Goal: Information Seeking & Learning: Learn about a topic

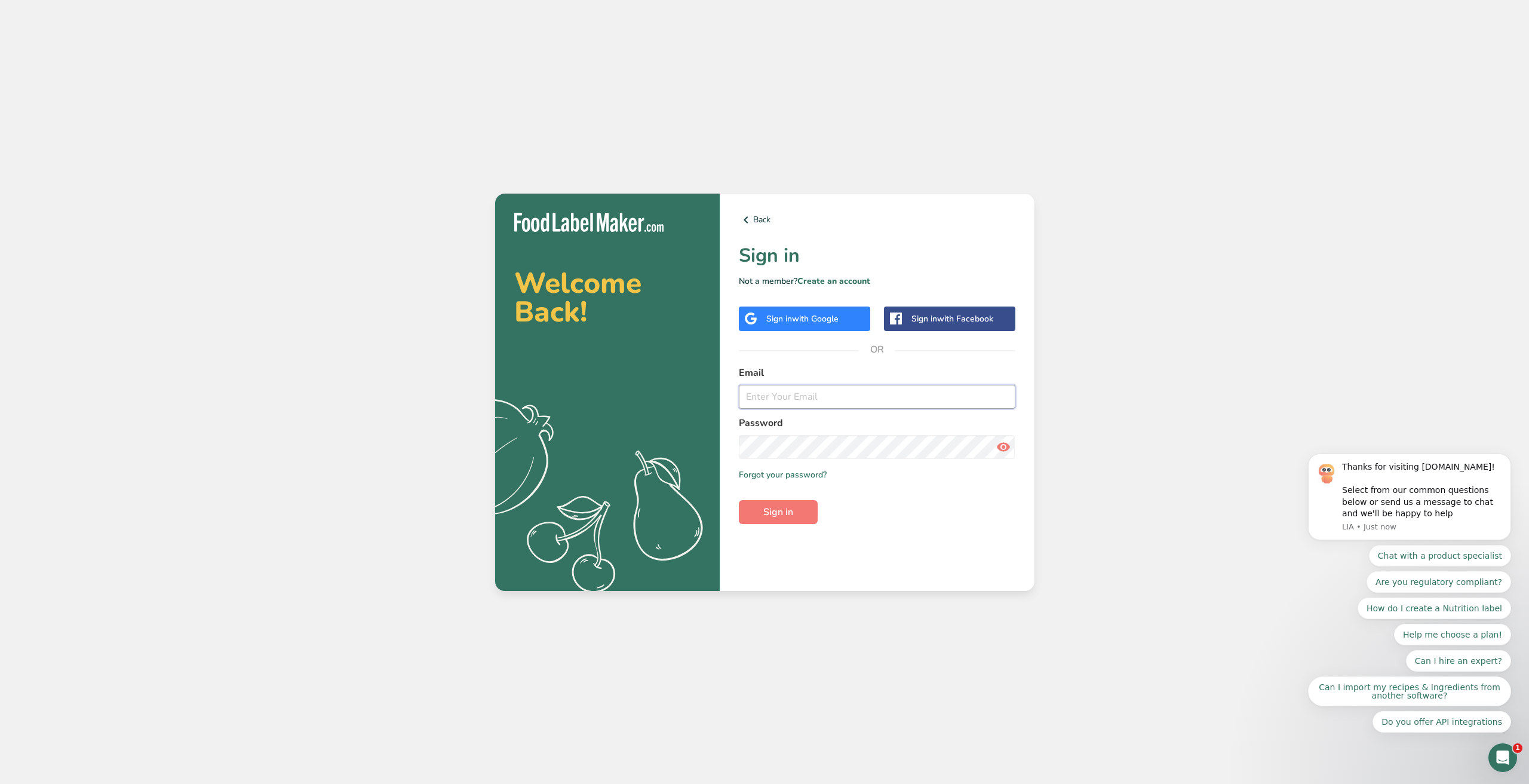
paste input "[PERSON_NAME][EMAIL_ADDRESS][DOMAIN_NAME]"
type input "[PERSON_NAME][EMAIL_ADDRESS][DOMAIN_NAME]"
click at [796, 516] on button "Sign in" at bounding box center [778, 512] width 79 height 24
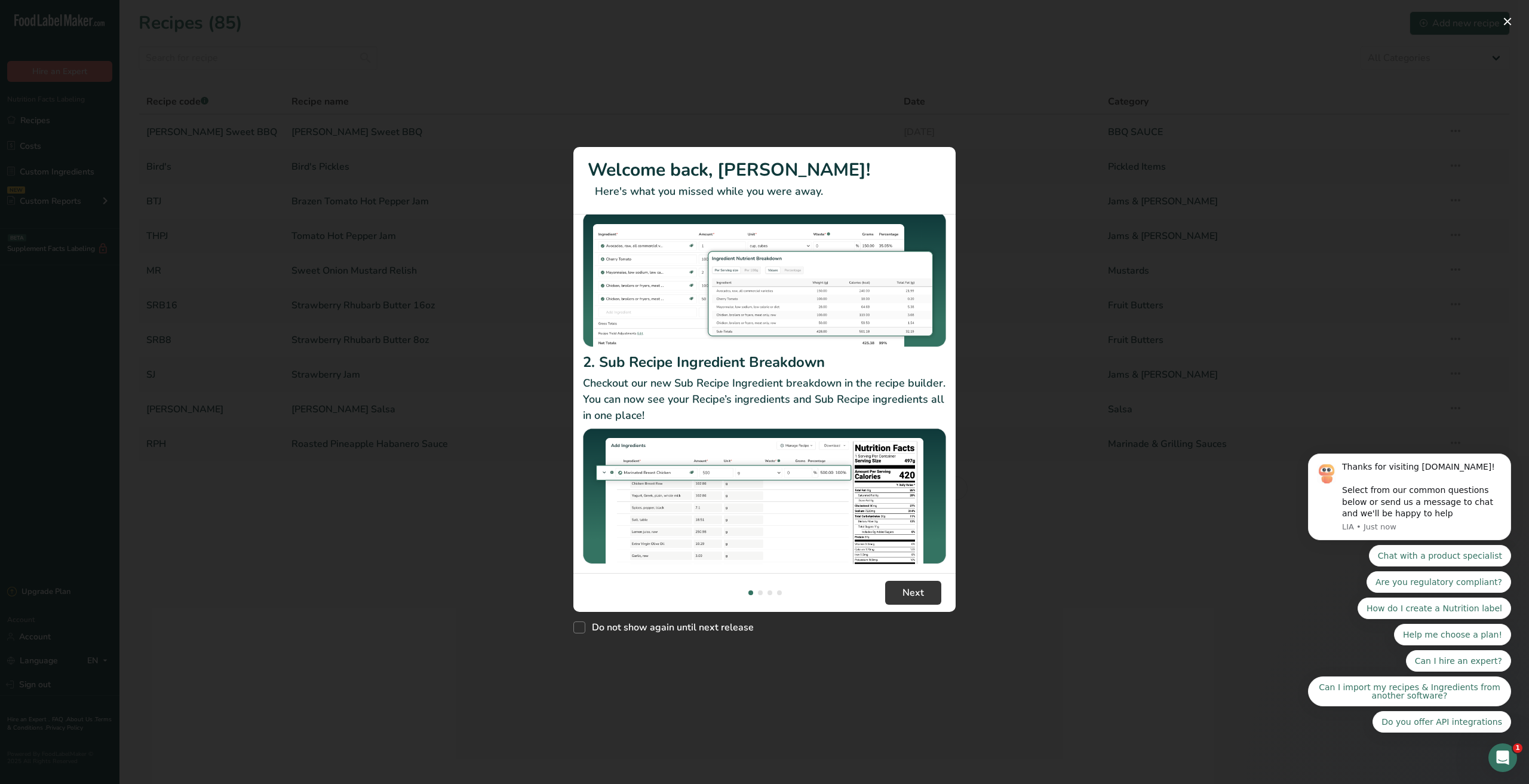
scroll to position [110, 0]
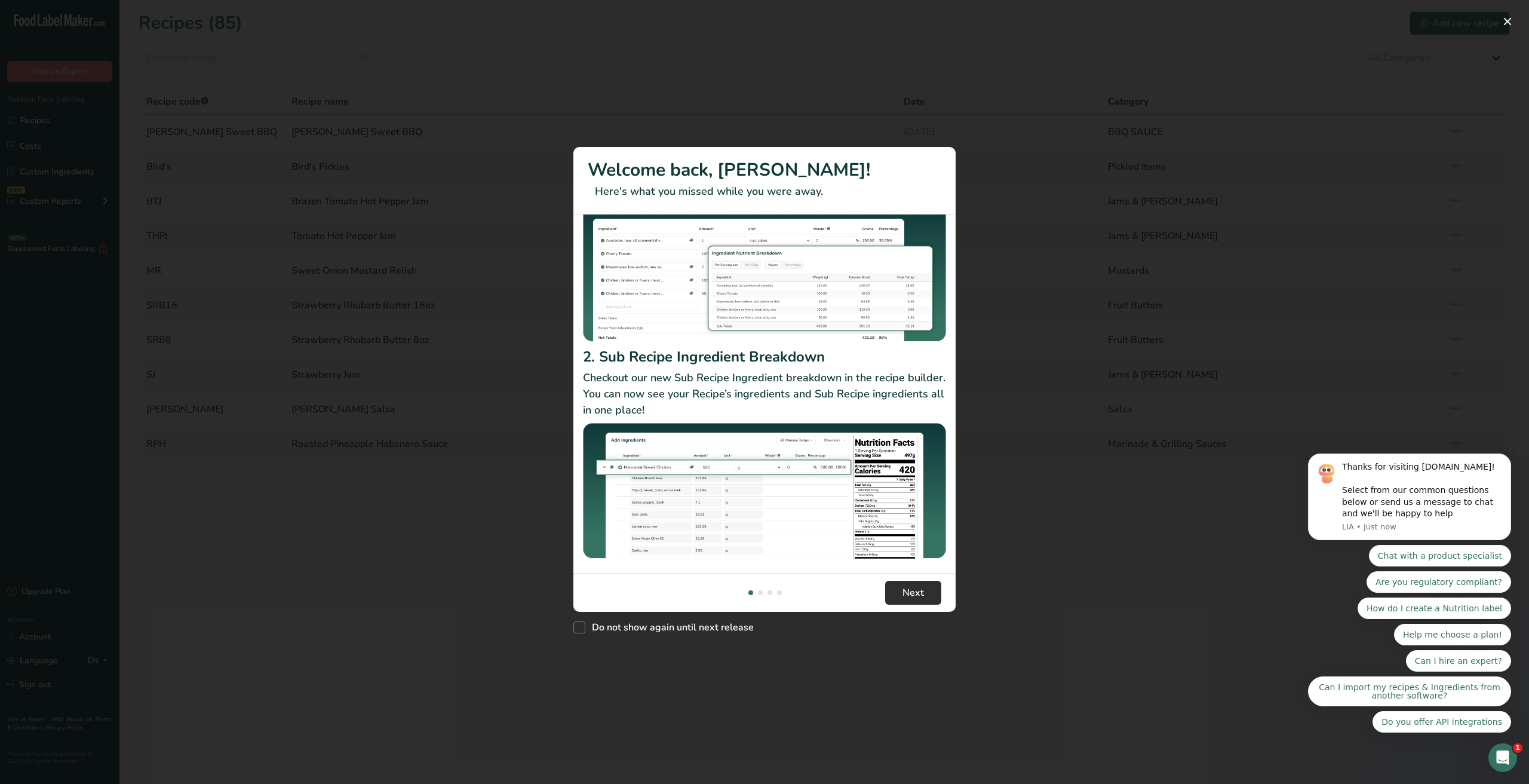
click at [907, 593] on span "Next" at bounding box center [913, 592] width 22 height 14
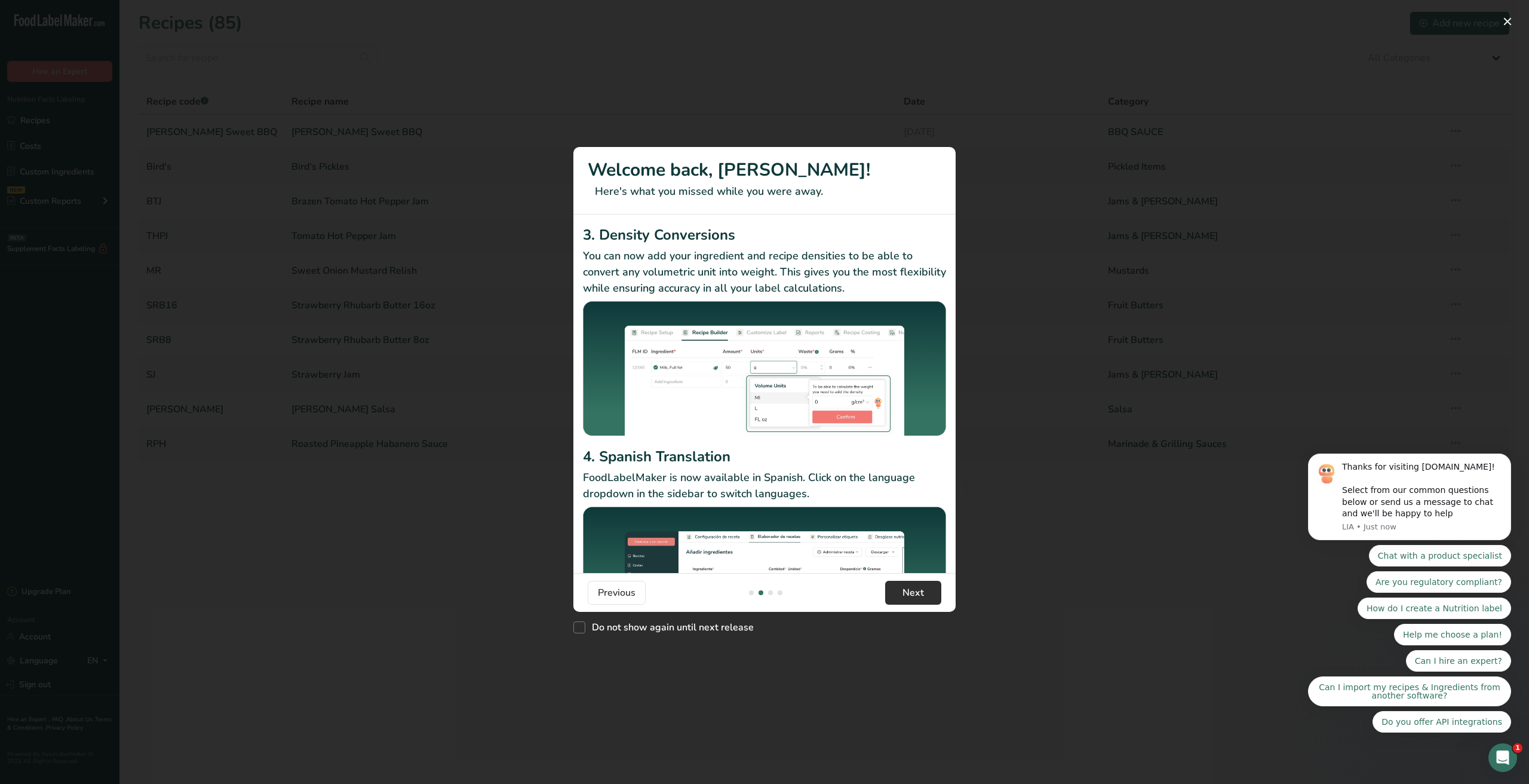
click at [908, 590] on span "Next" at bounding box center [913, 592] width 22 height 14
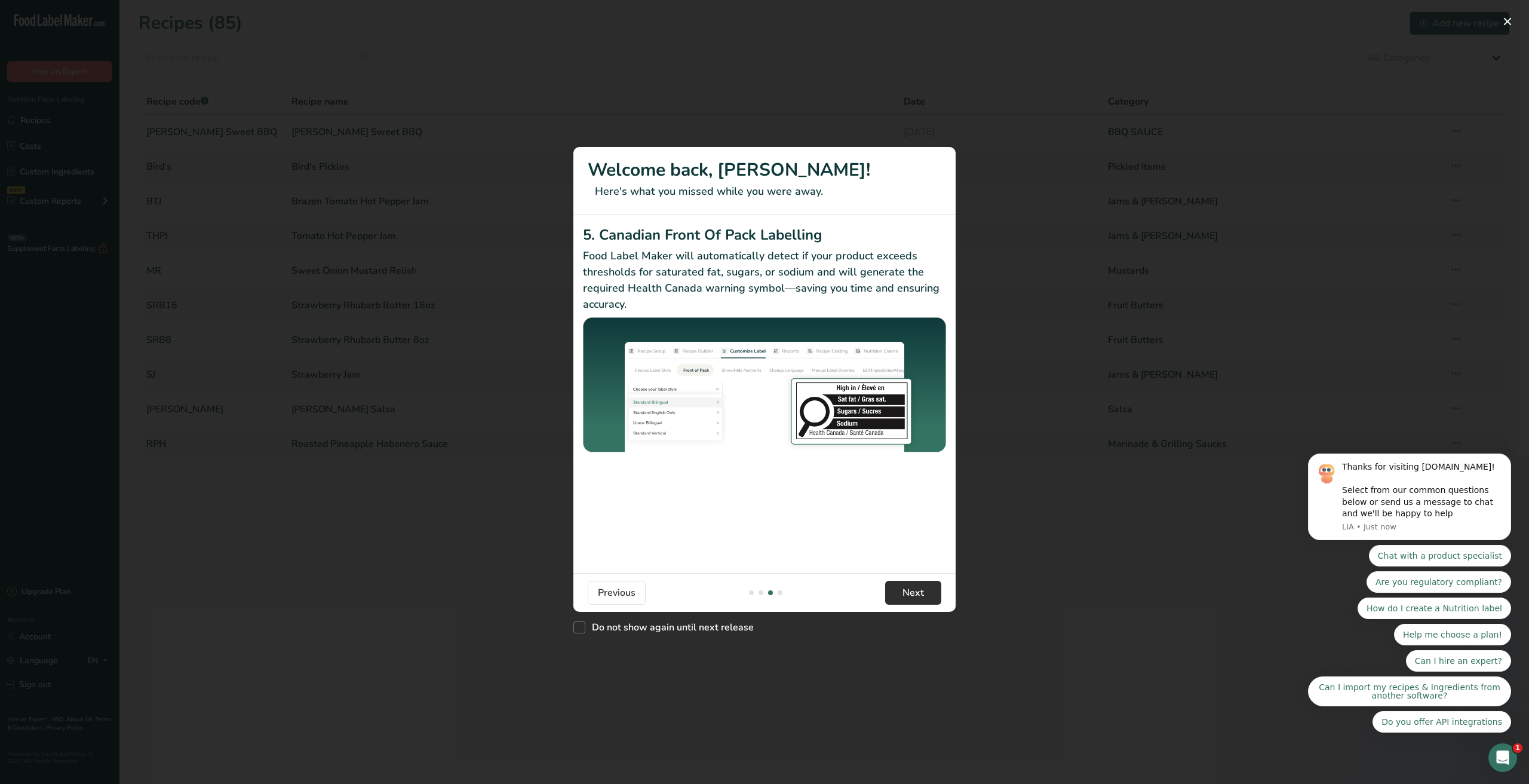
click at [907, 588] on span "Next" at bounding box center [913, 592] width 22 height 14
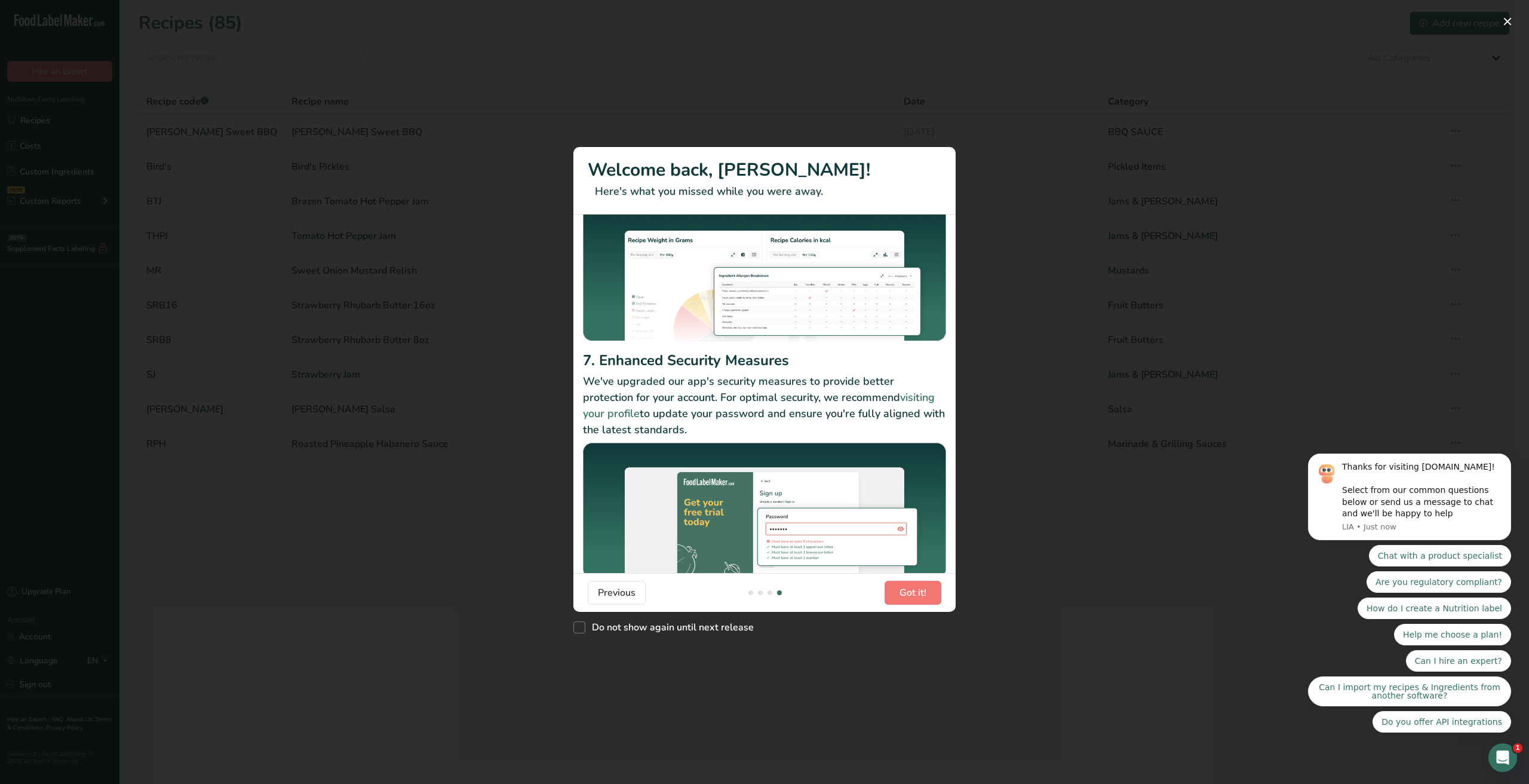
scroll to position [98, 0]
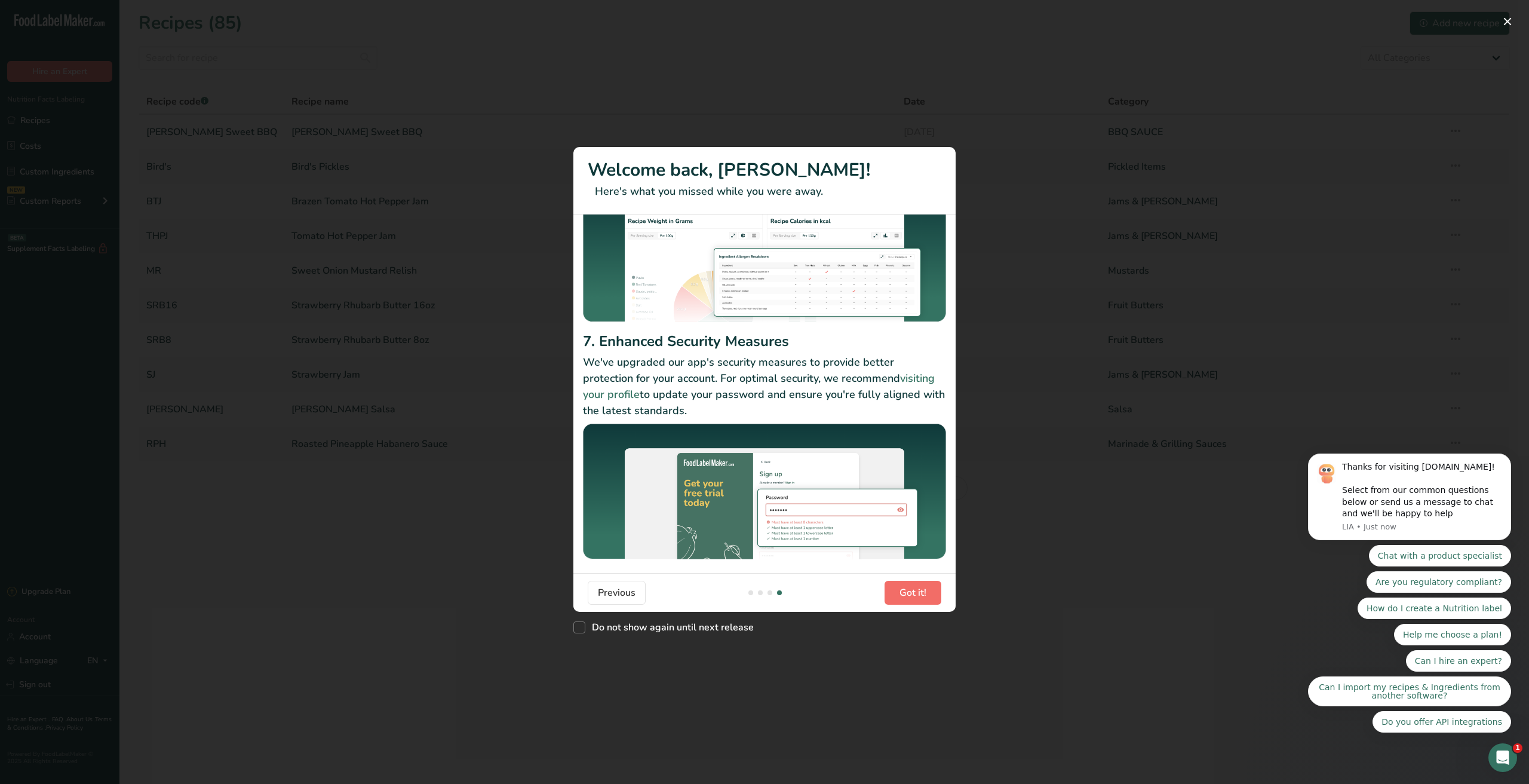
click at [912, 595] on span "Got it!" at bounding box center [913, 592] width 27 height 14
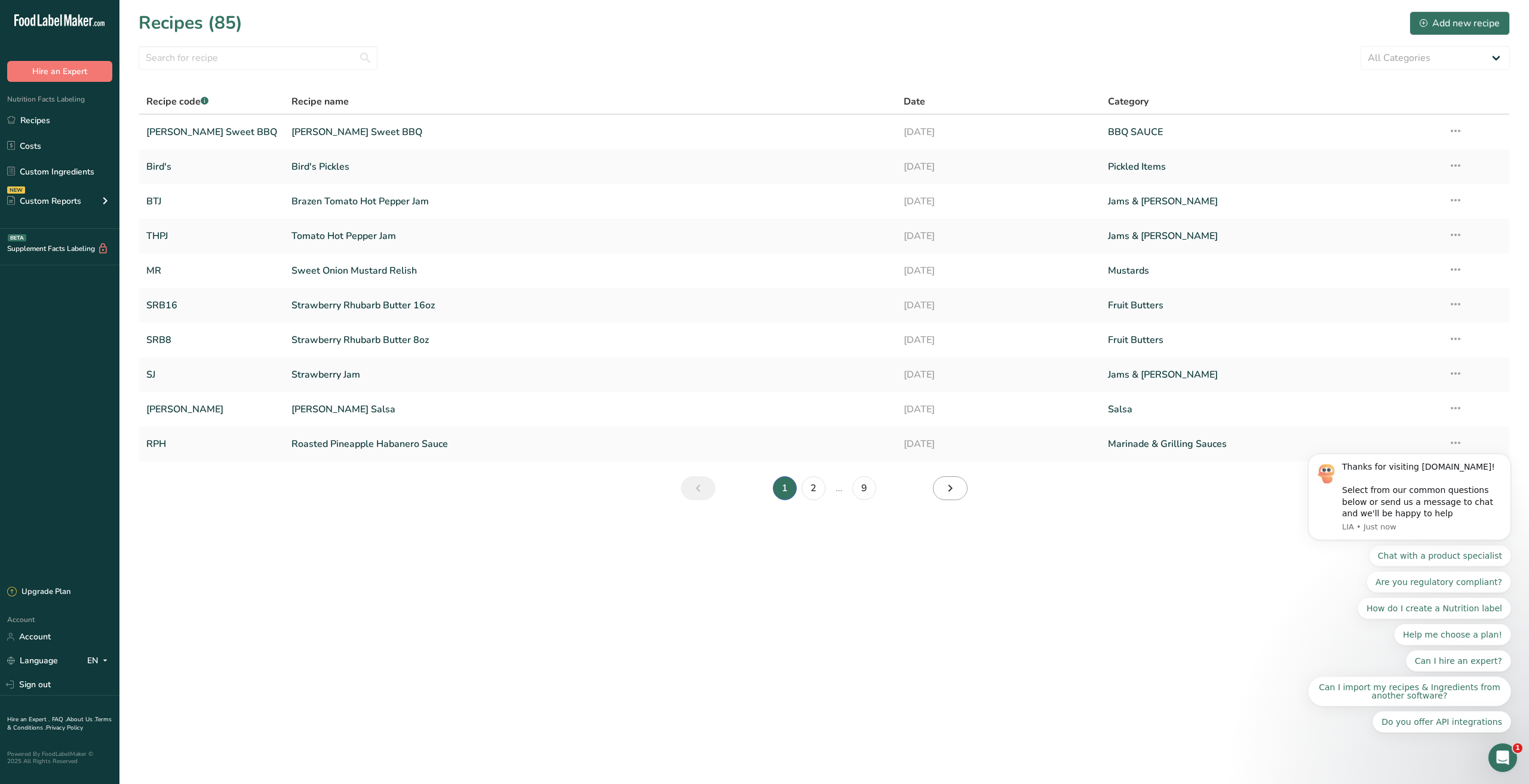
click at [957, 486] on icon "Next page" at bounding box center [950, 488] width 14 height 22
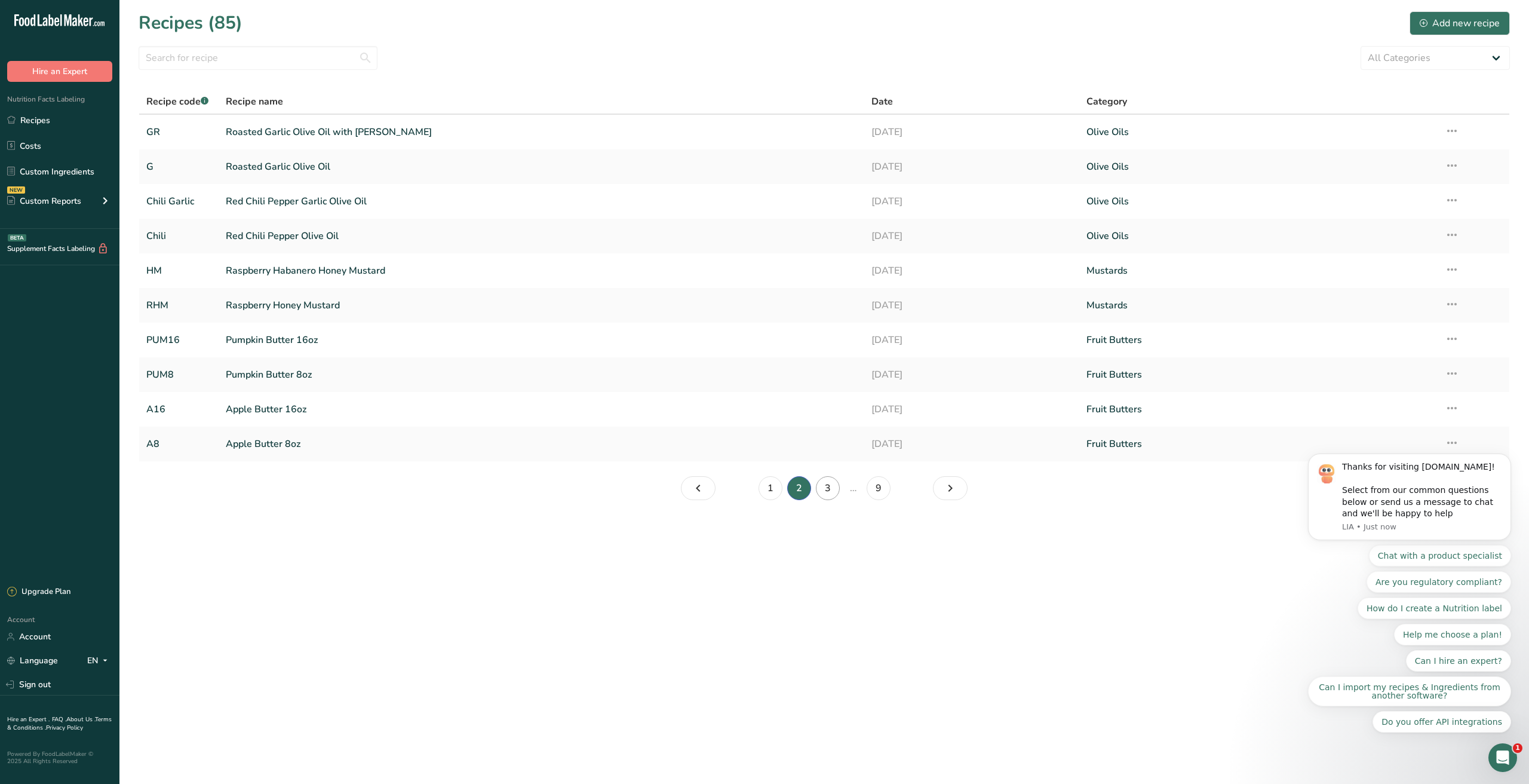
click at [829, 486] on link "3" at bounding box center [828, 488] width 24 height 24
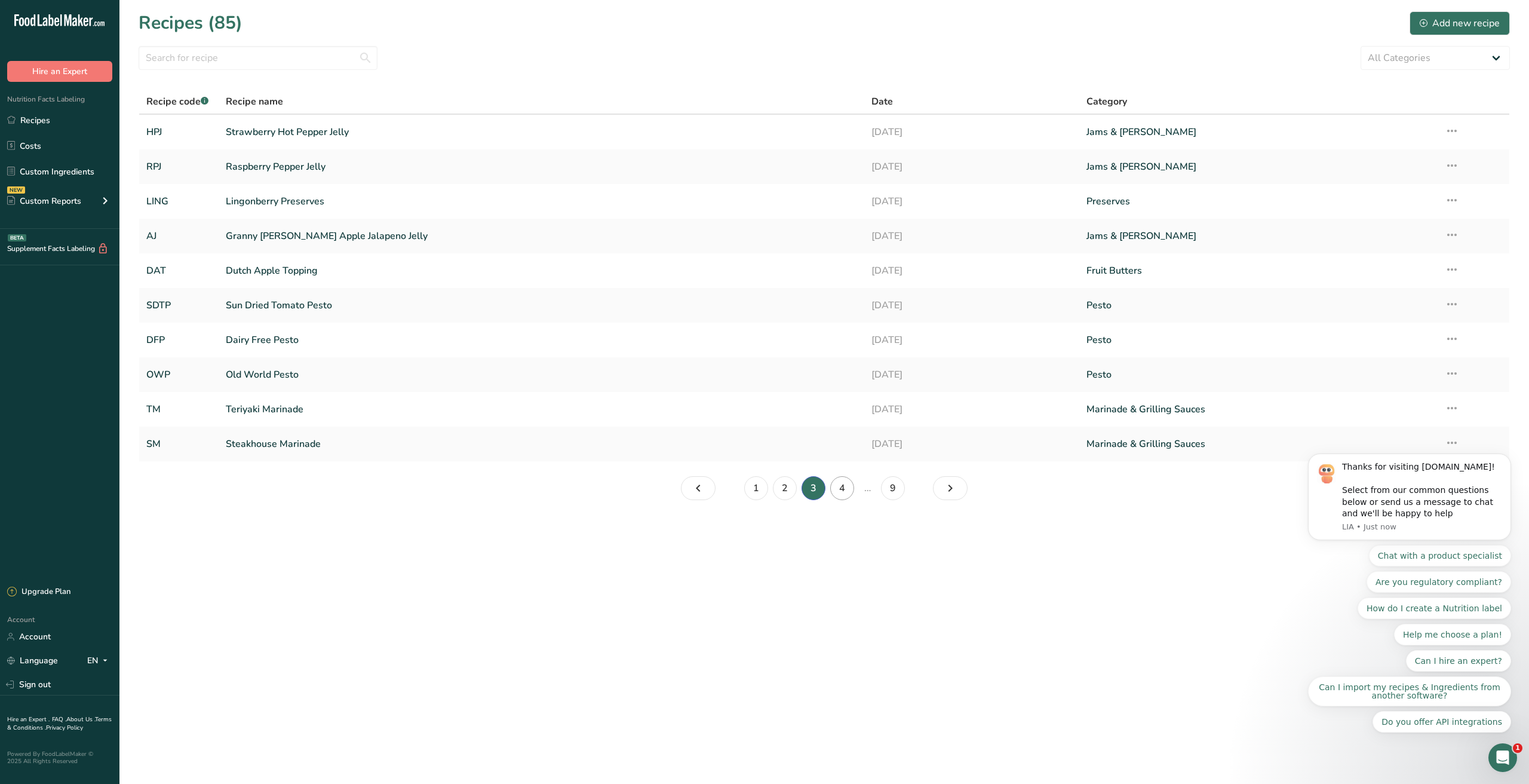
click at [846, 489] on link "4" at bounding box center [843, 488] width 24 height 24
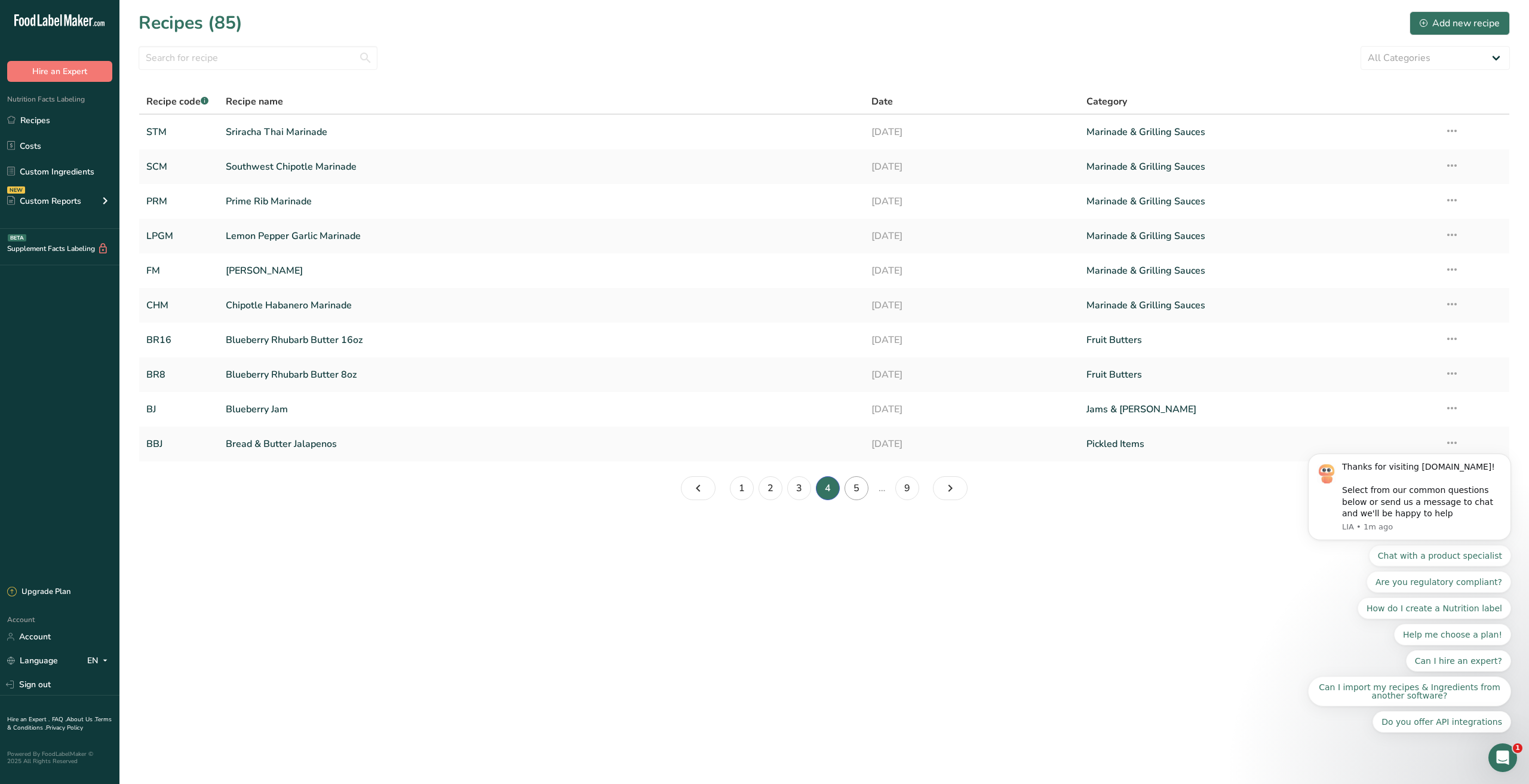
click at [856, 488] on link "5" at bounding box center [857, 488] width 24 height 24
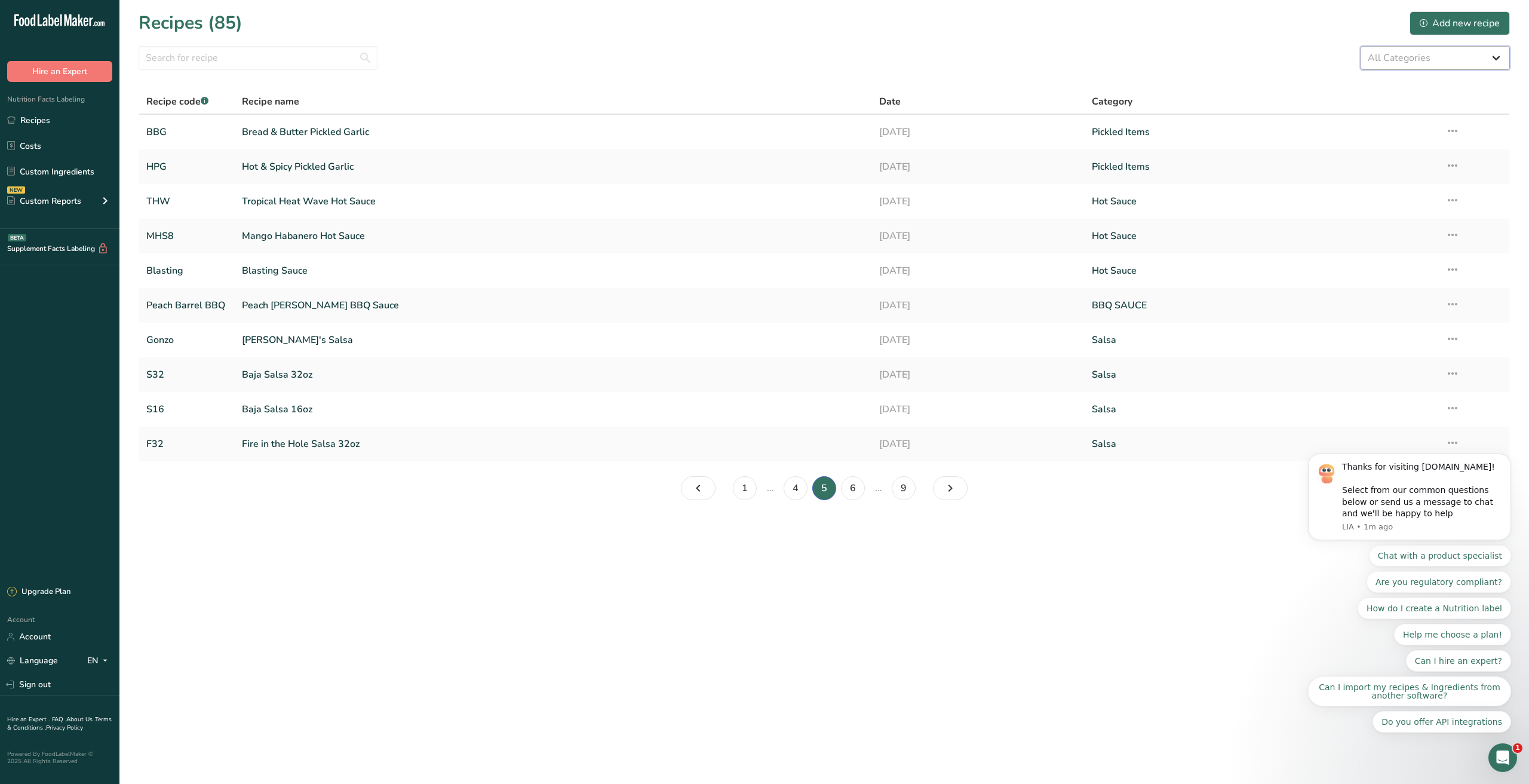
select select "608"
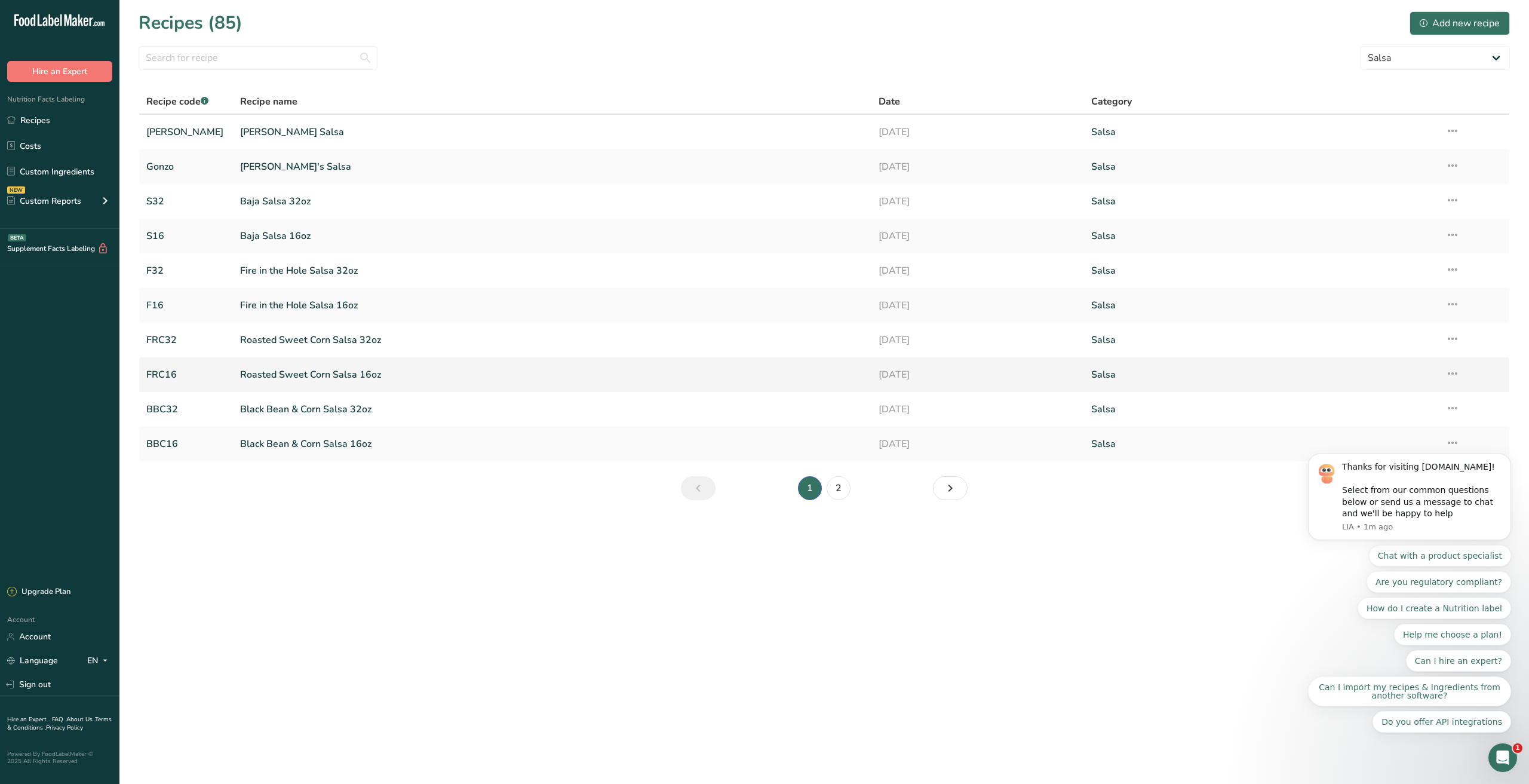
click at [295, 374] on link "Roasted Sweet Corn Salsa 16oz" at bounding box center [552, 374] width 624 height 25
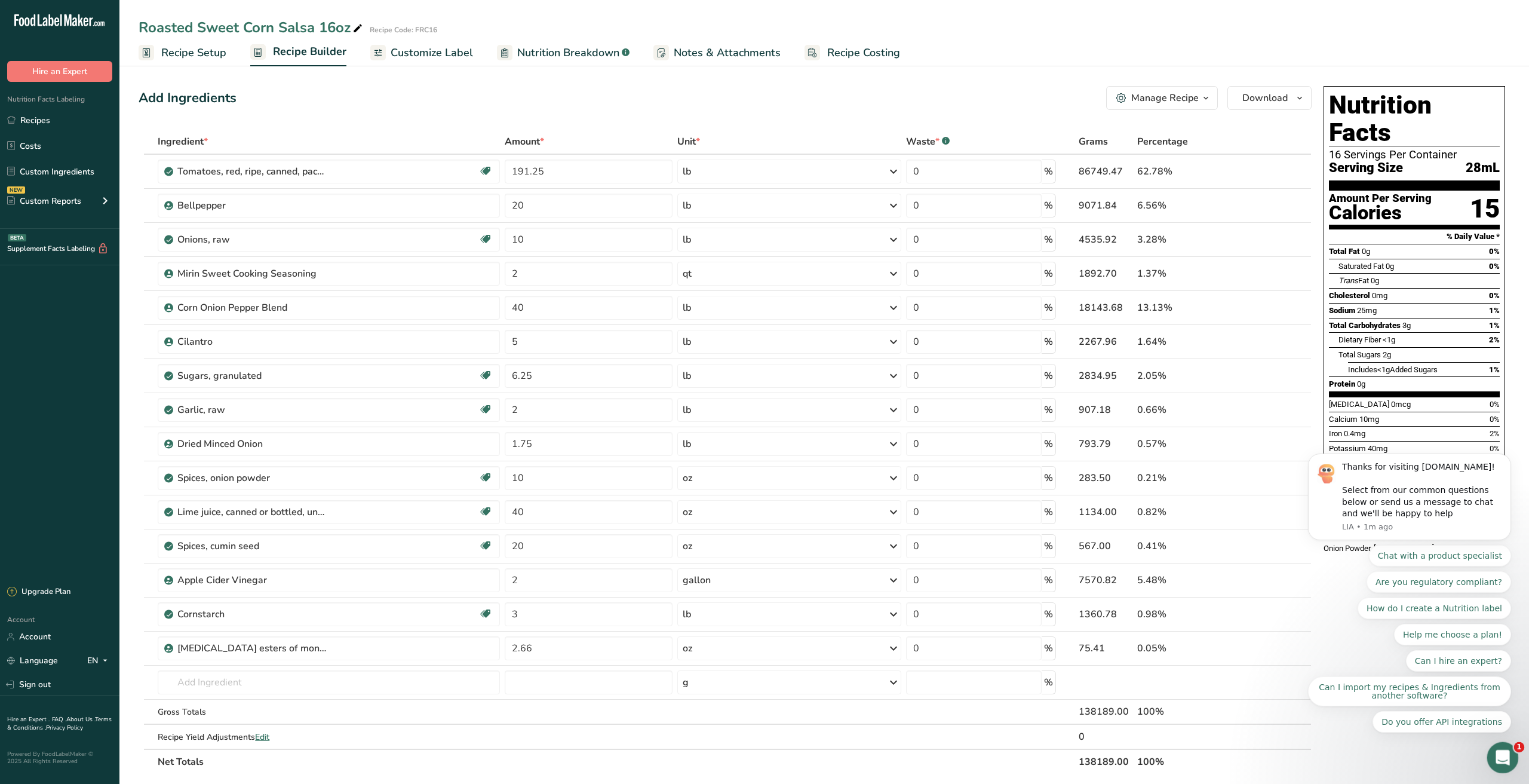
click at [1506, 755] on icon "Open Intercom Messenger" at bounding box center [1501, 756] width 20 height 20
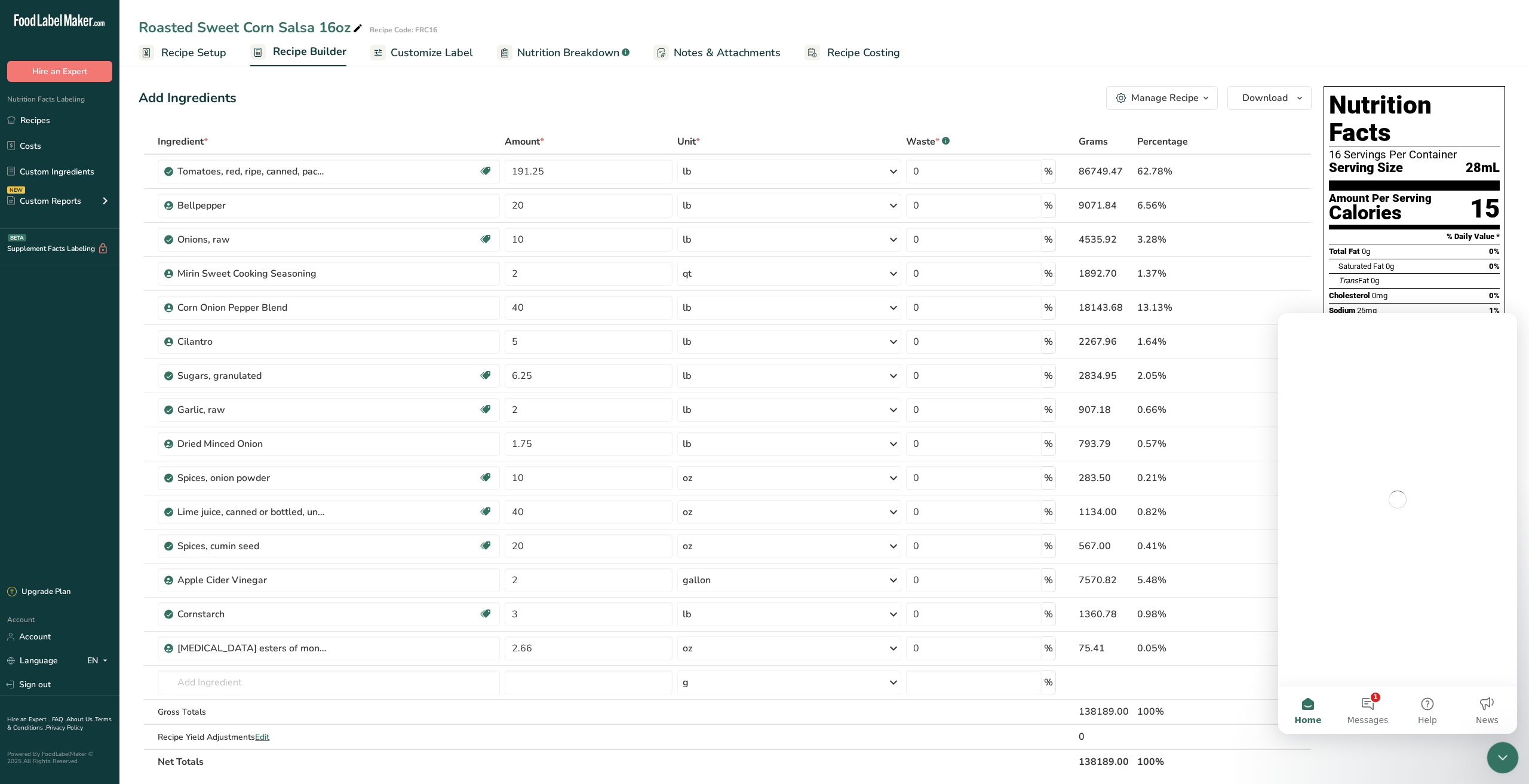
click at [1504, 755] on icon "Close Intercom Messenger" at bounding box center [1500, 755] width 8 height 5
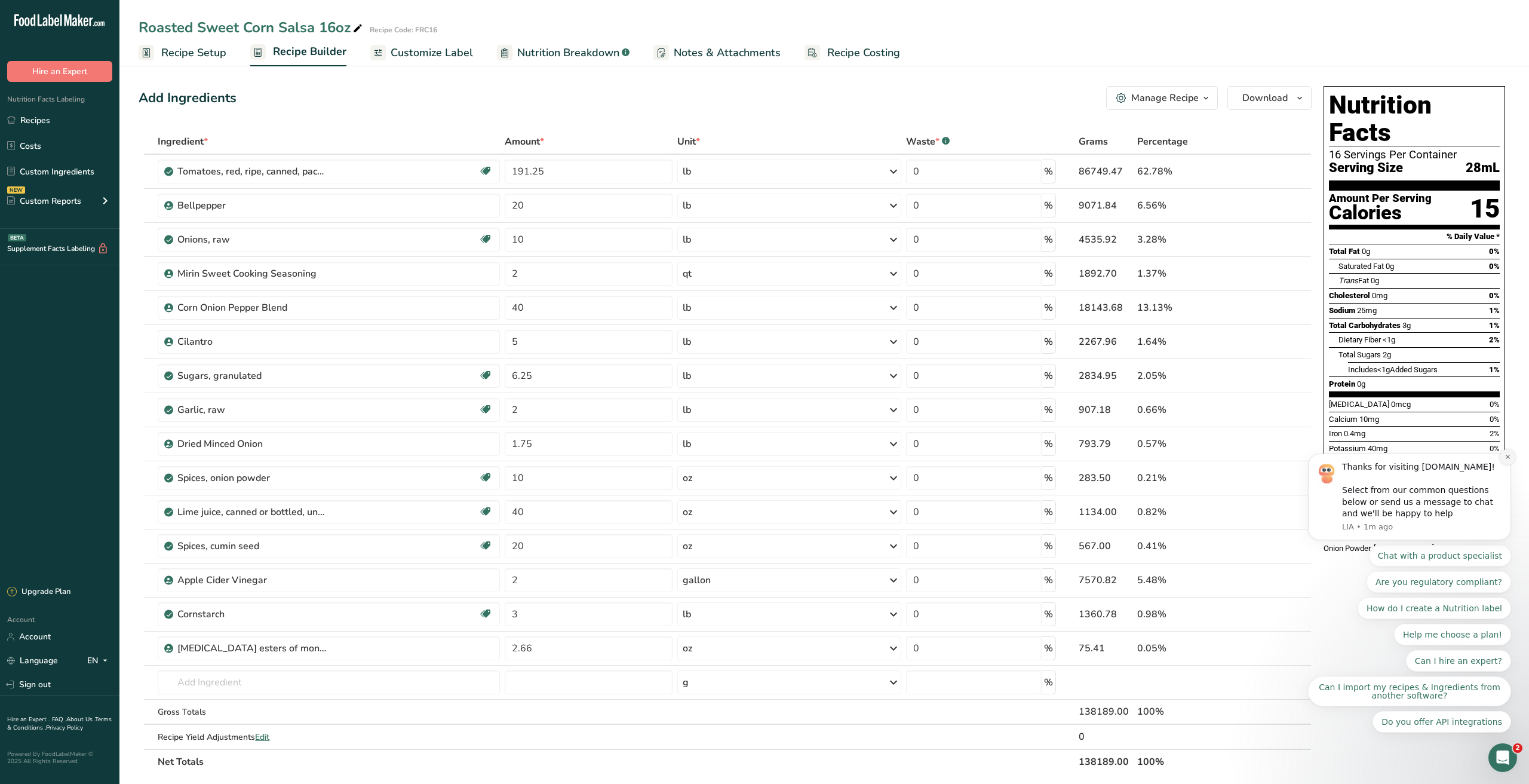
click at [1506, 459] on icon "Dismiss notification" at bounding box center [1508, 456] width 7 height 7
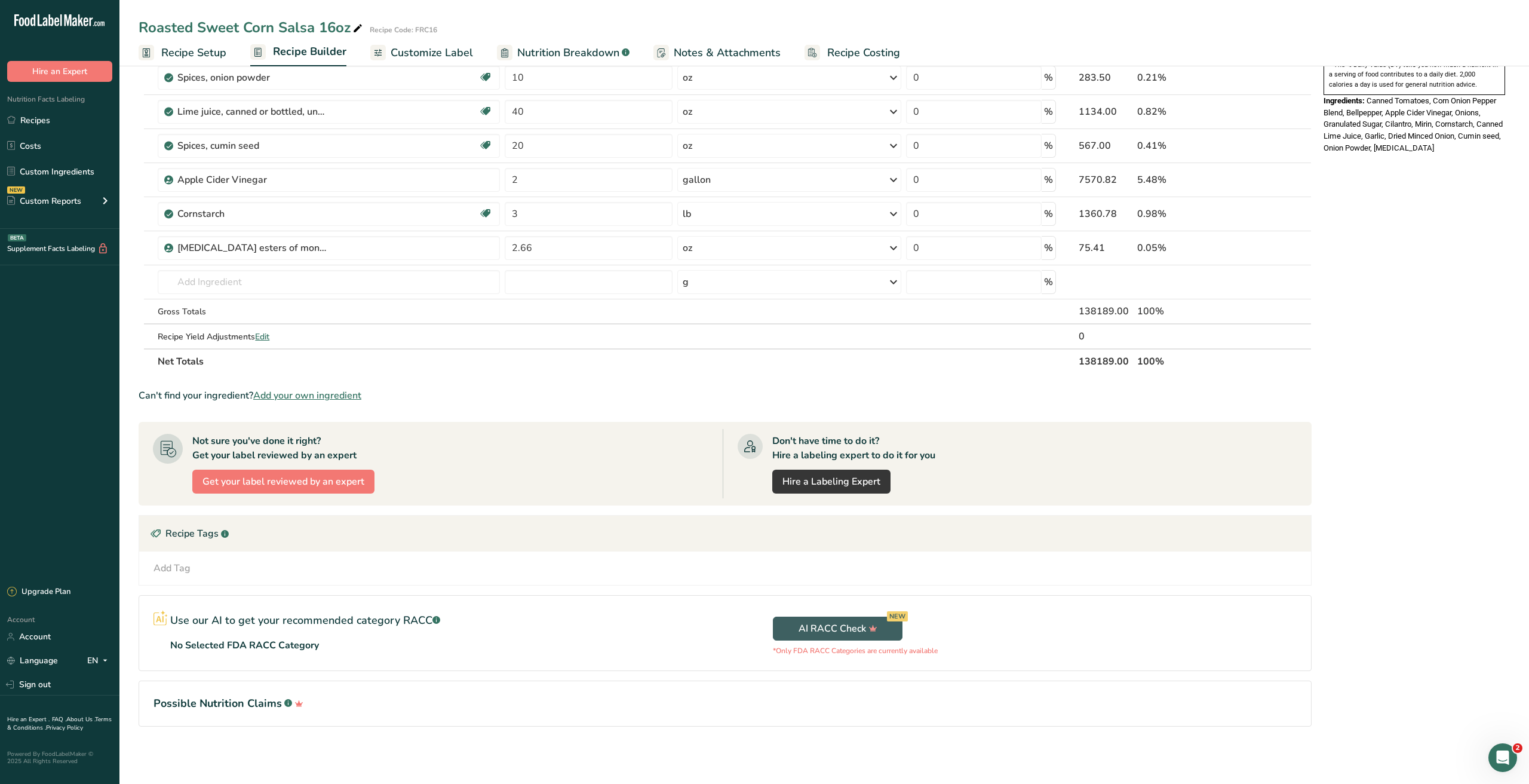
scroll to position [398, 0]
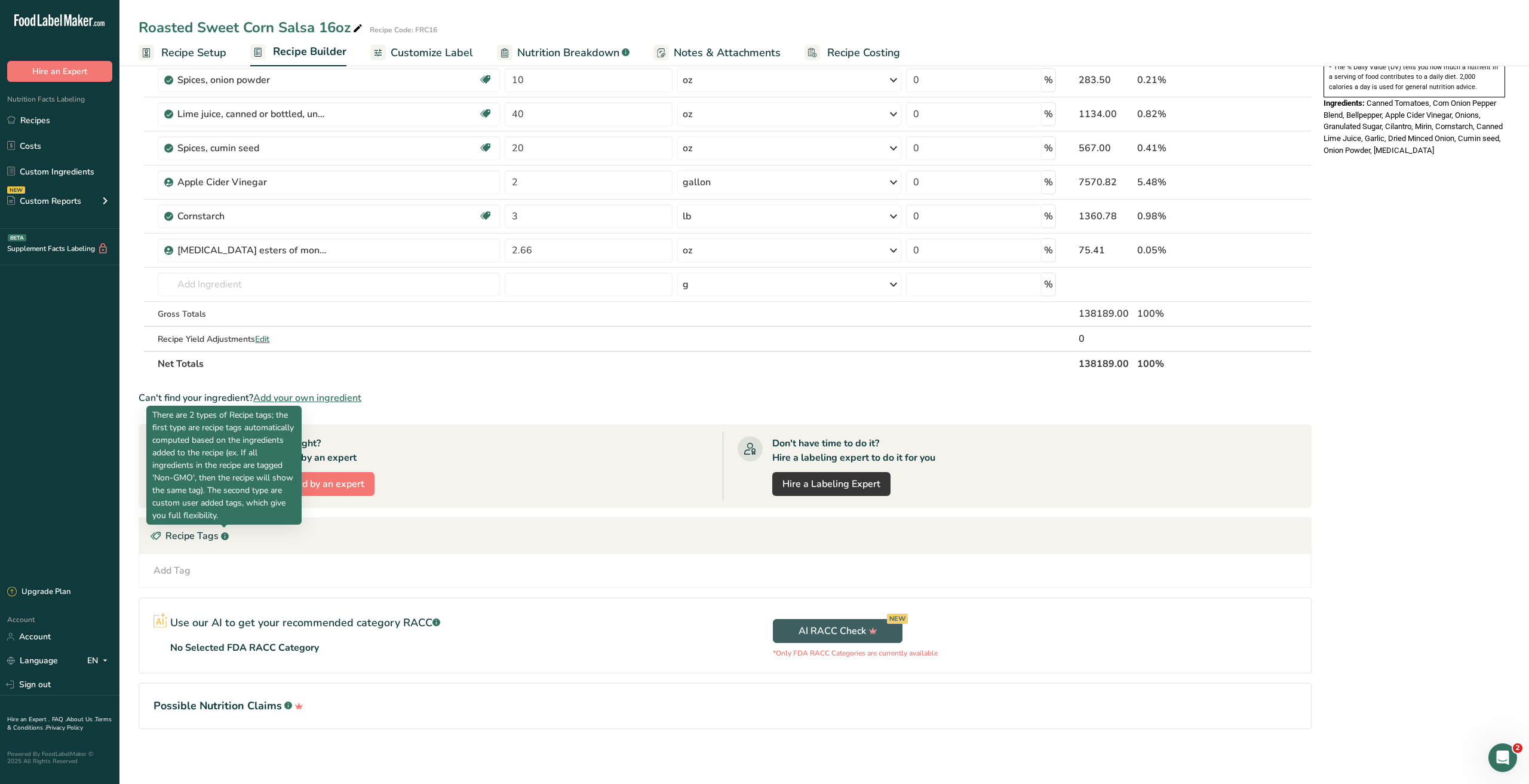
click at [226, 537] on rect at bounding box center [225, 536] width 8 height 8
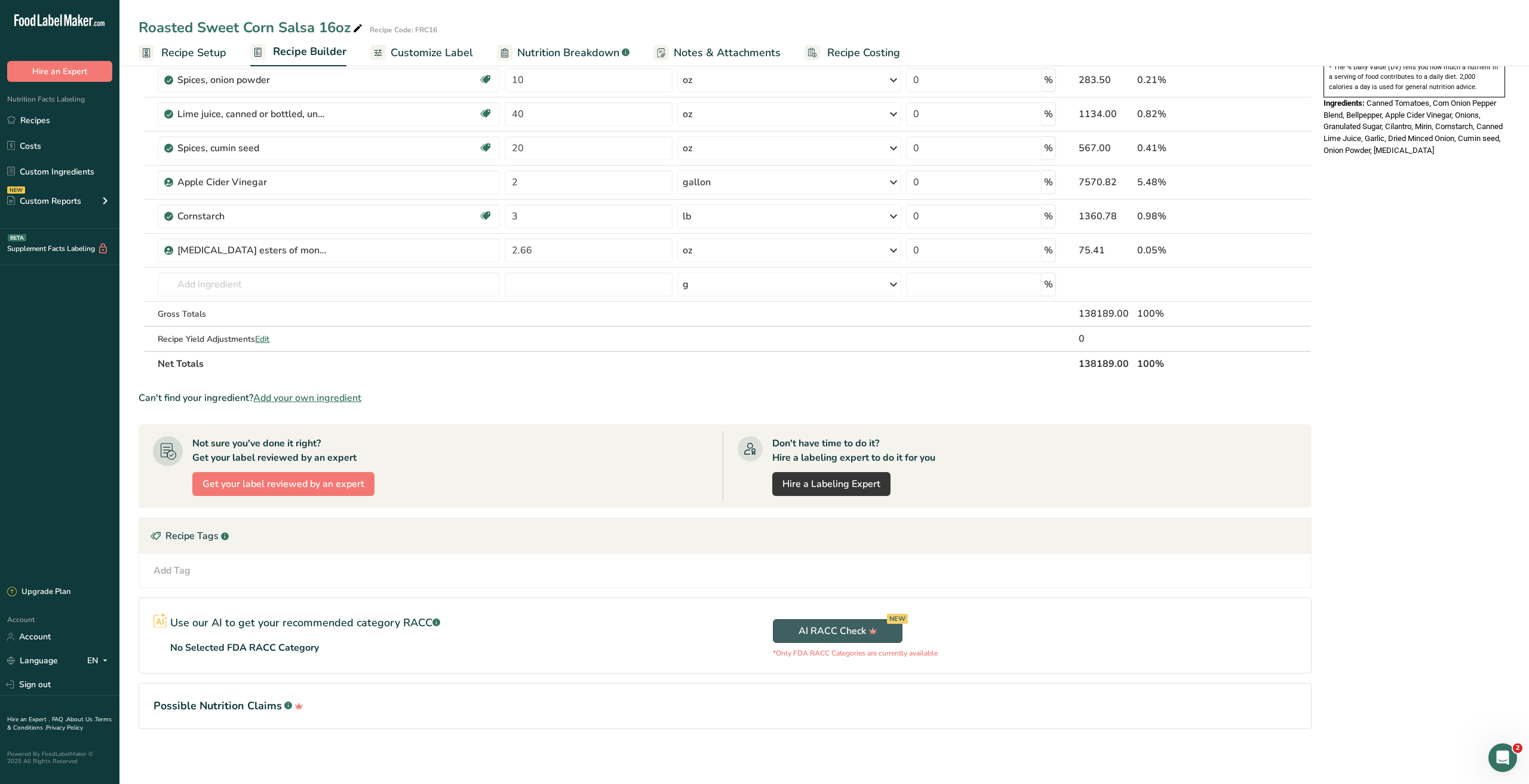
click at [153, 536] on icon at bounding box center [156, 536] width 12 height 19
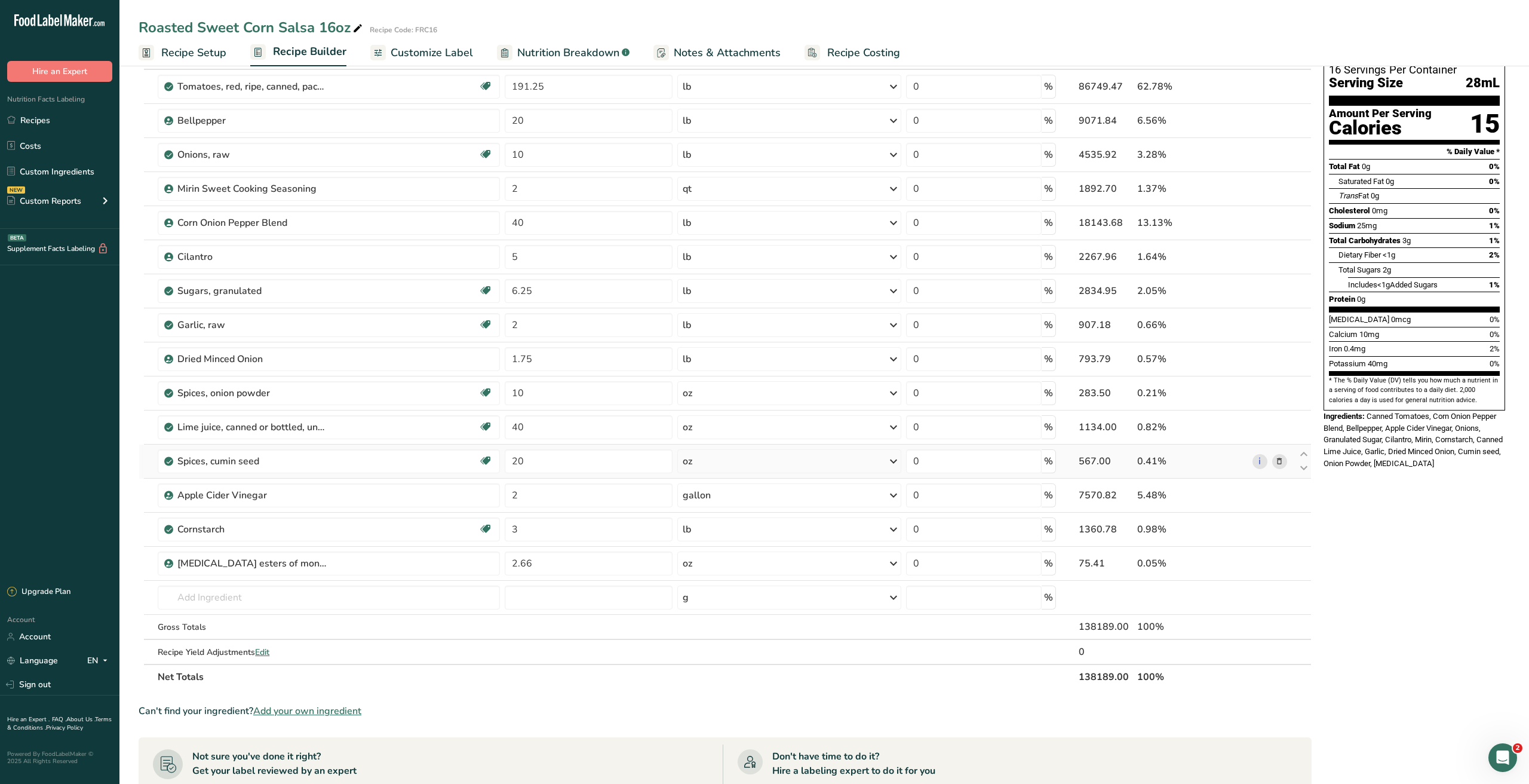
scroll to position [0, 0]
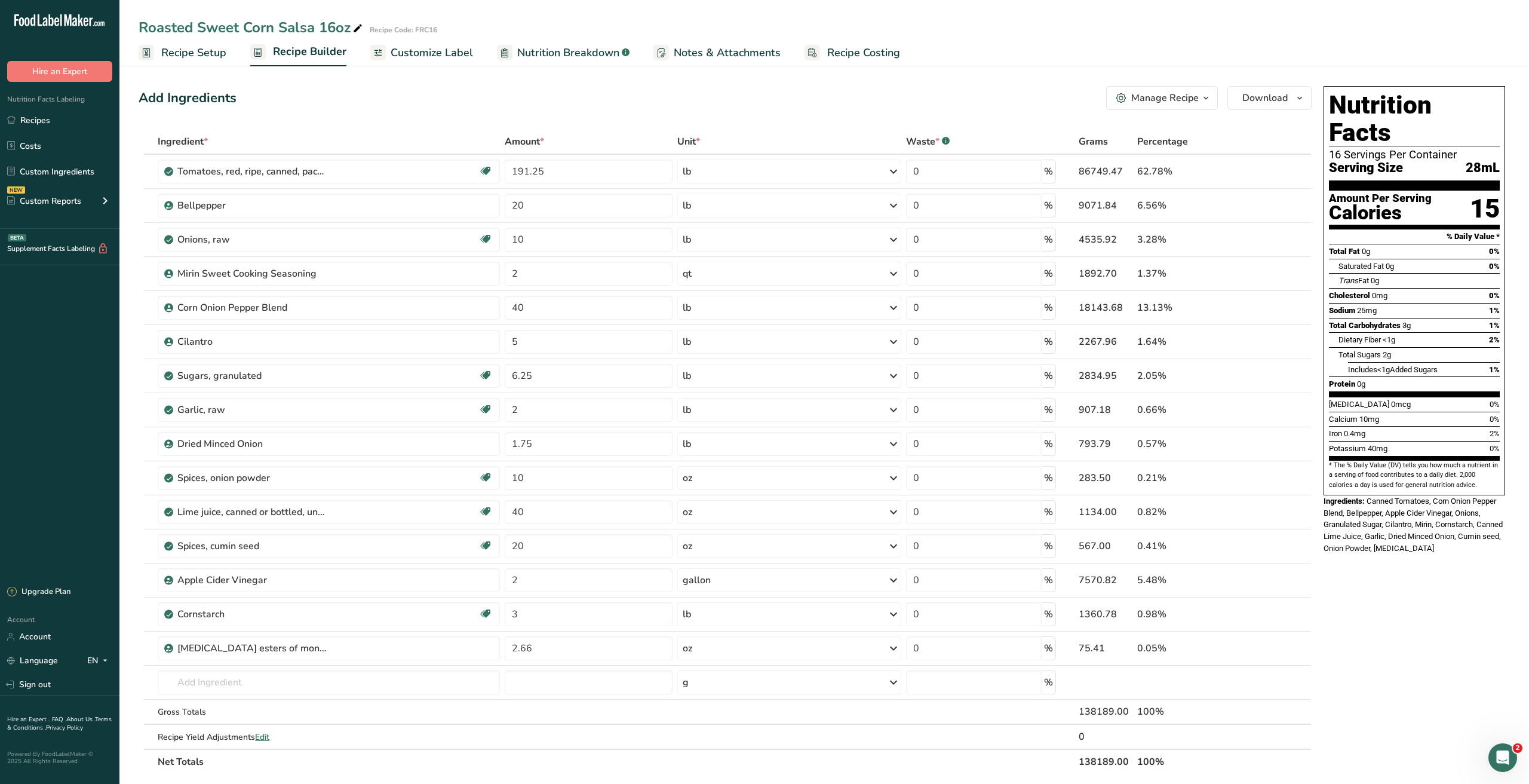
click at [583, 54] on span "Nutrition Breakdown" at bounding box center [568, 53] width 102 height 16
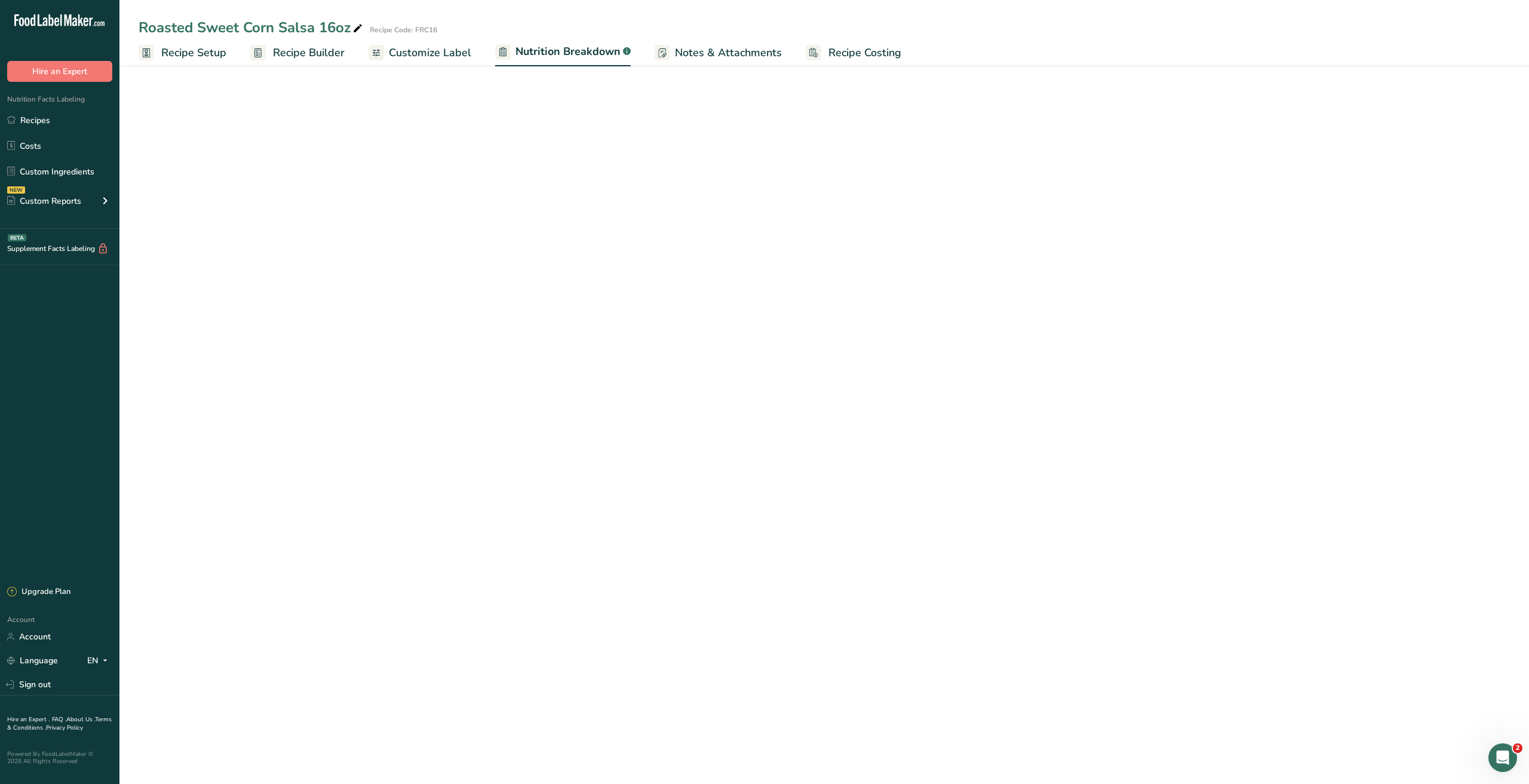
select select "Calories"
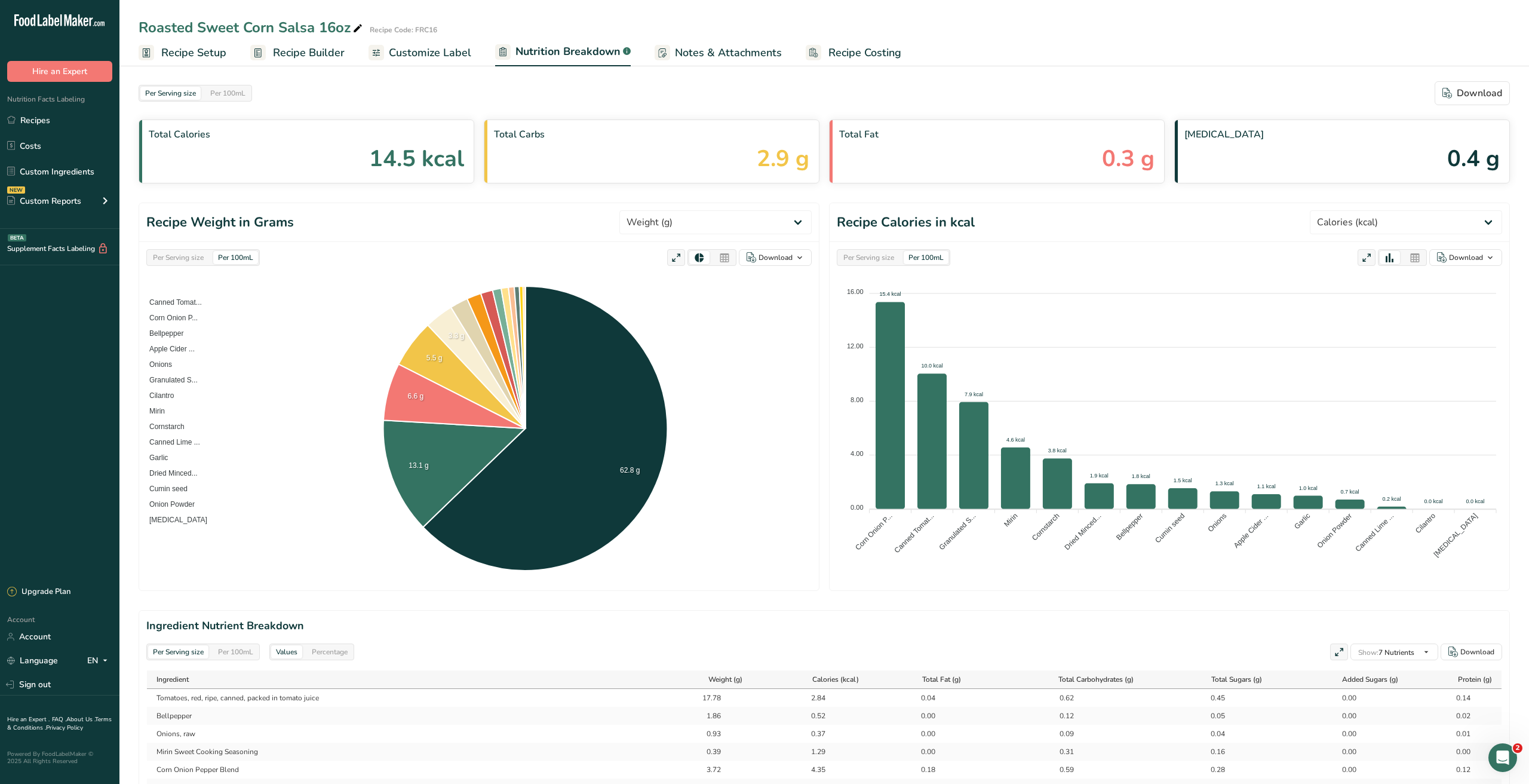
click at [404, 54] on span "Customize Label" at bounding box center [430, 53] width 83 height 16
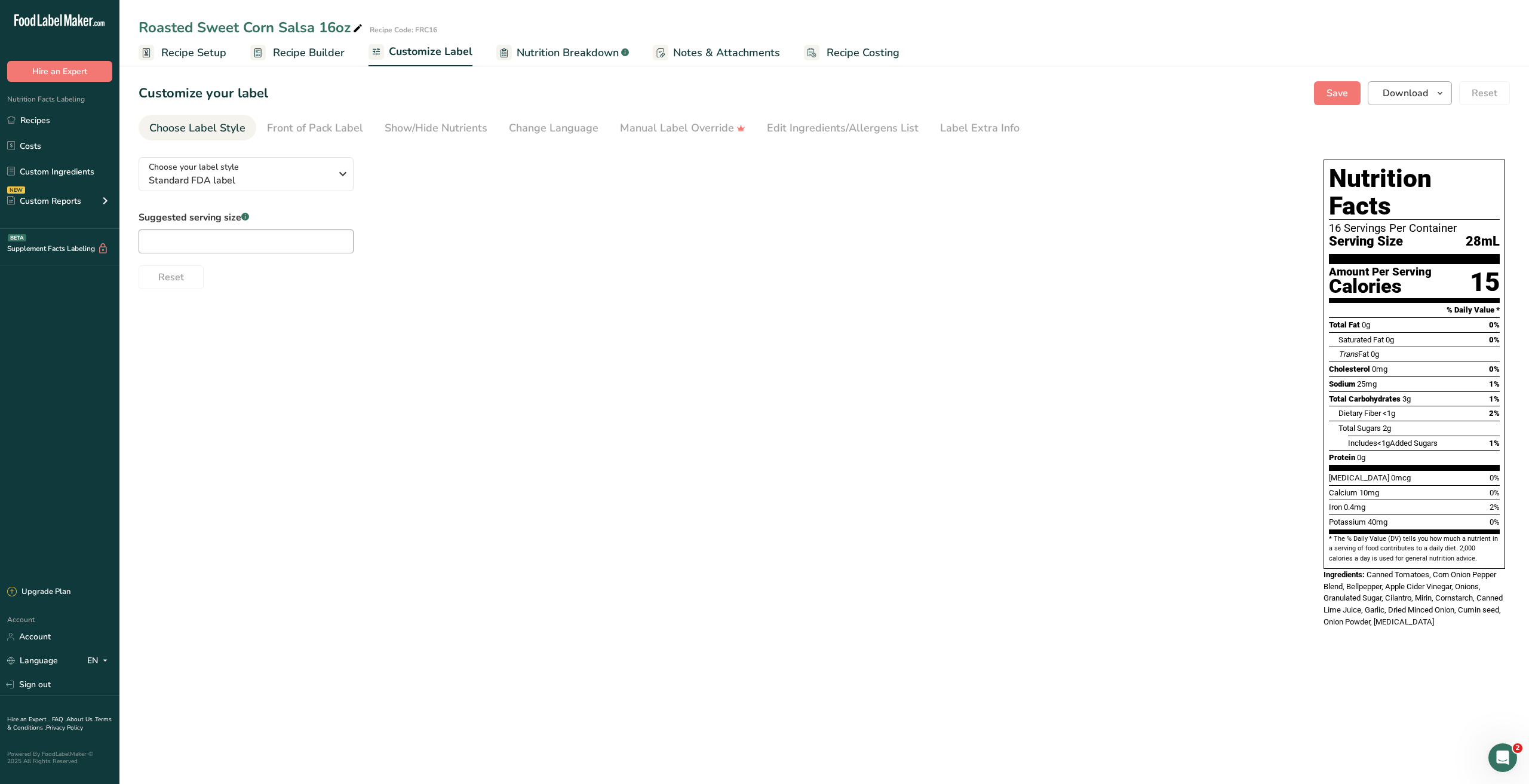
click at [1427, 95] on span "Download" at bounding box center [1406, 92] width 45 height 14
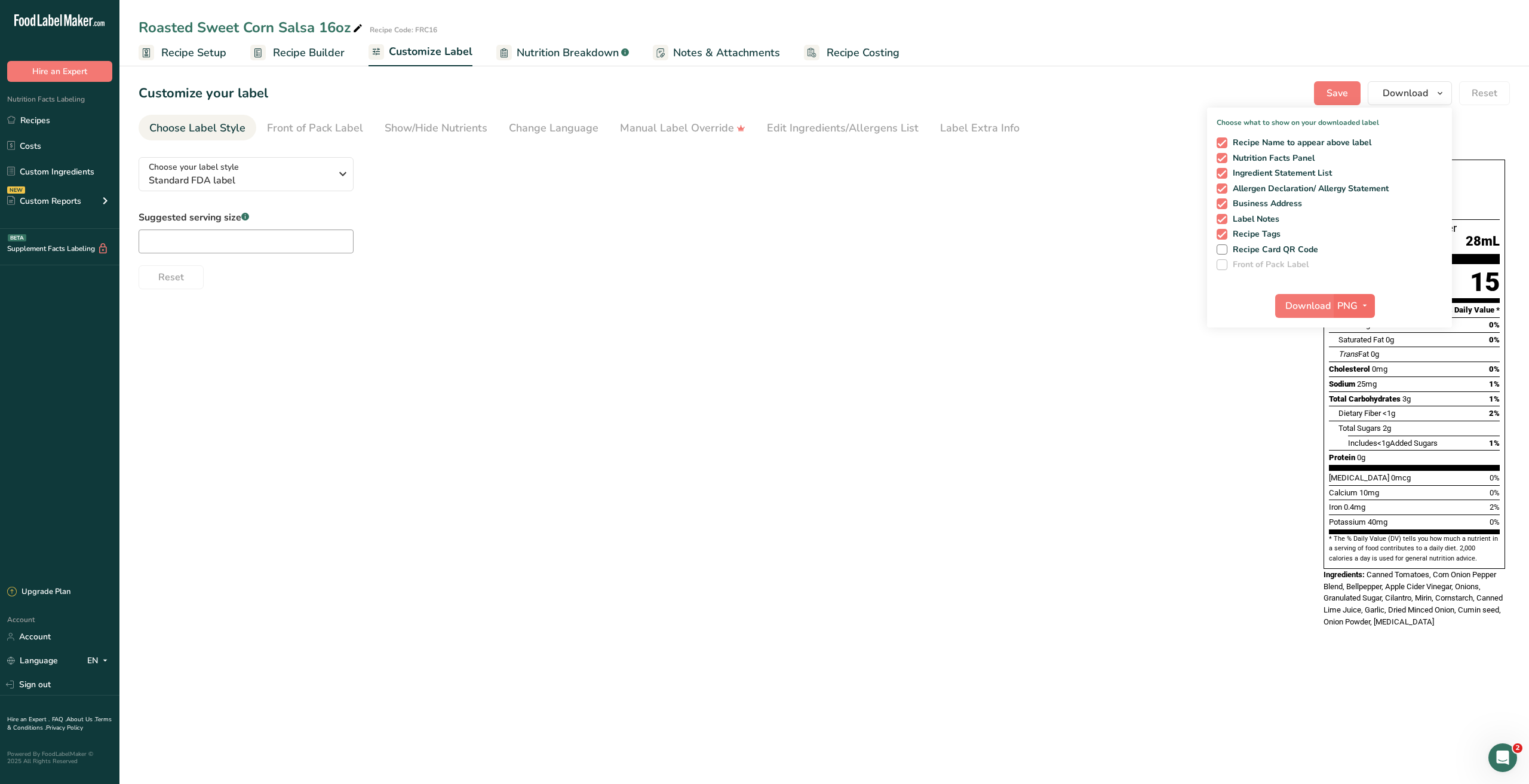
click at [1359, 306] on span "button" at bounding box center [1364, 305] width 14 height 14
click at [1367, 305] on icon "button" at bounding box center [1364, 306] width 10 height 15
click at [1357, 368] on link "SVG" at bounding box center [1355, 369] width 38 height 20
click at [1314, 306] on span "Download" at bounding box center [1308, 305] width 45 height 14
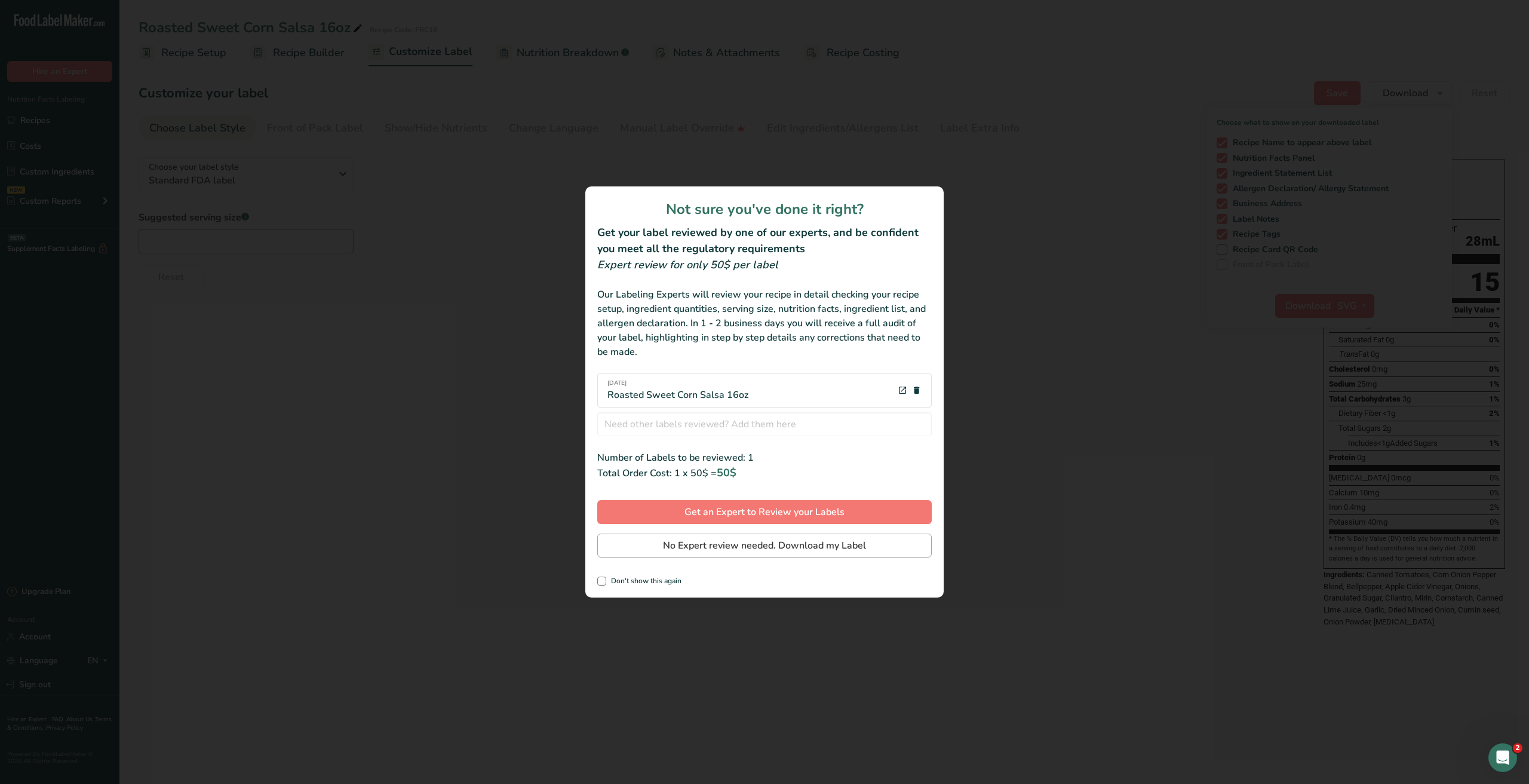
click at [694, 543] on span "No Expert review needed. Download my Label" at bounding box center [764, 545] width 203 height 14
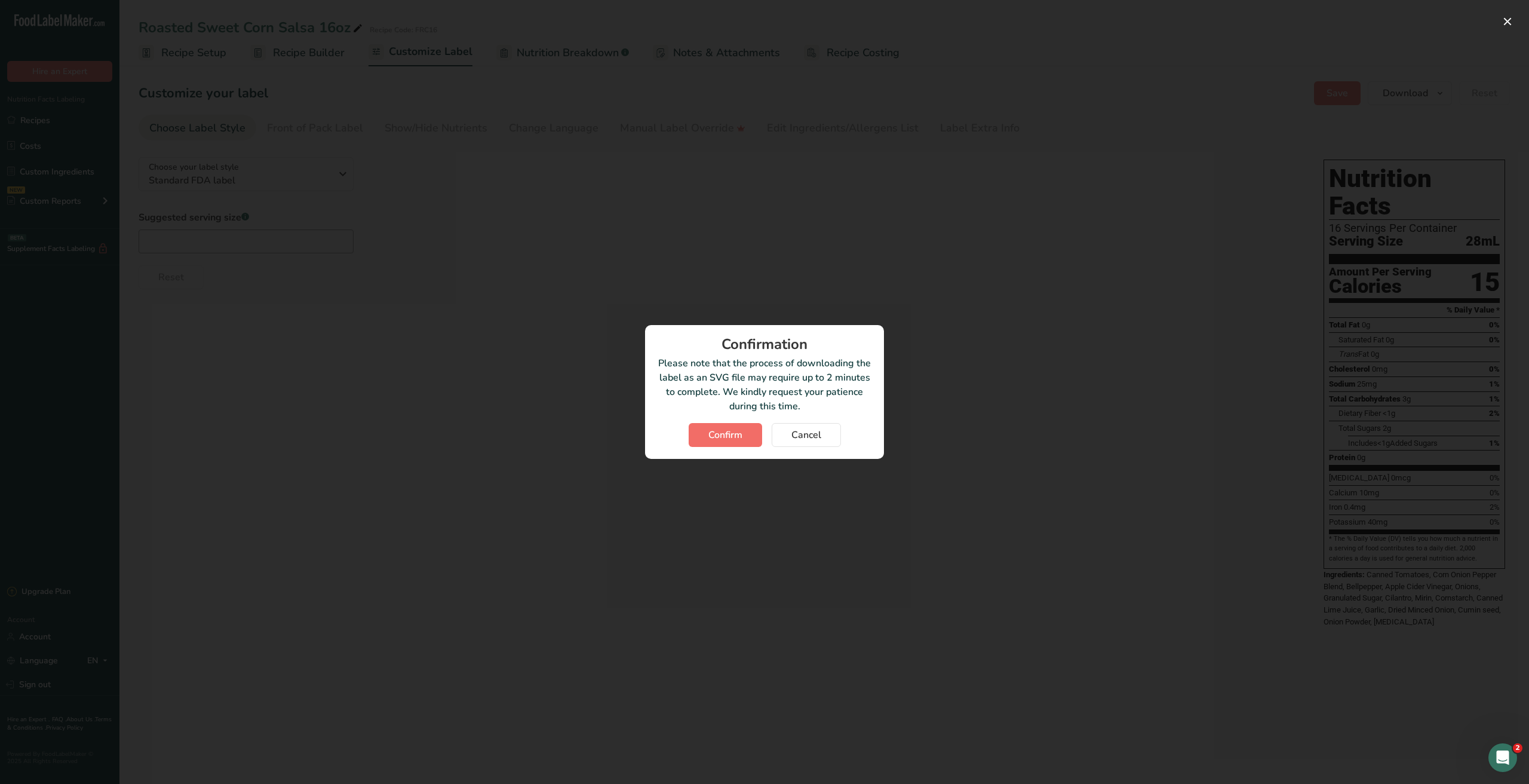
click at [718, 434] on span "Confirm" at bounding box center [725, 434] width 34 height 14
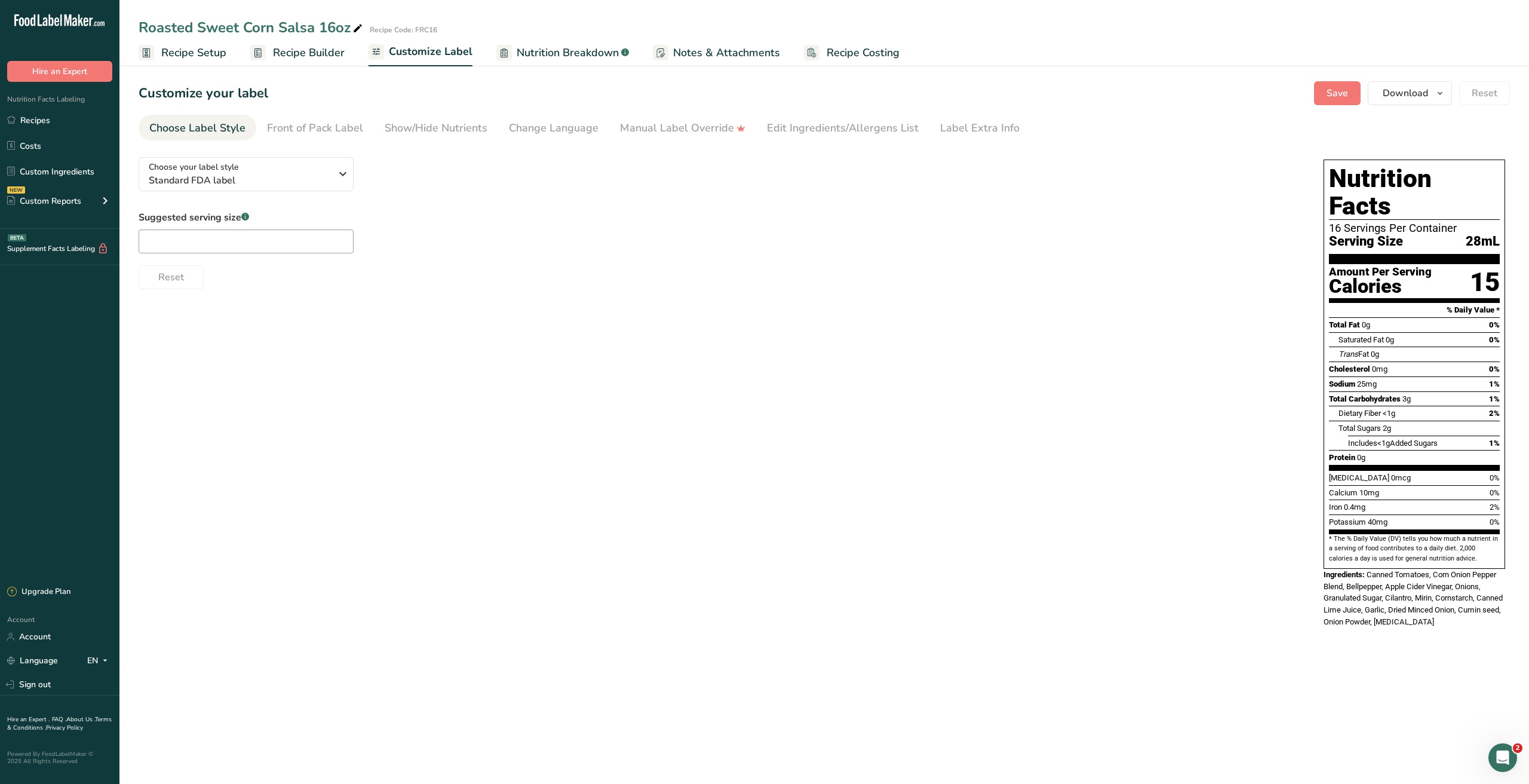
click at [1017, 59] on ul "Recipe Setup Recipe Builder Customize Label Nutrition Breakdown .a-a{fill:#3473…" at bounding box center [824, 52] width 1409 height 28
click at [872, 123] on div "Edit Ingredients/Allergens List" at bounding box center [843, 128] width 152 height 16
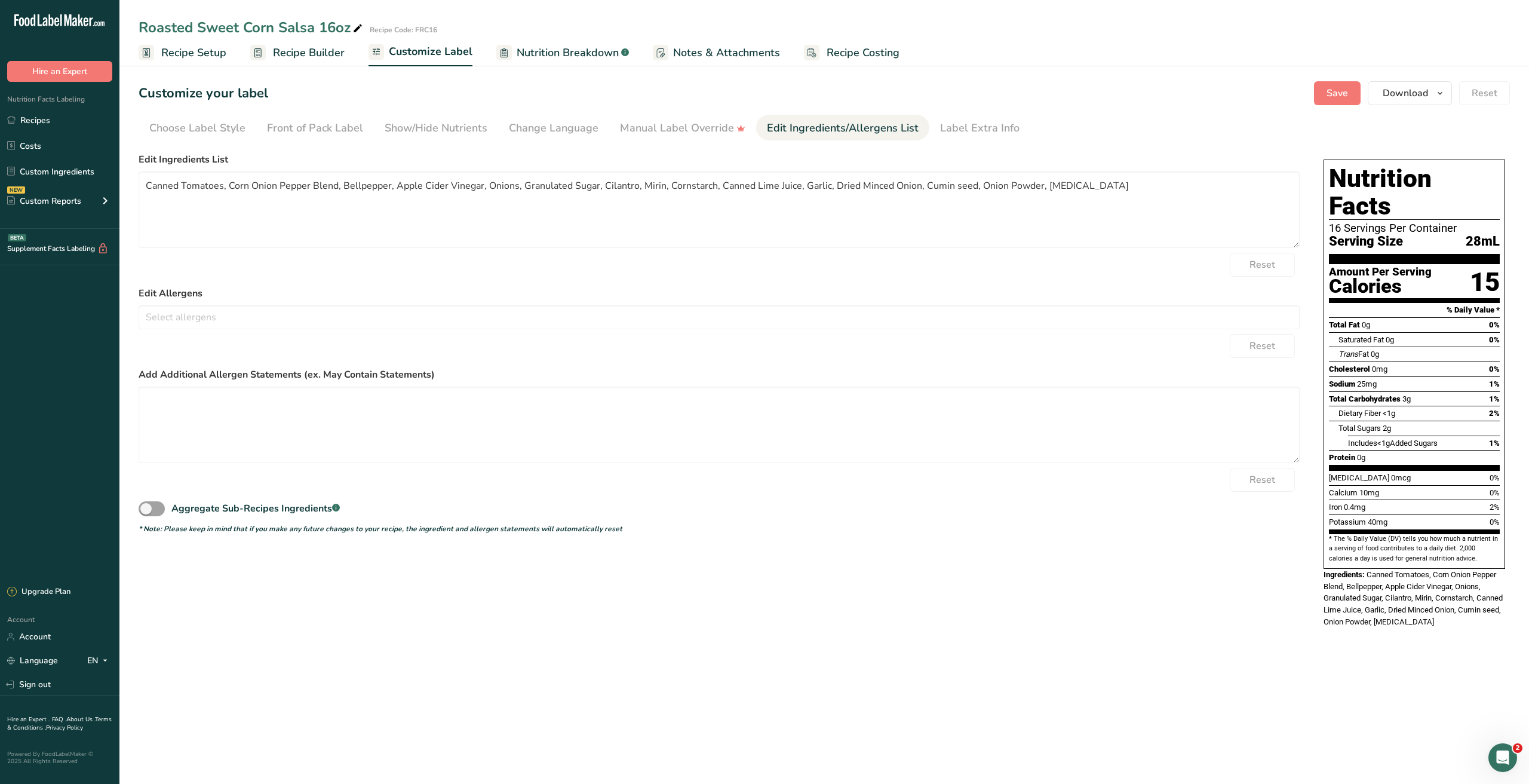
click at [217, 56] on span "Recipe Setup" at bounding box center [194, 53] width 65 height 16
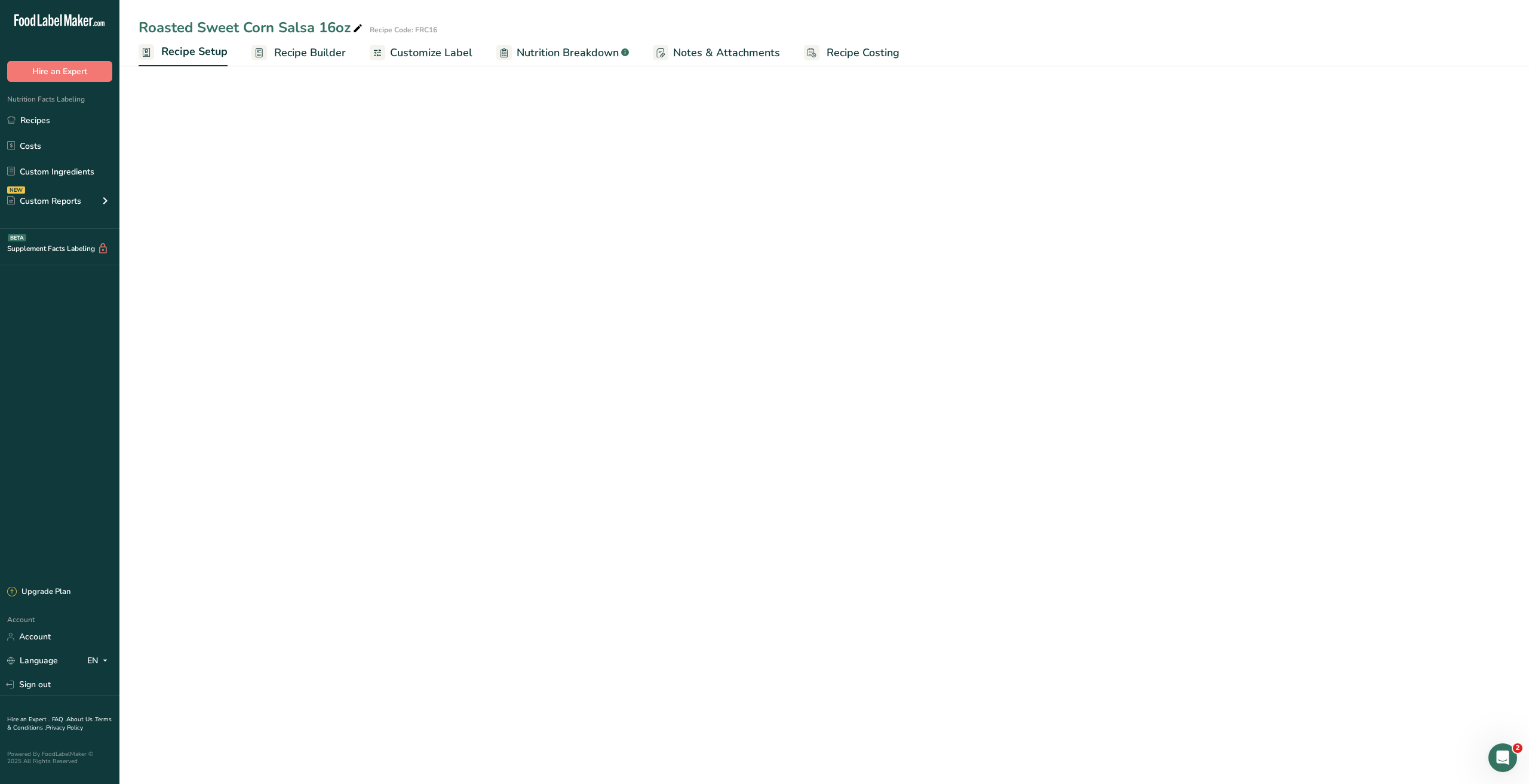
select select "22"
select select "Calories"
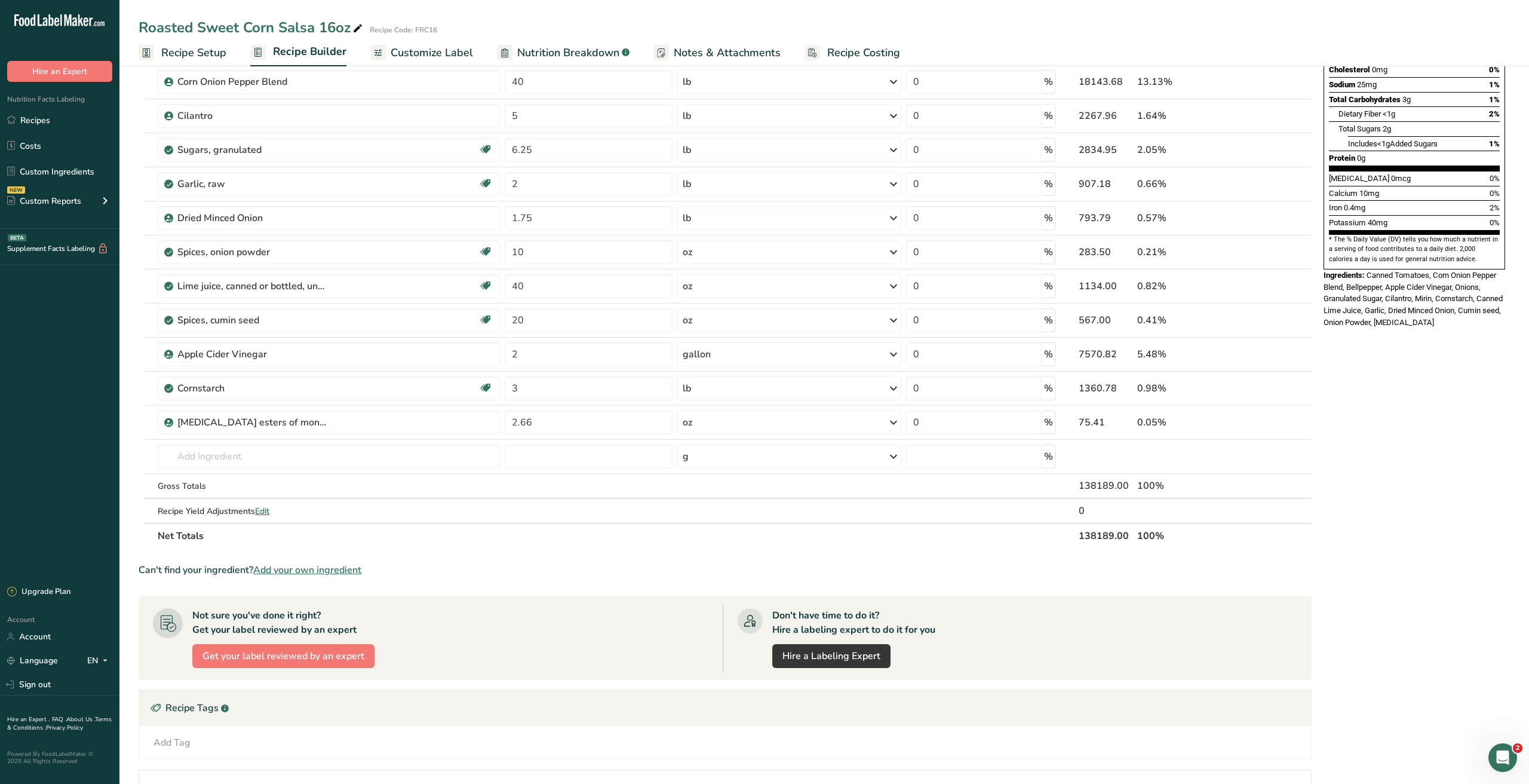
scroll to position [26, 0]
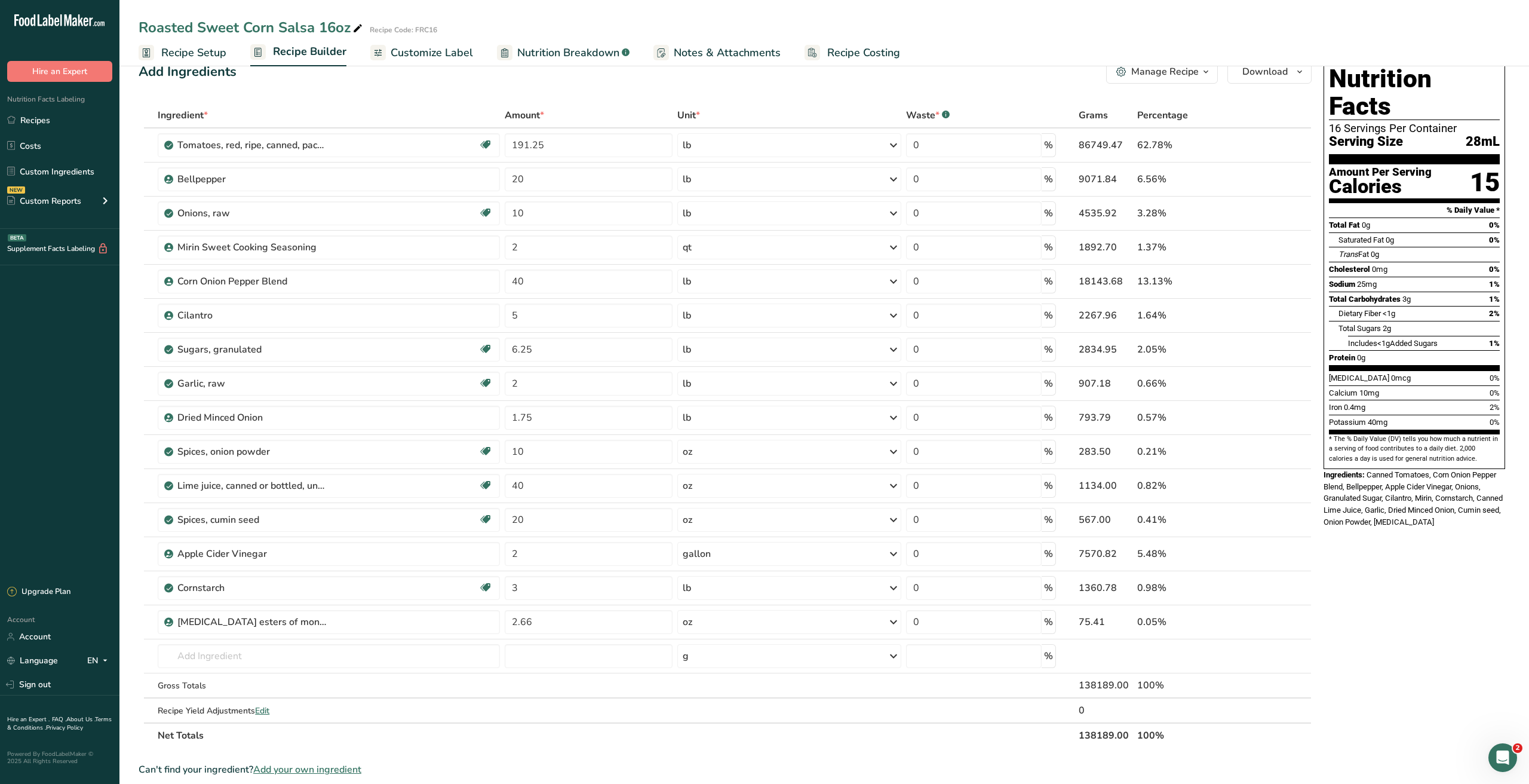
click at [508, 54] on div at bounding box center [504, 53] width 16 height 16
select select "Calories"
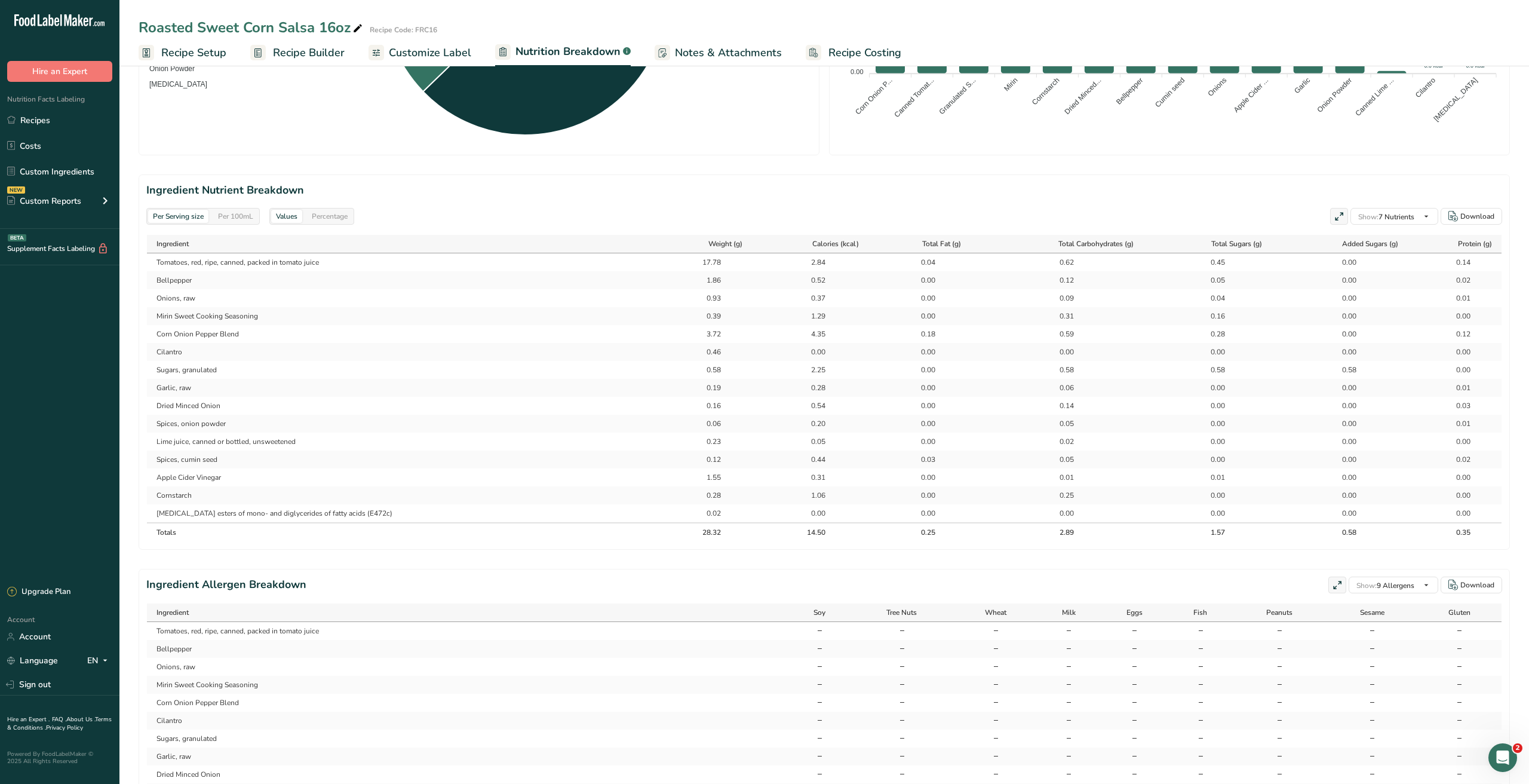
scroll to position [433, 0]
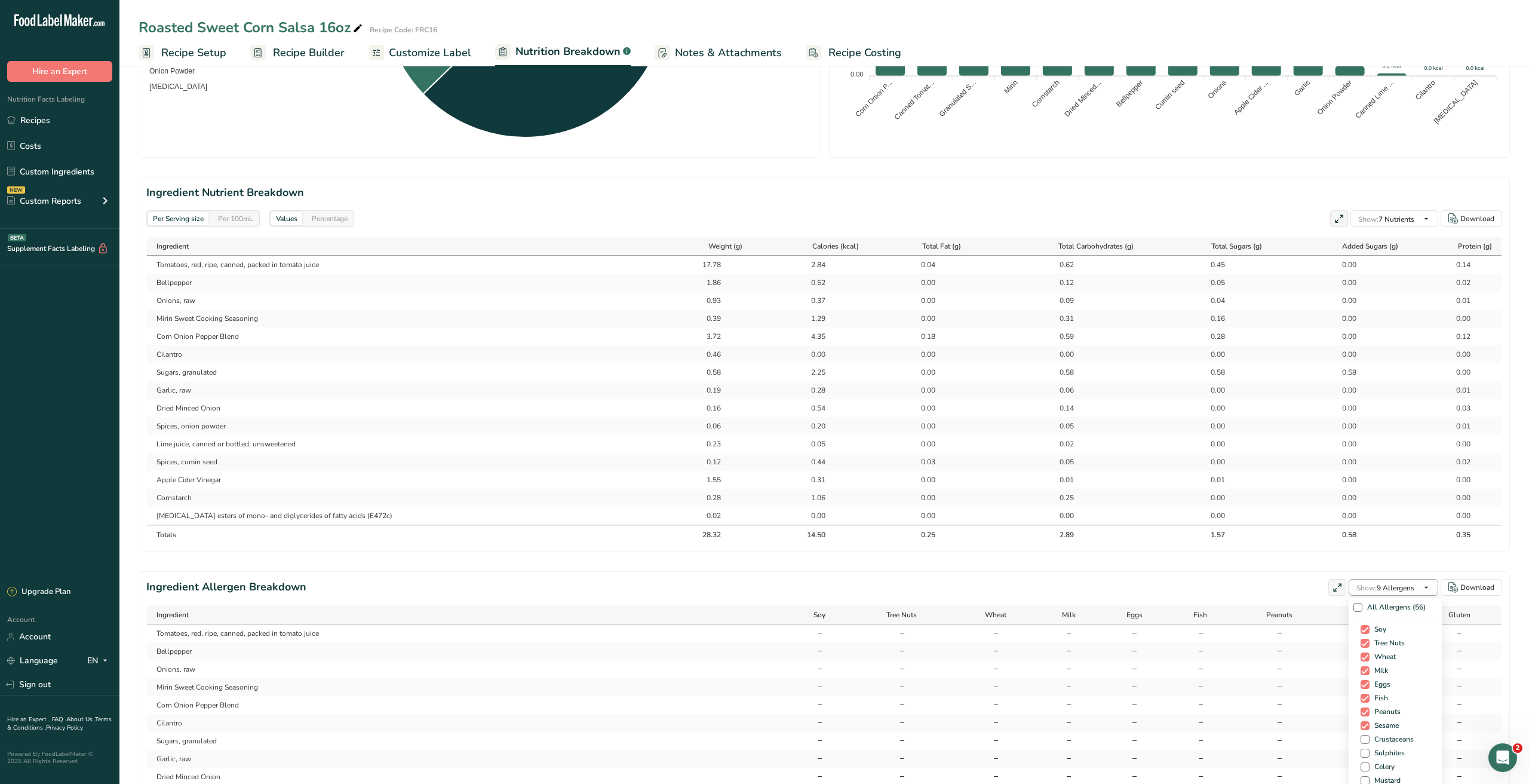
click at [1422, 584] on icon "button" at bounding box center [1426, 588] width 10 height 15
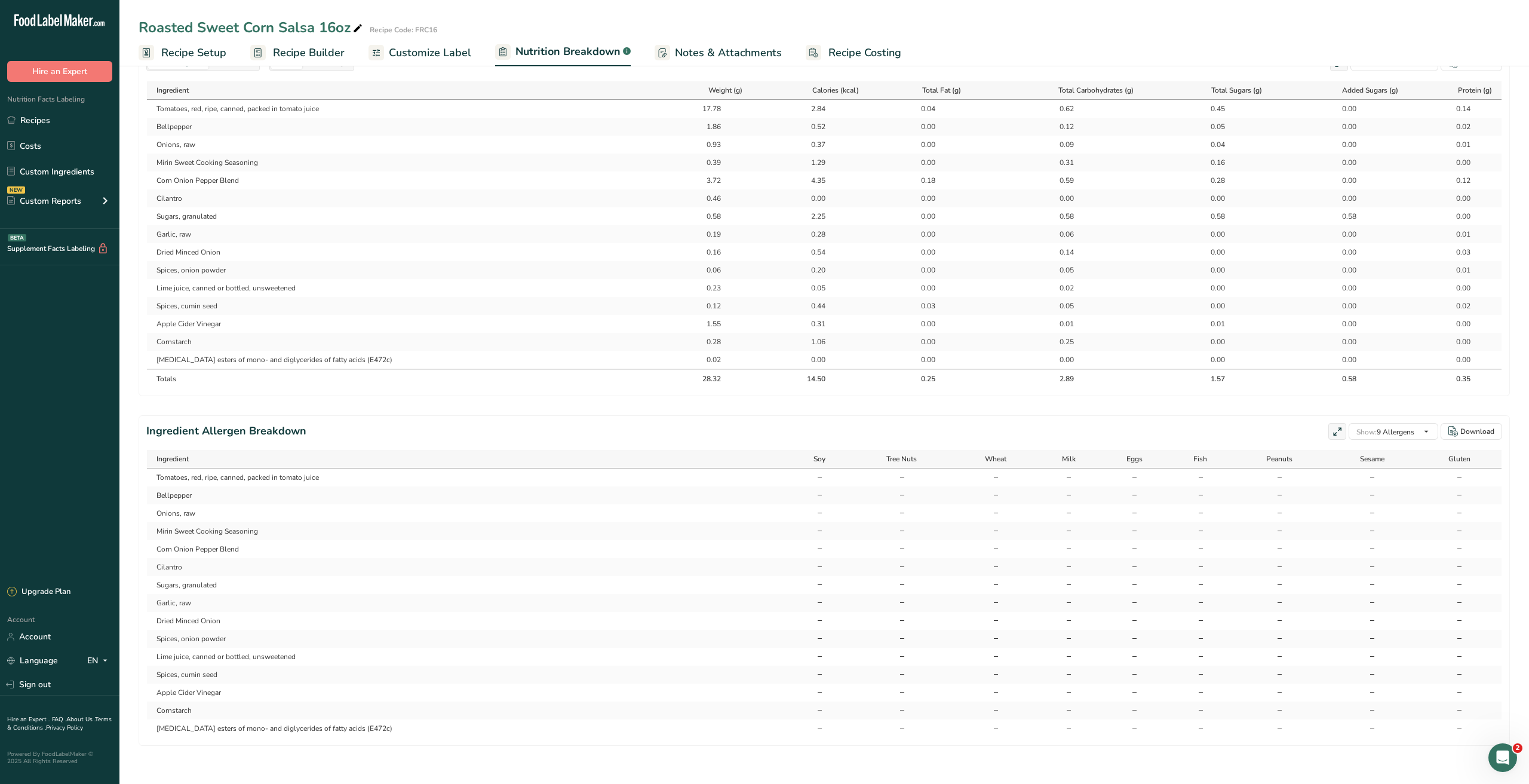
scroll to position [181, 0]
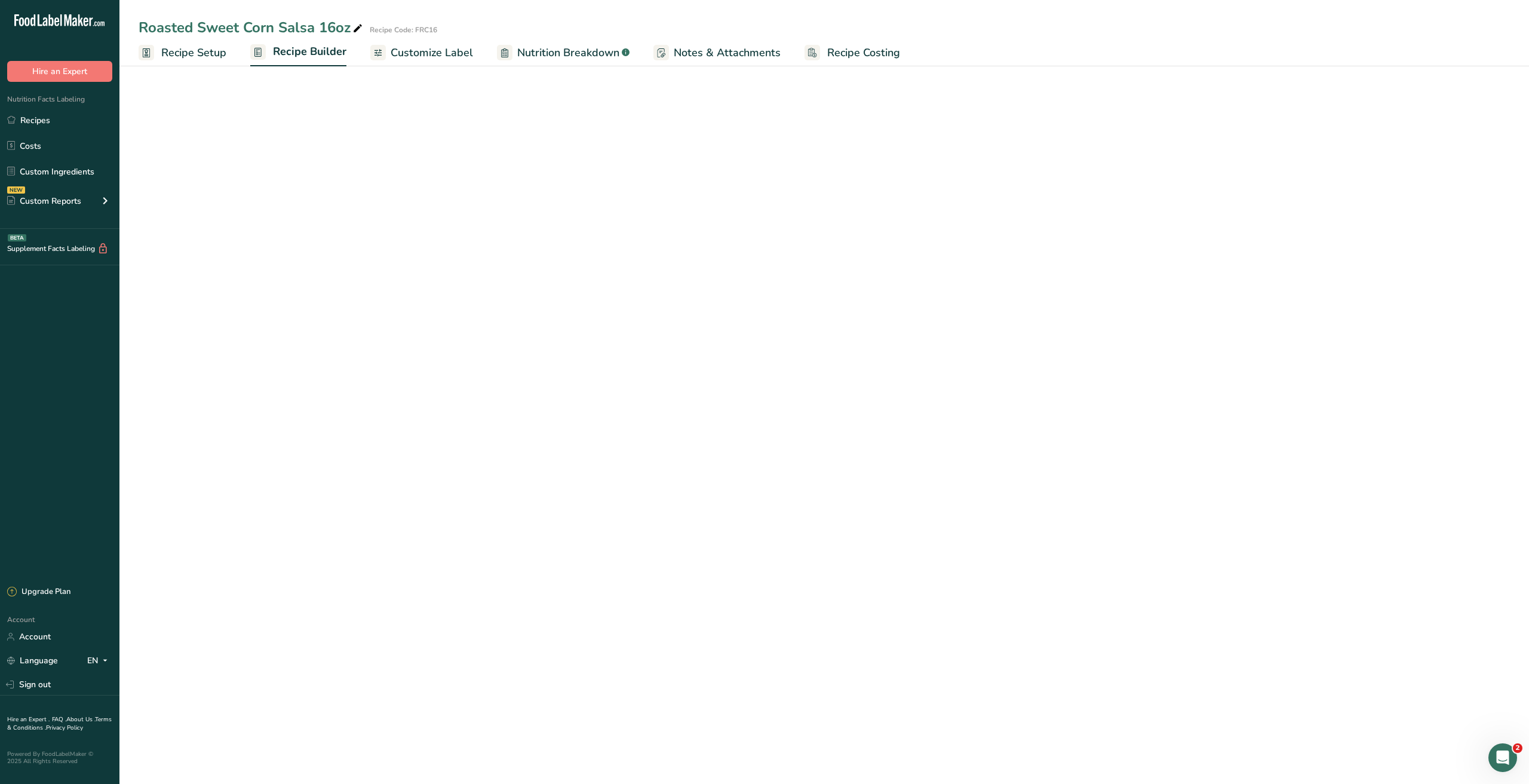
scroll to position [26, 0]
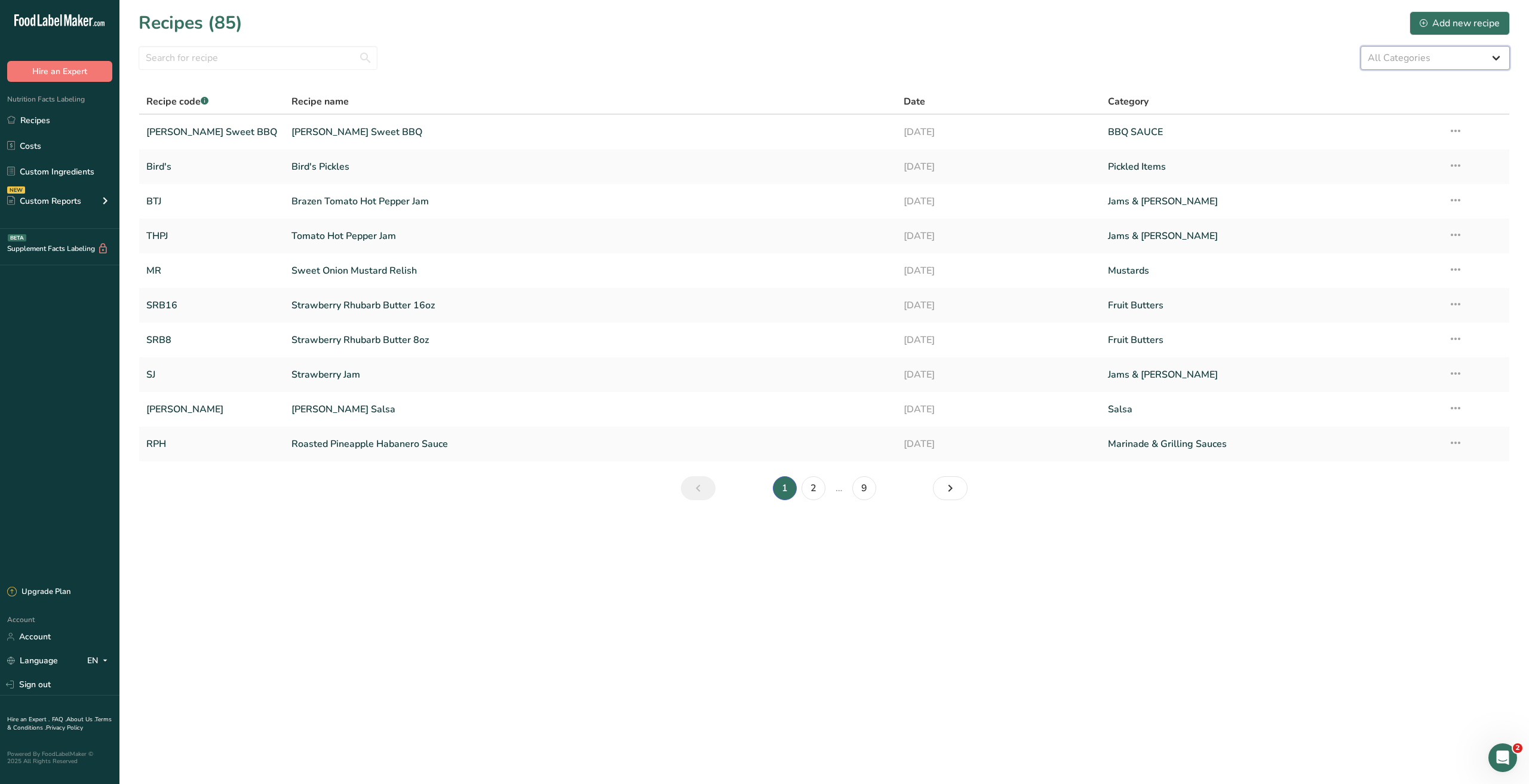
select select "608"
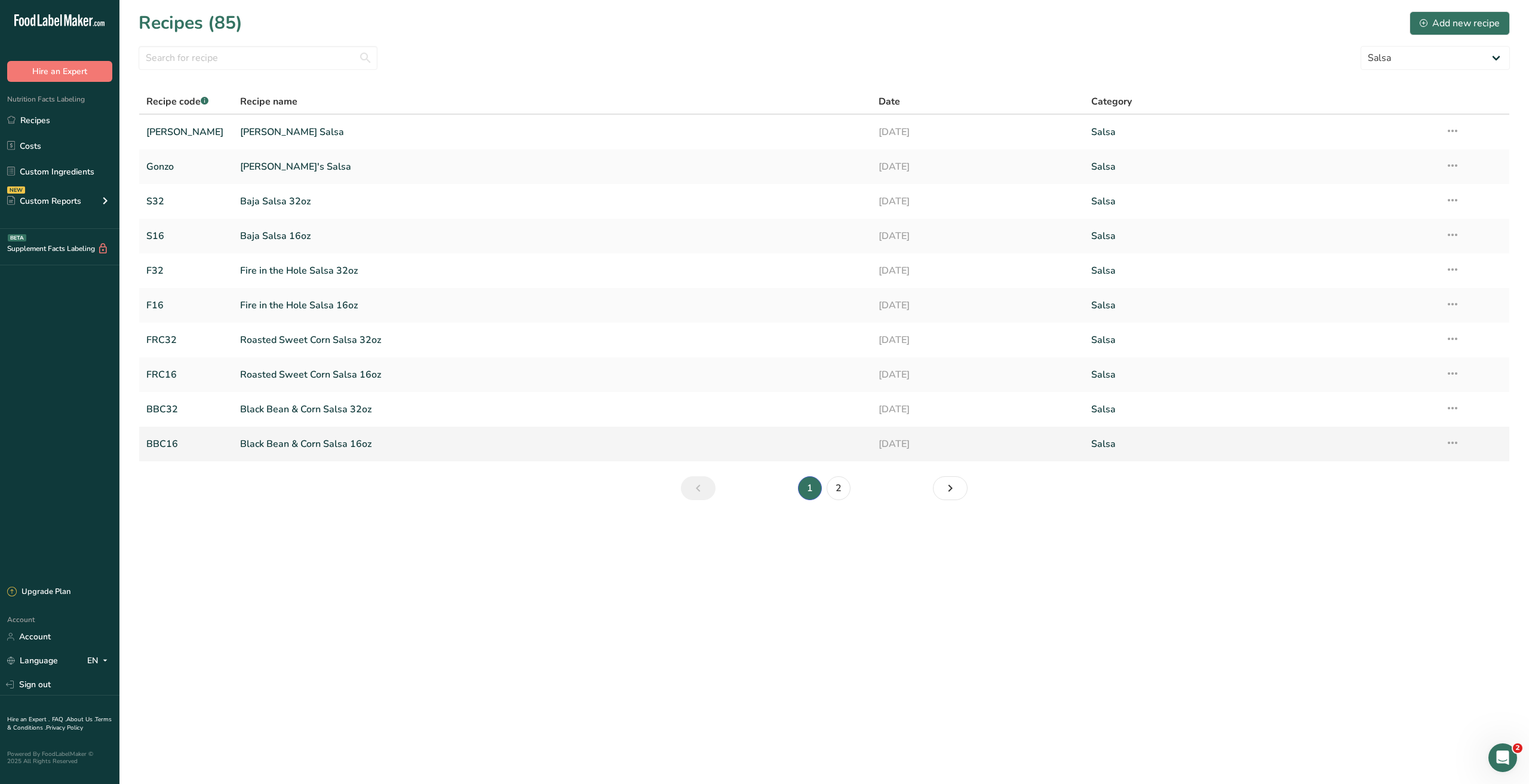
click at [301, 443] on link "Black Bean & Corn Salsa 16oz" at bounding box center [552, 443] width 624 height 25
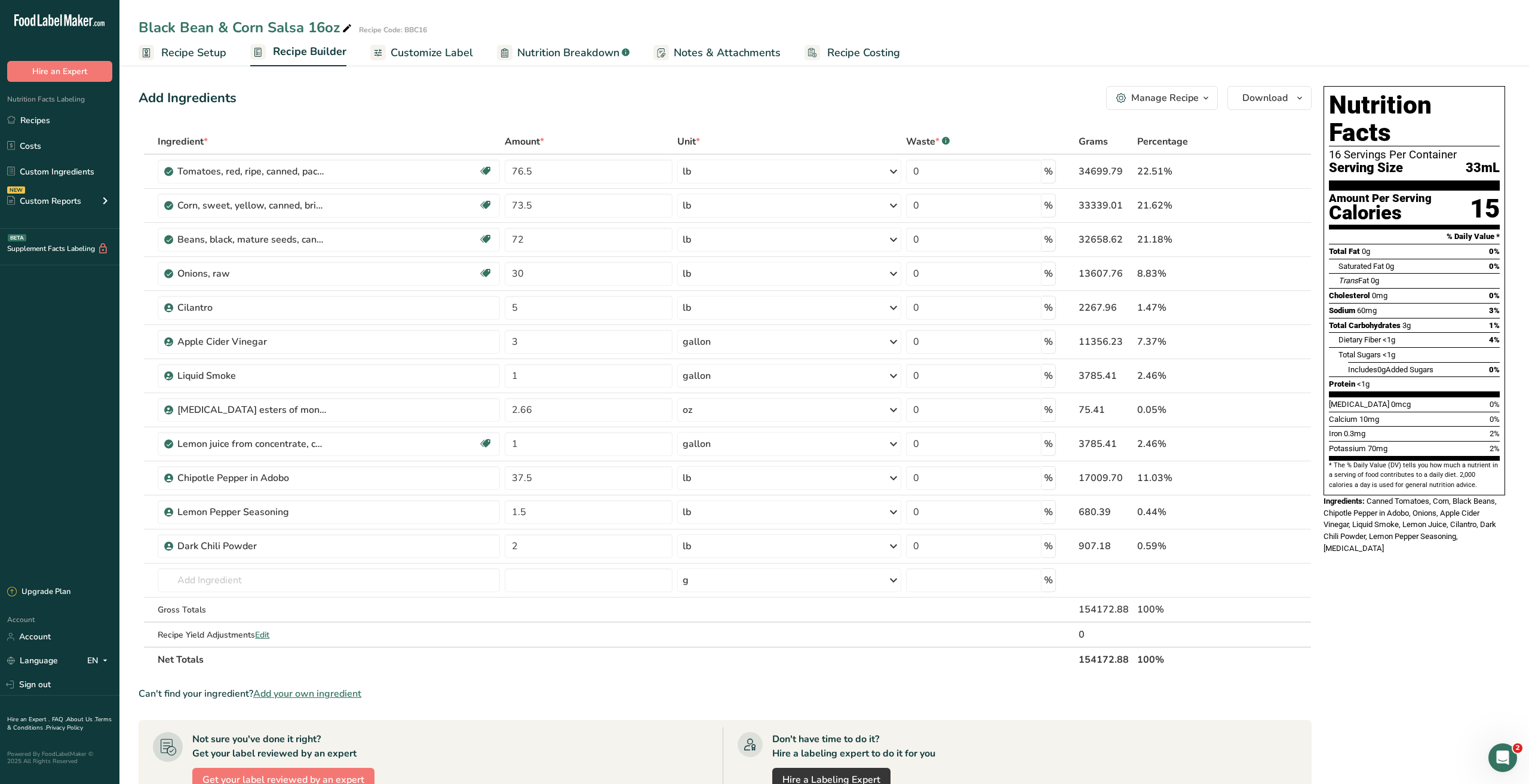
click at [580, 53] on span "Nutrition Breakdown" at bounding box center [568, 53] width 102 height 16
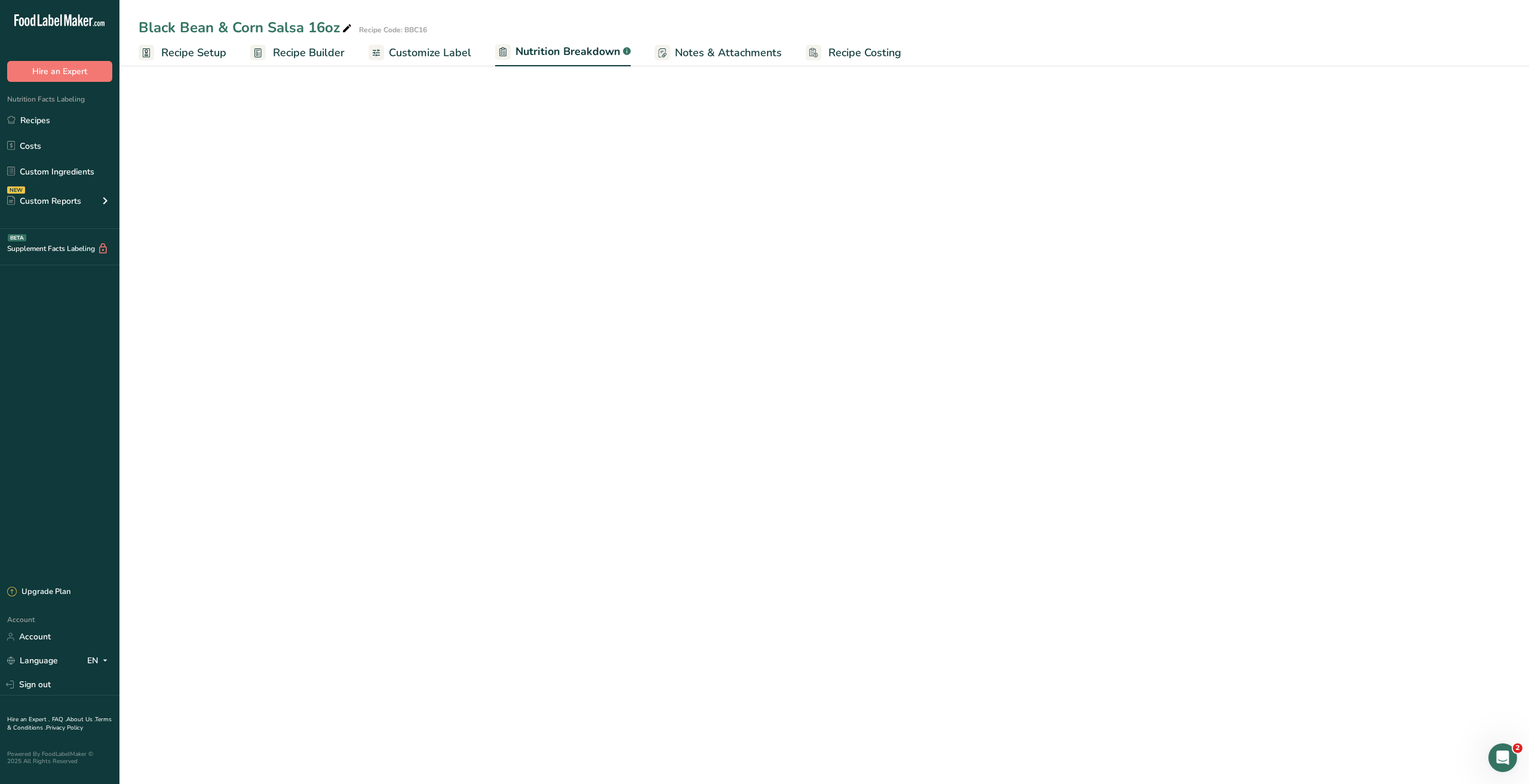
select select "Calories"
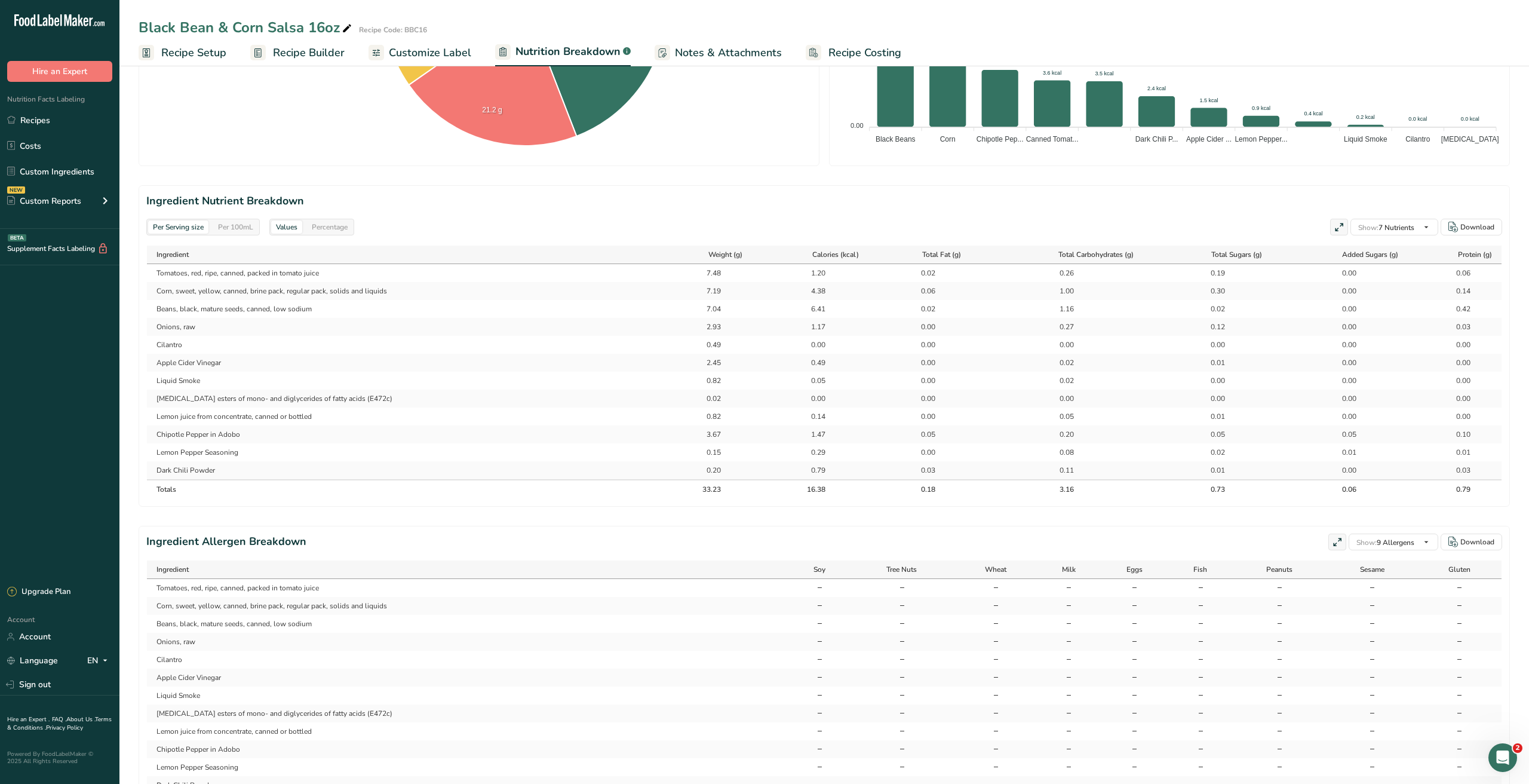
scroll to position [427, 0]
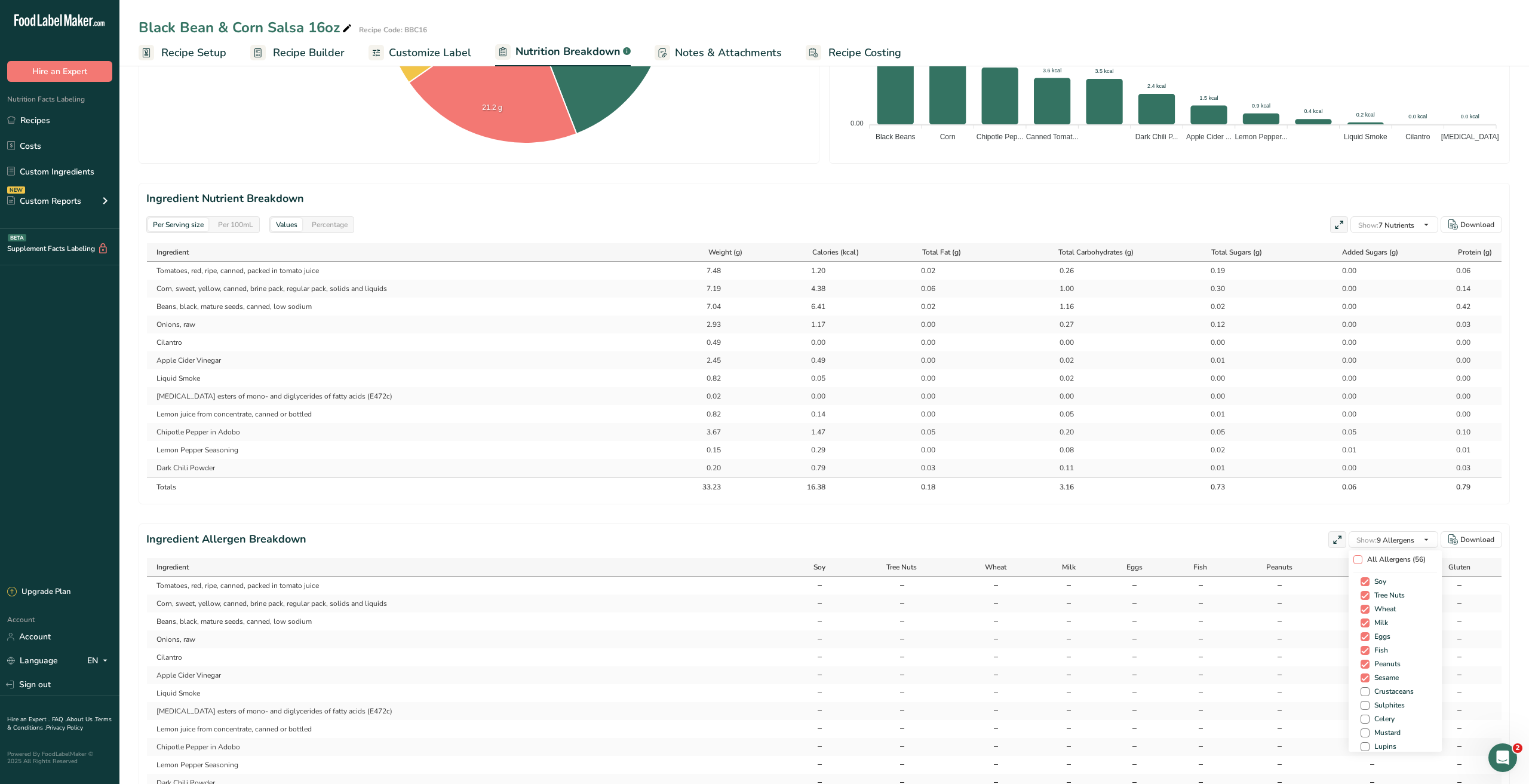
click at [1357, 558] on span at bounding box center [1358, 559] width 9 height 9
click at [1357, 558] on input "All Allergens (56)" at bounding box center [1358, 559] width 8 height 8
checkbox input "true"
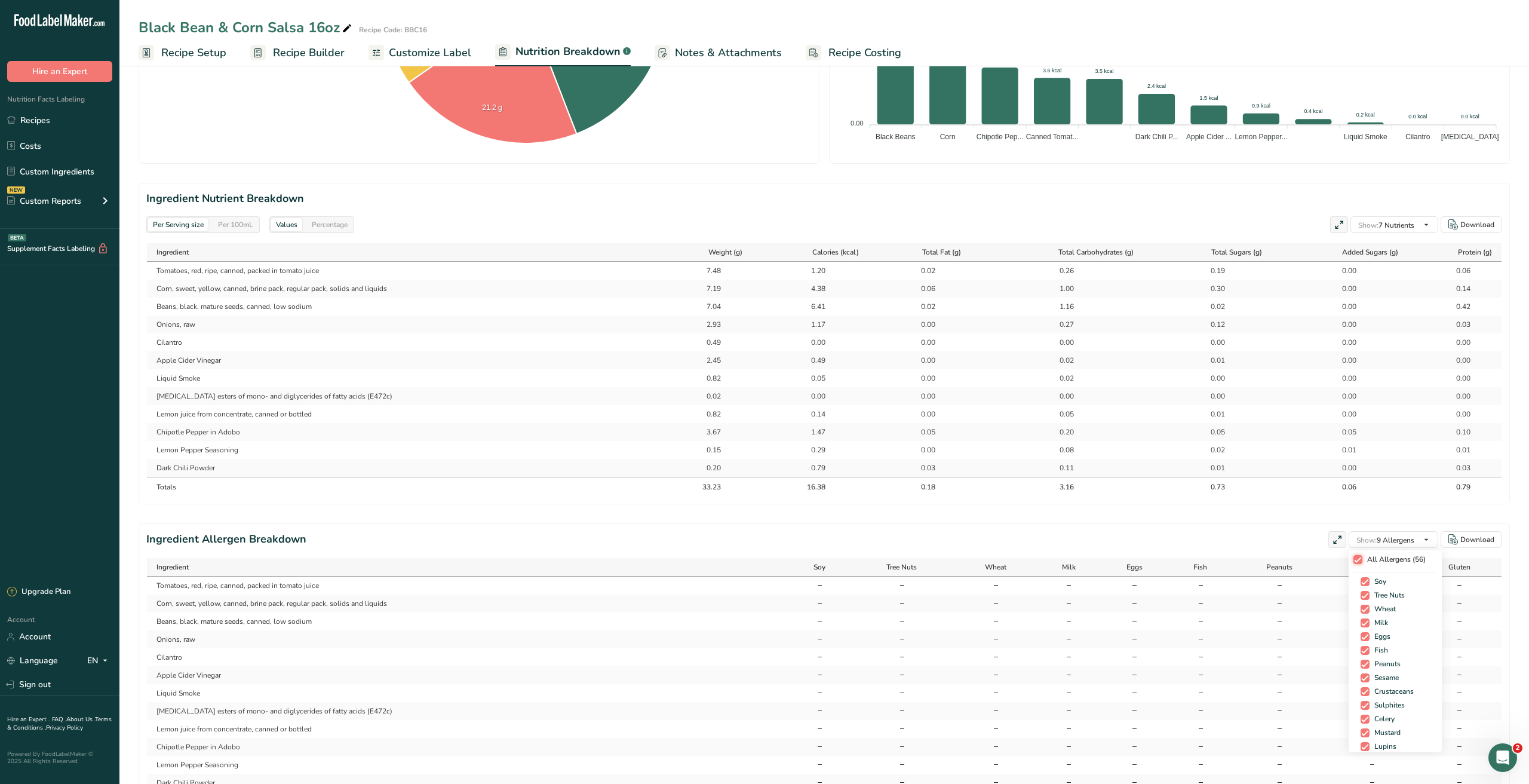
checkbox input "true"
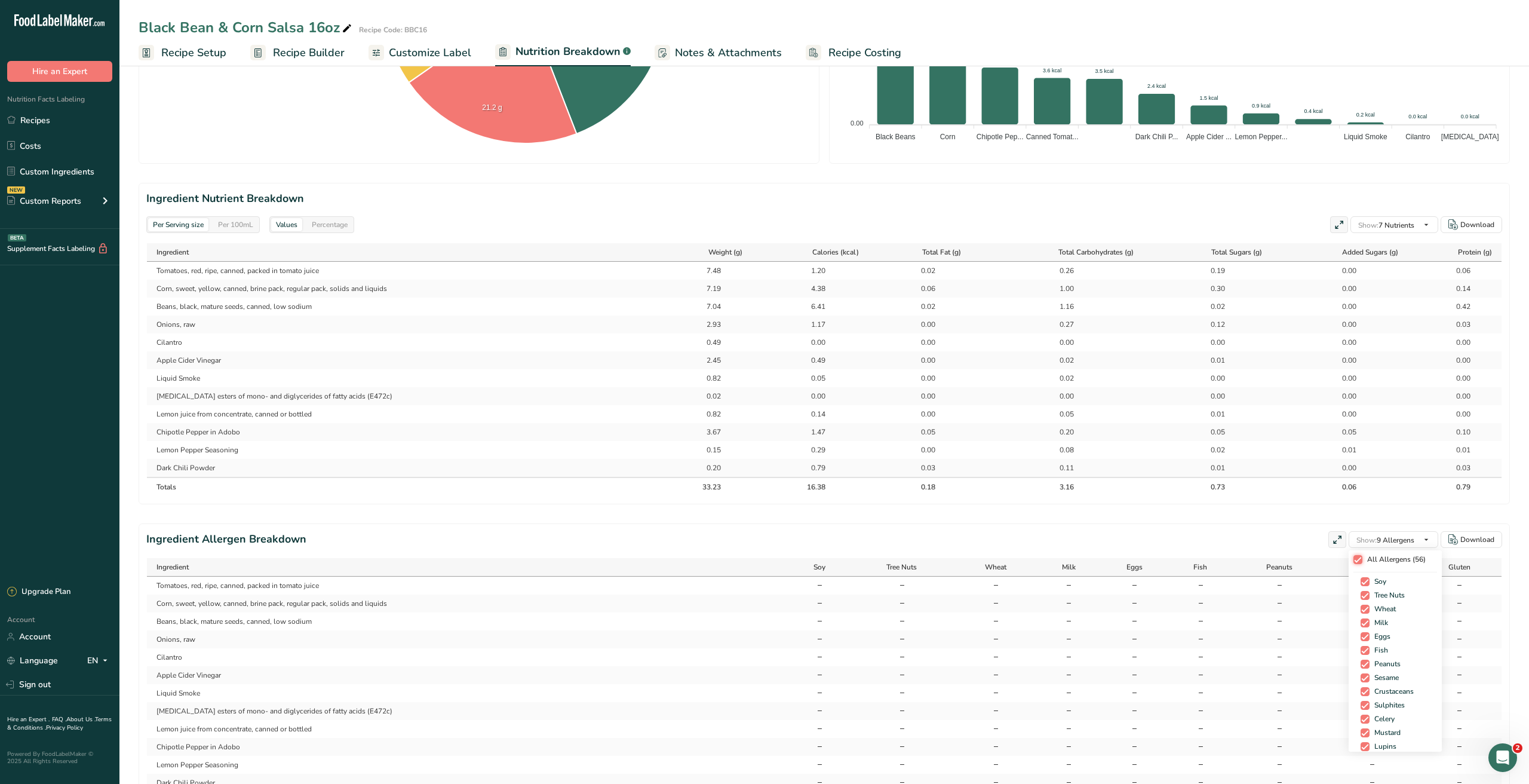
checkbox input "true"
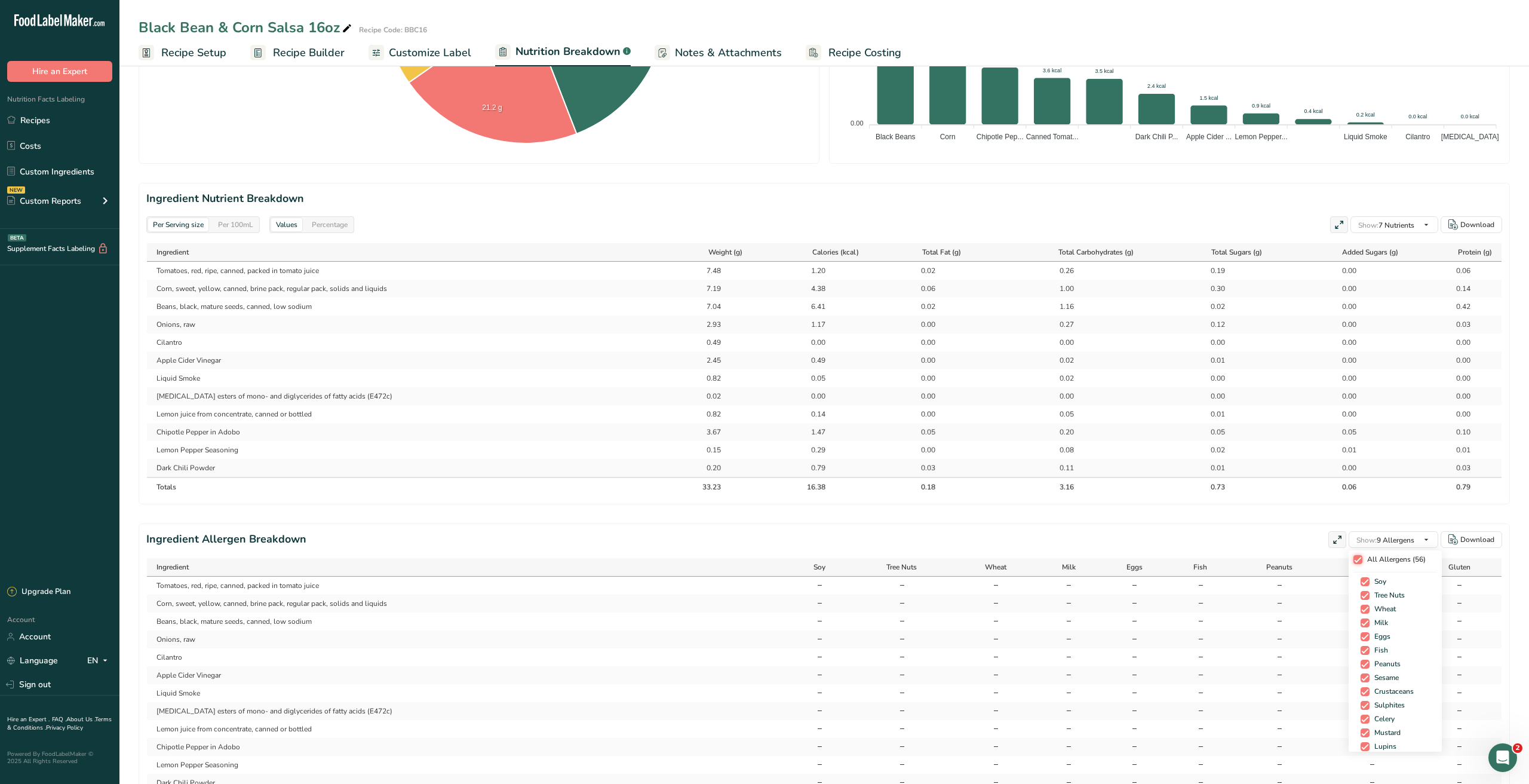
checkbox input "true"
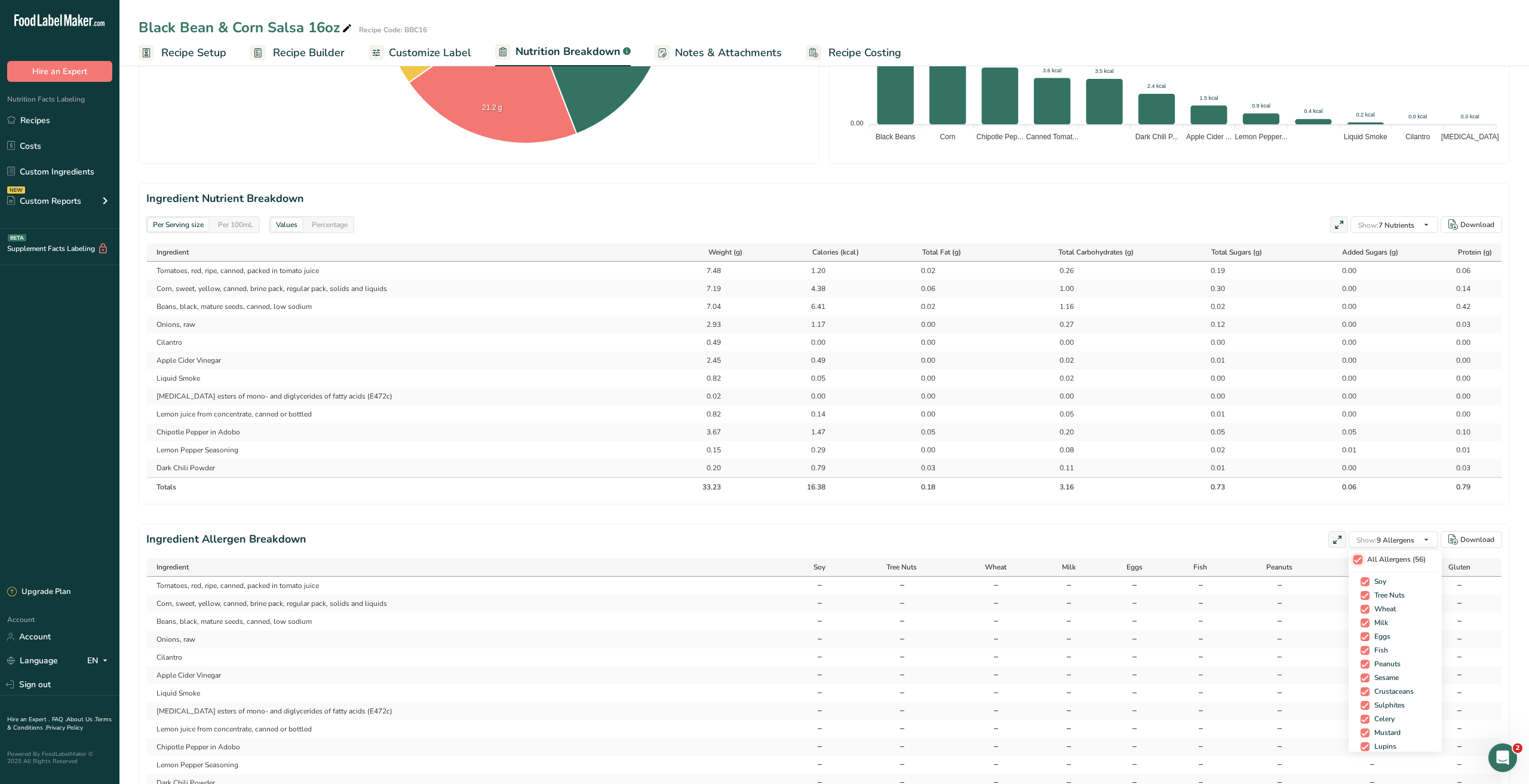
checkbox input "true"
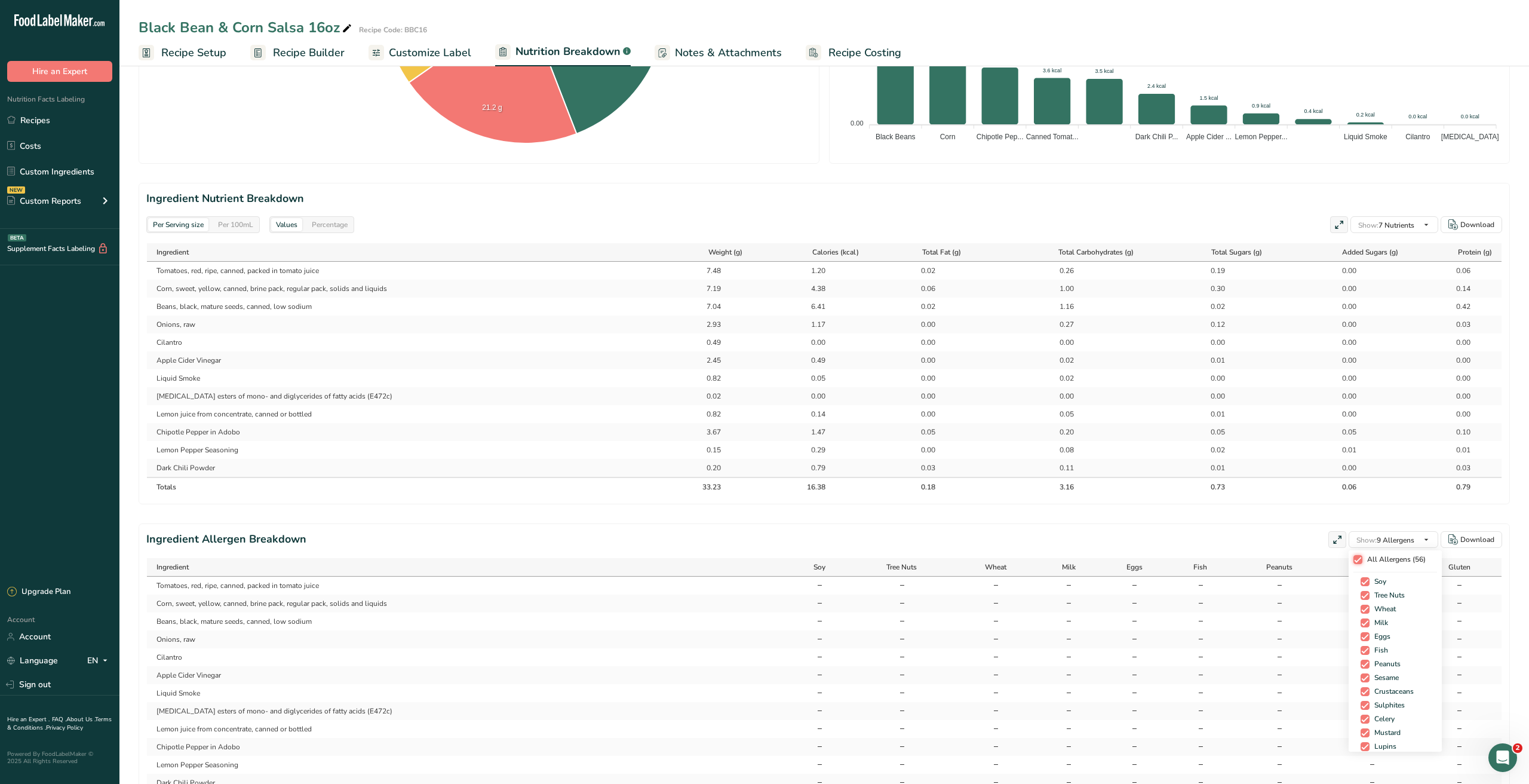
checkbox input "true"
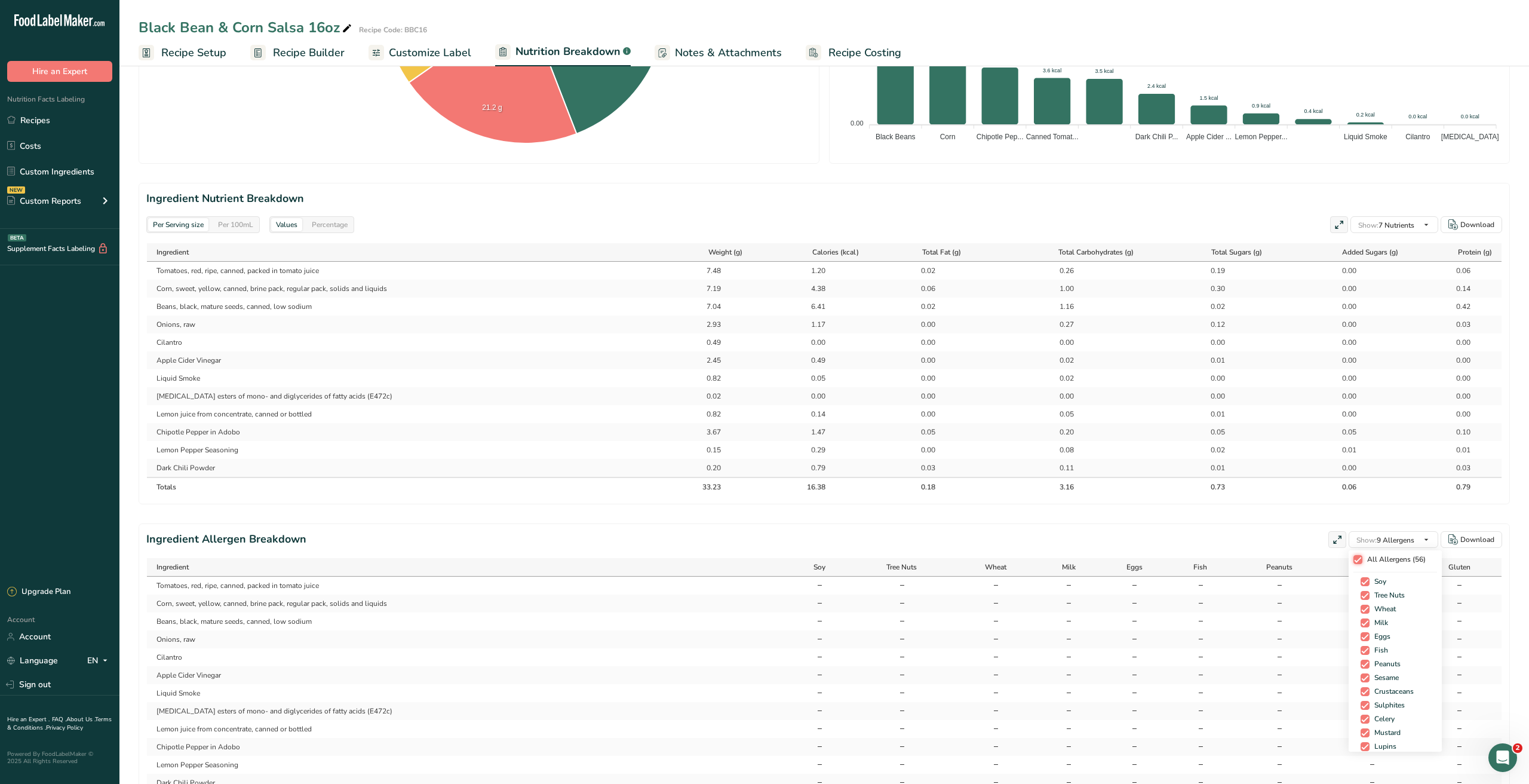
checkbox input "true"
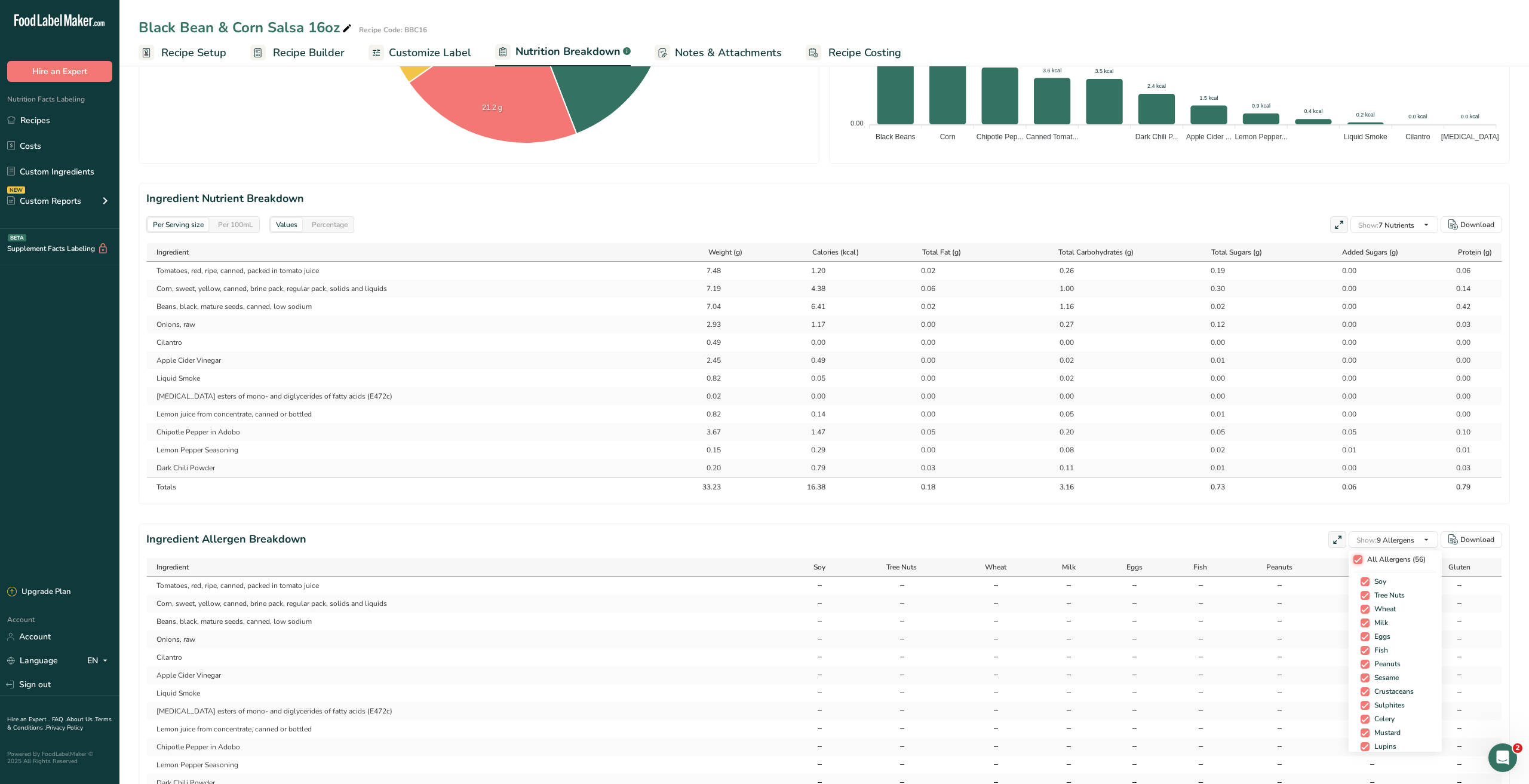
checkbox input "true"
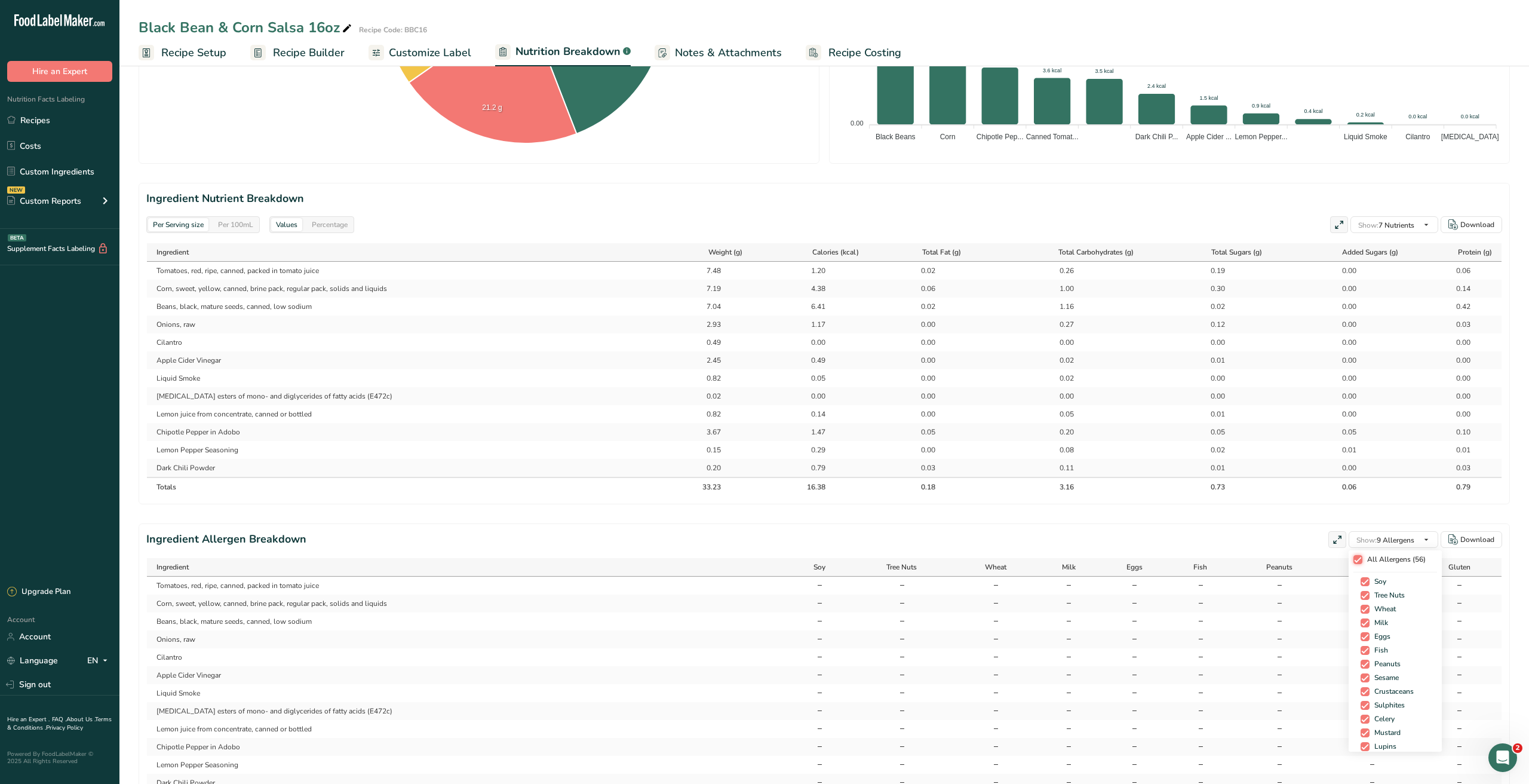
checkbox input "true"
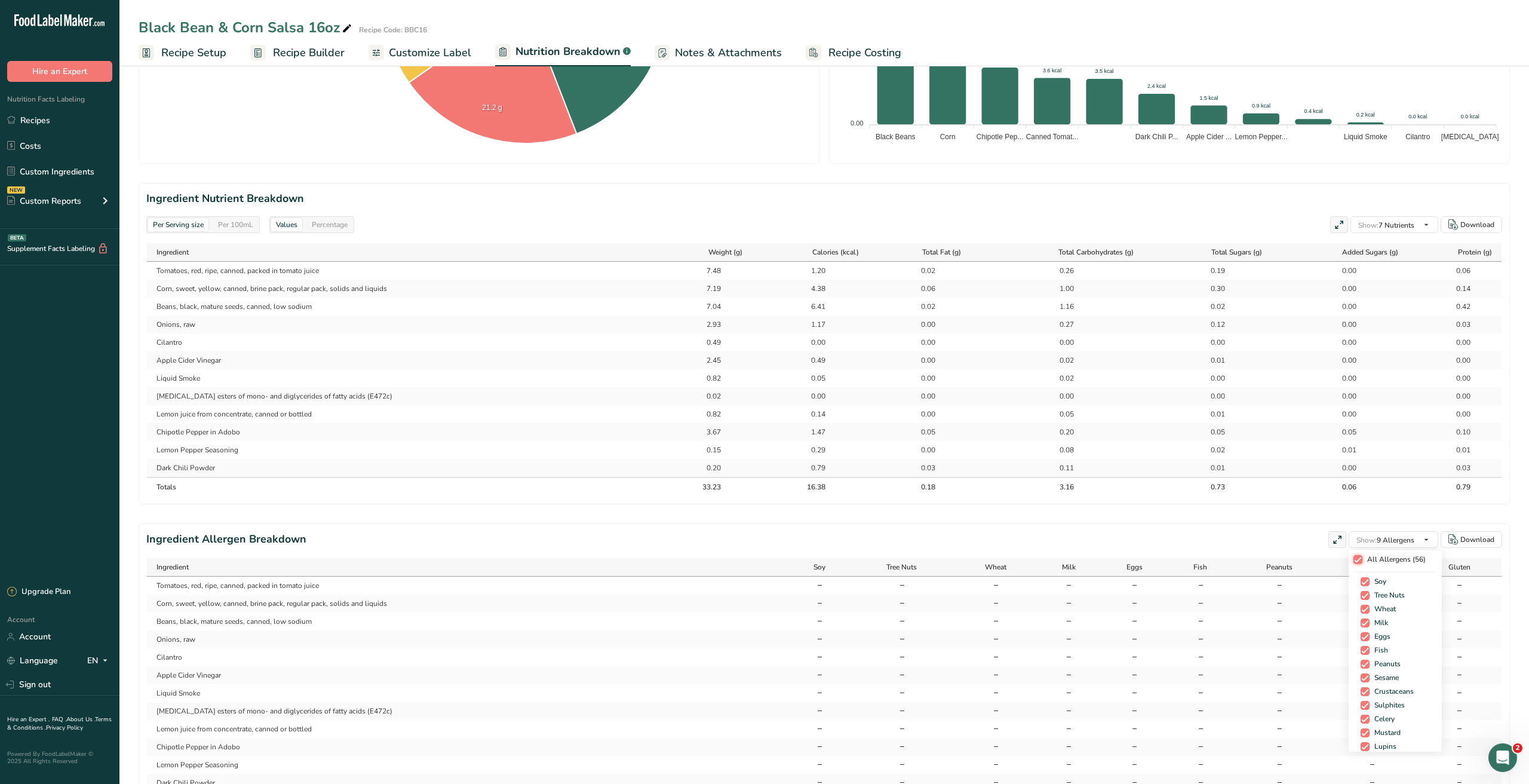
checkbox input "true"
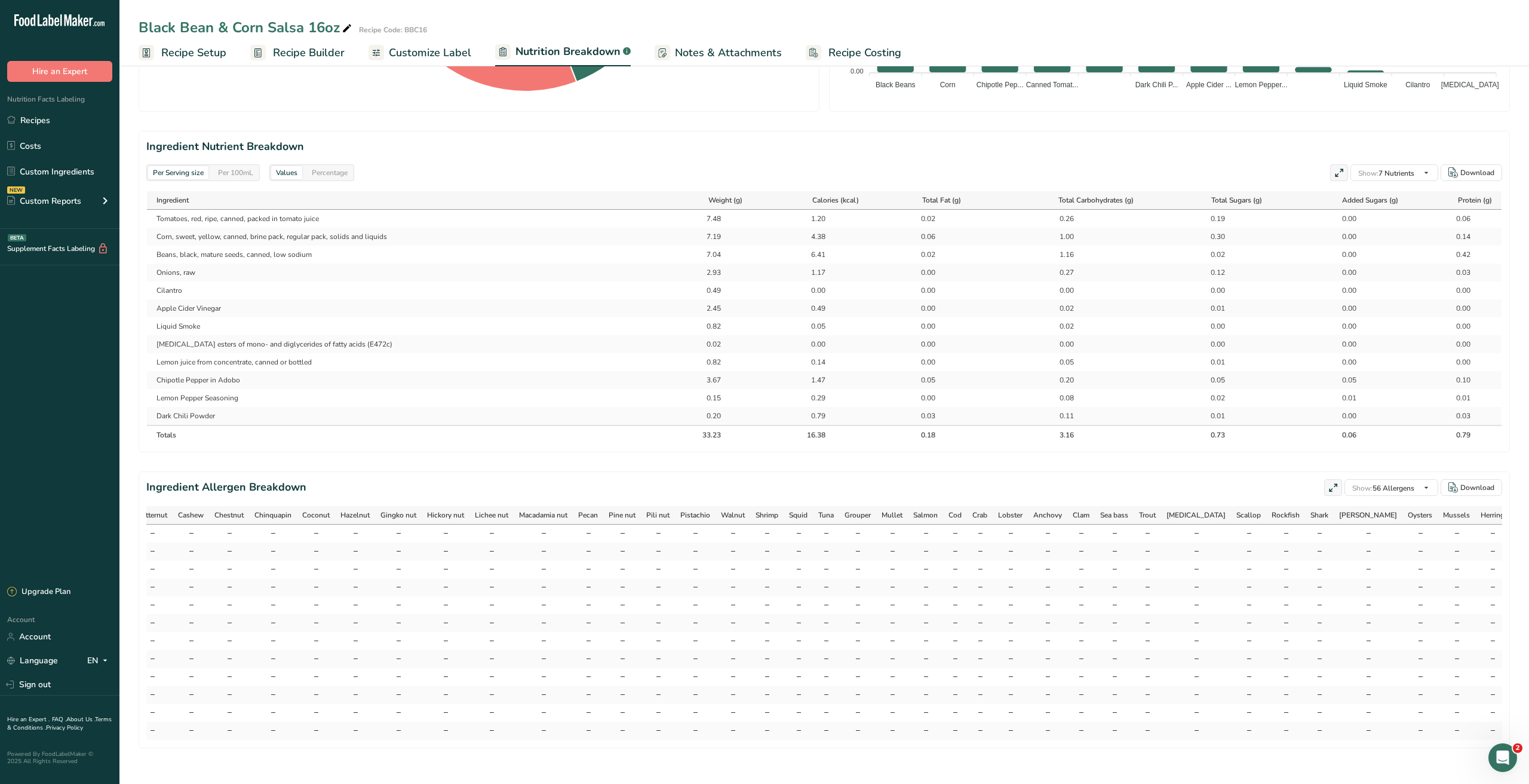
scroll to position [0, 927]
click at [1400, 490] on span "Show: 56 Allergens" at bounding box center [1383, 488] width 62 height 10
click at [1353, 507] on span at bounding box center [1354, 507] width 9 height 9
click at [1353, 507] on input "All Allergens (56)" at bounding box center [1353, 507] width 8 height 8
checkbox input "false"
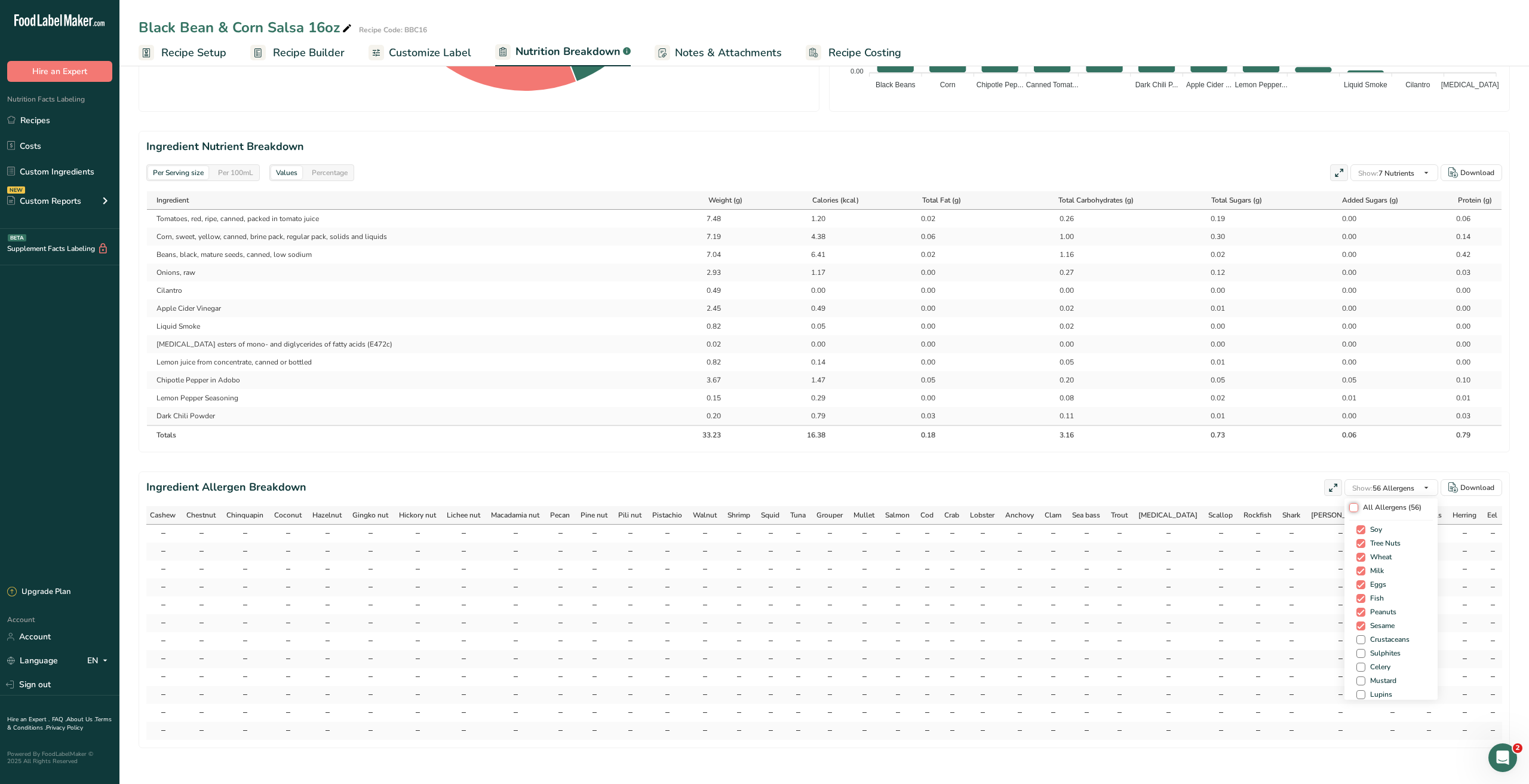
checkbox input "false"
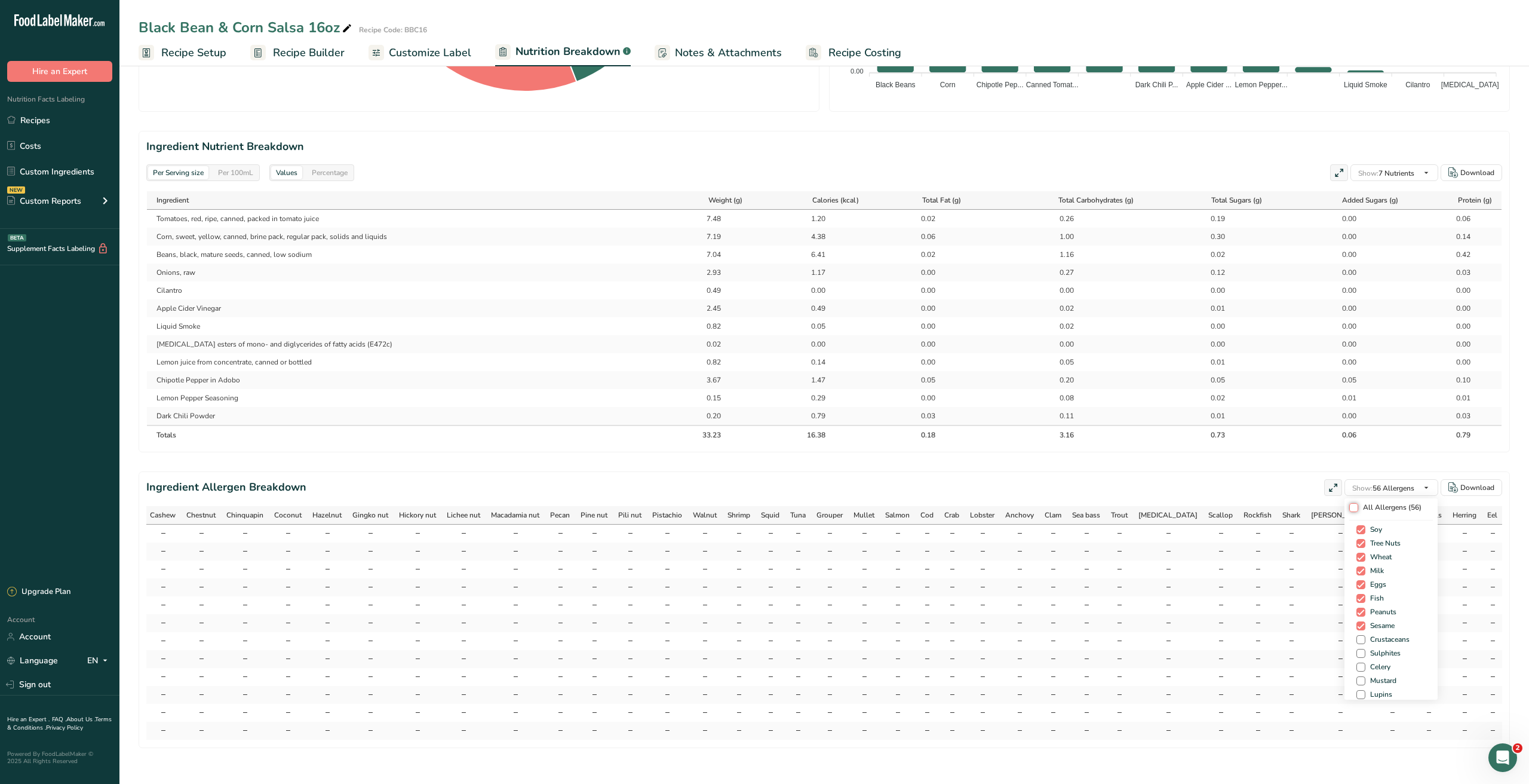
checkbox input "false"
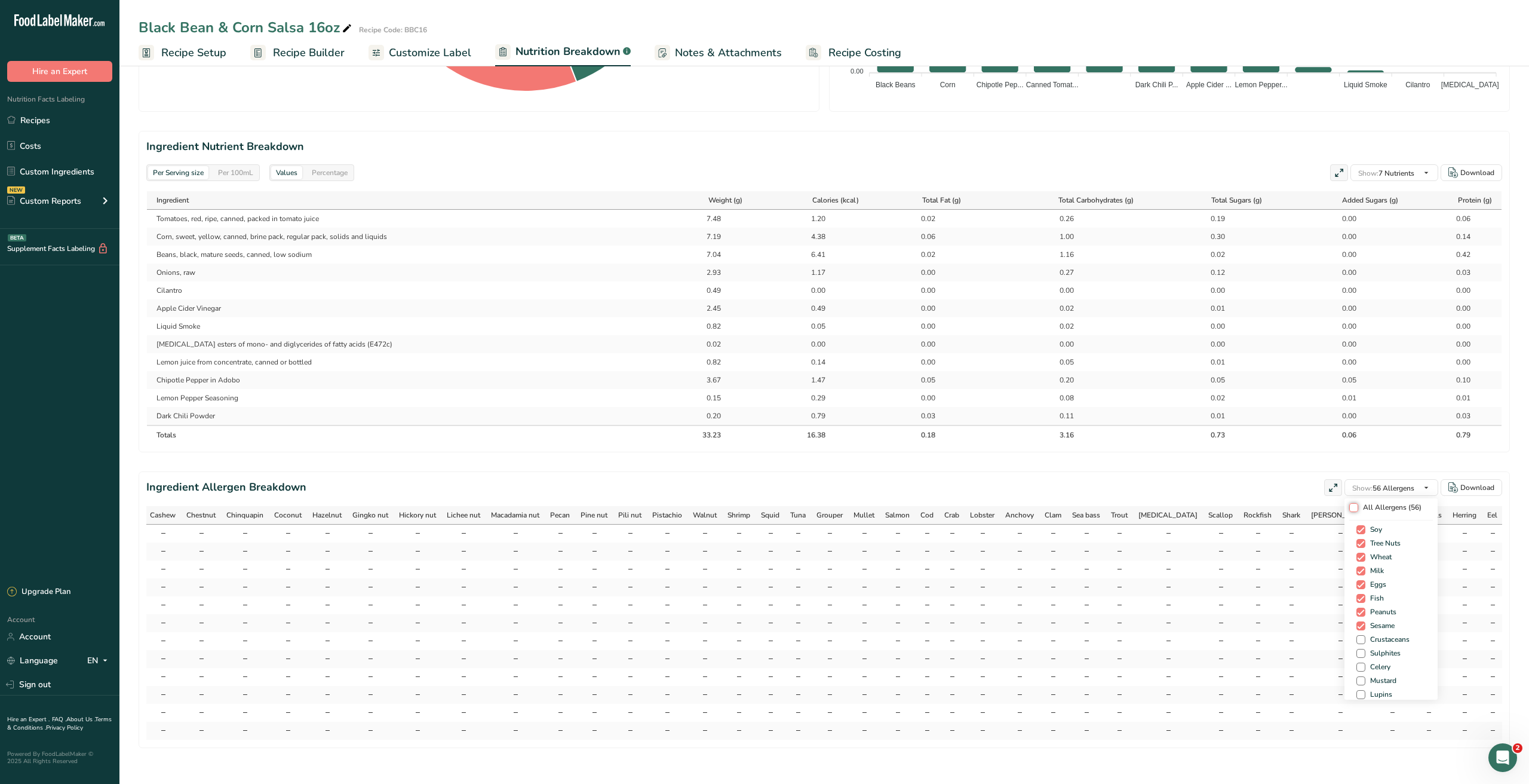
checkbox input "false"
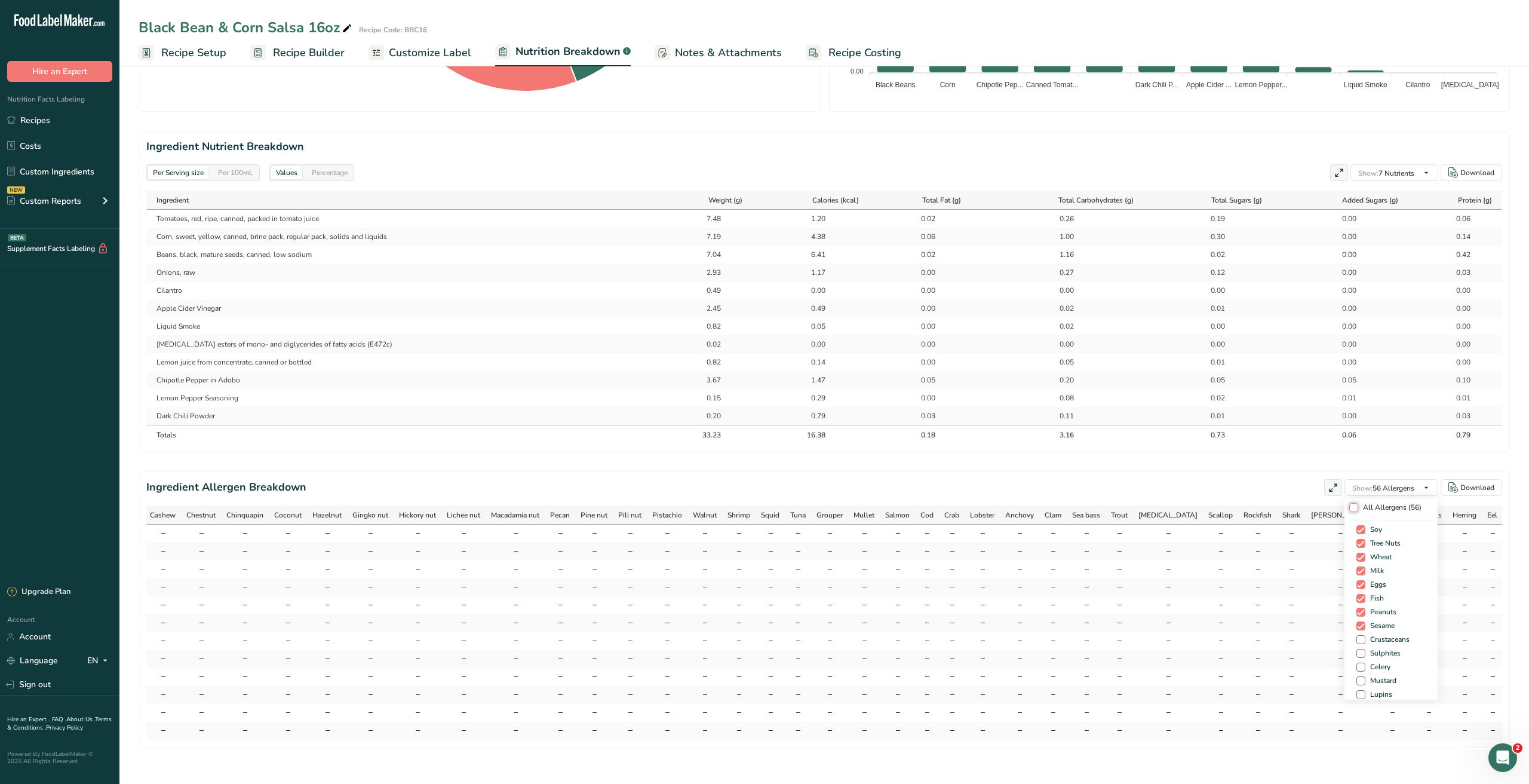
checkbox input "false"
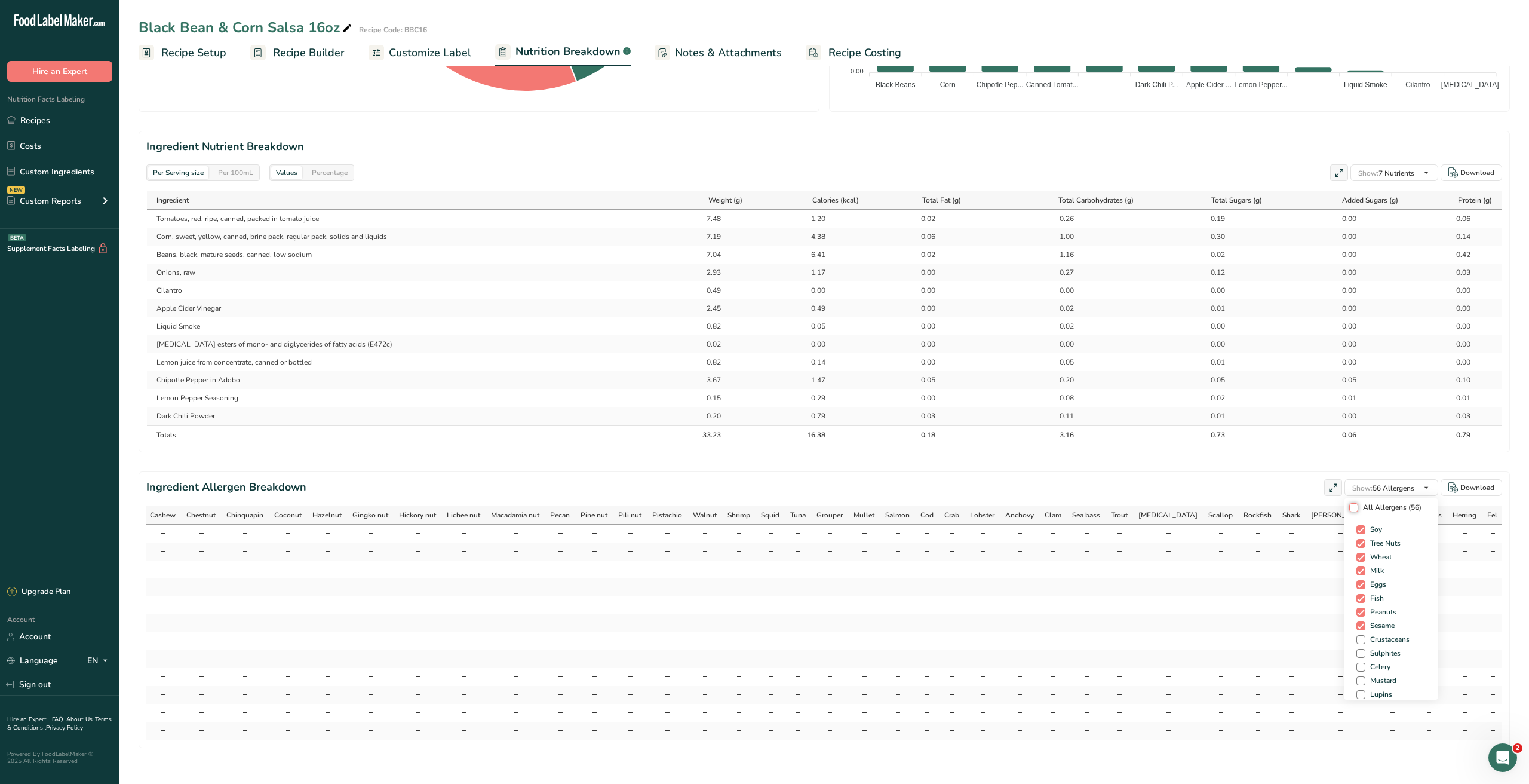
checkbox input "false"
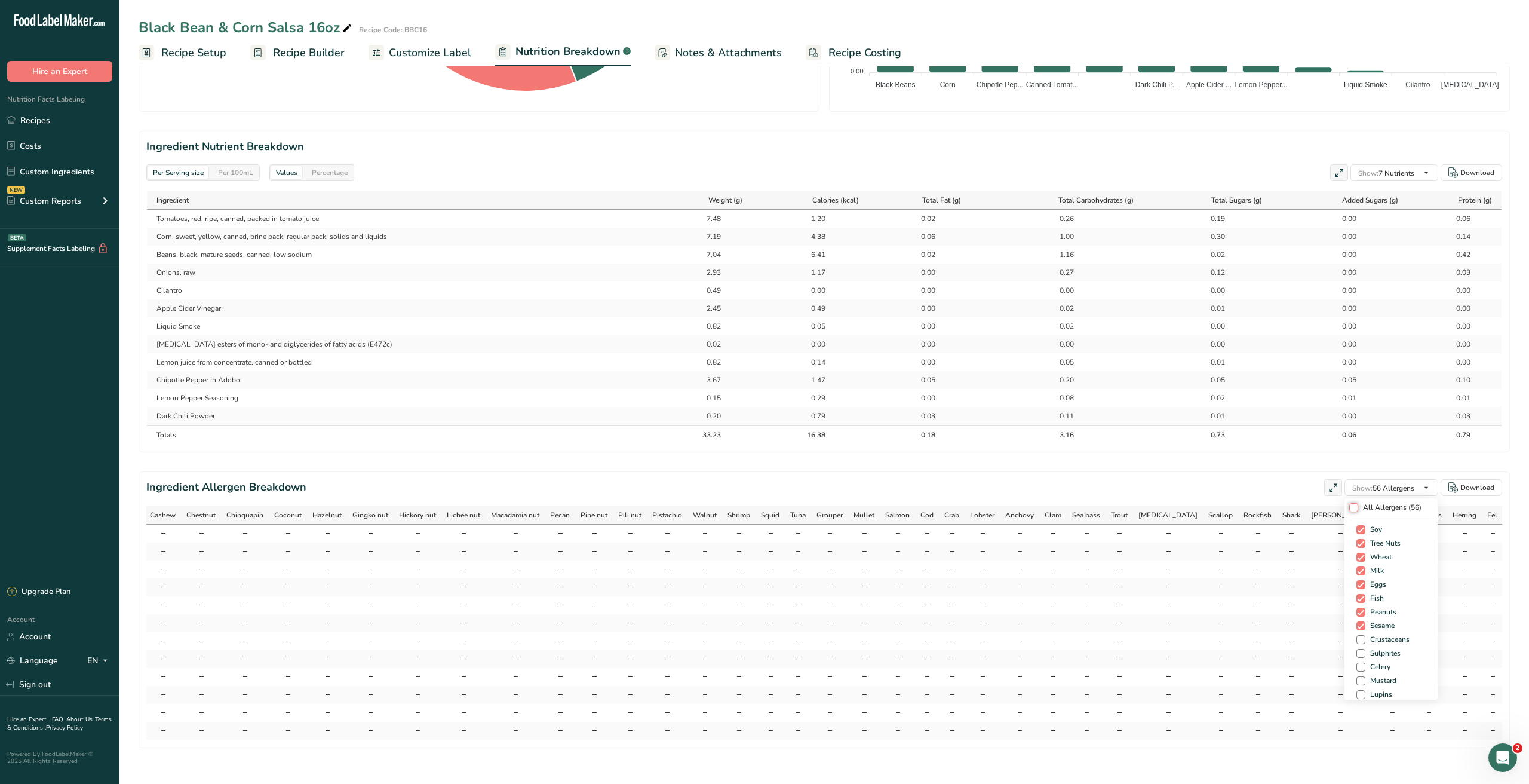
checkbox input "false"
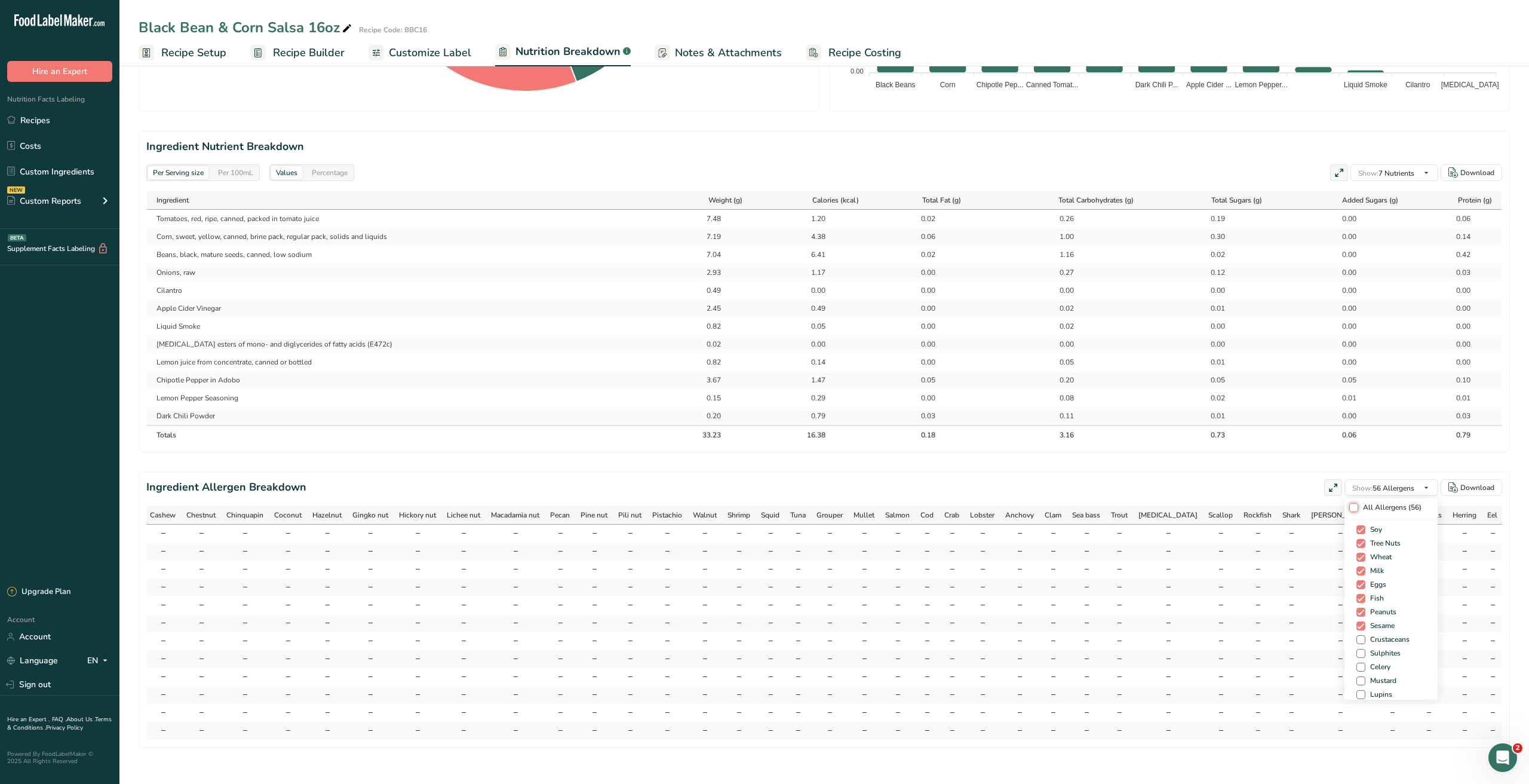
checkbox input "false"
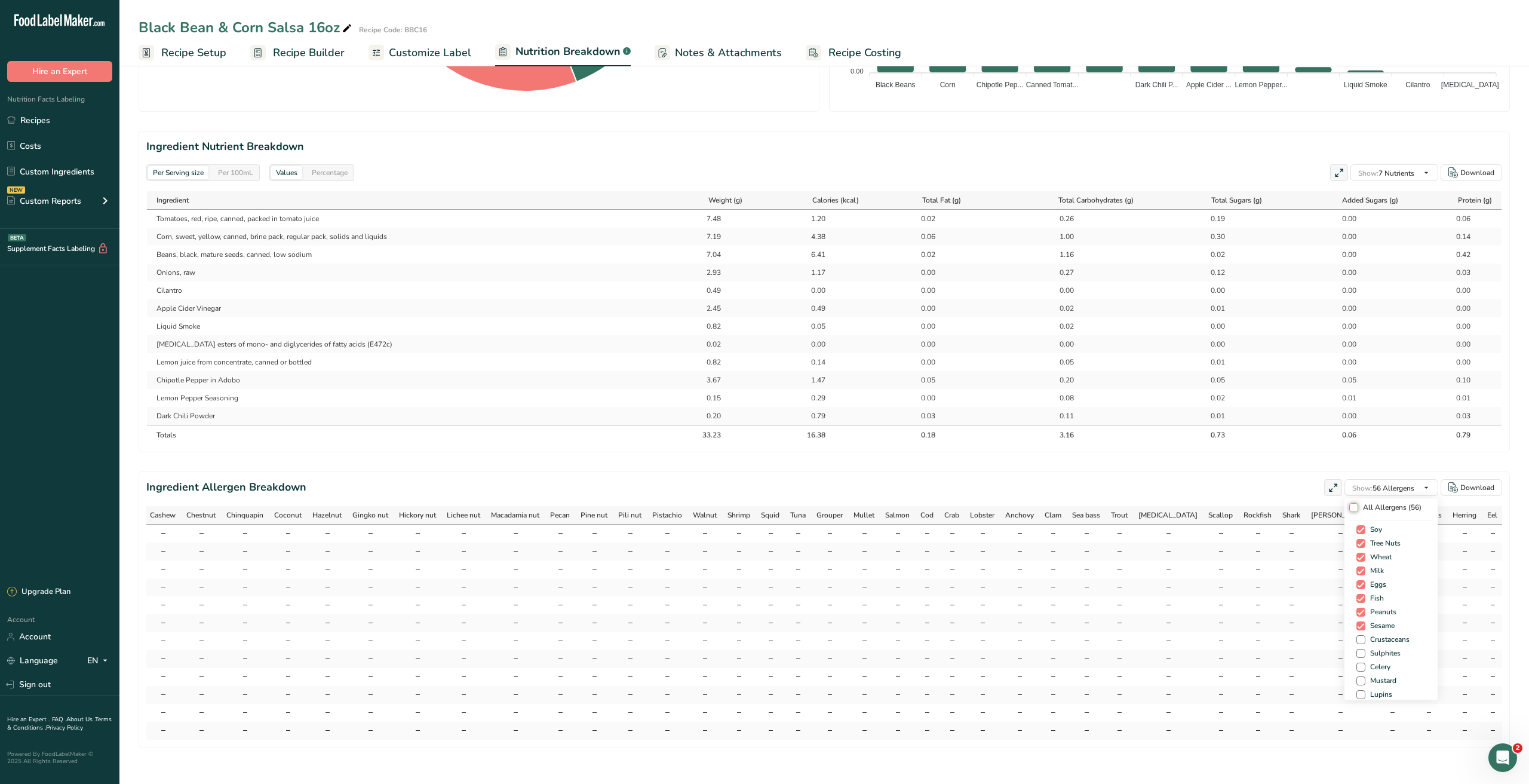
checkbox input "false"
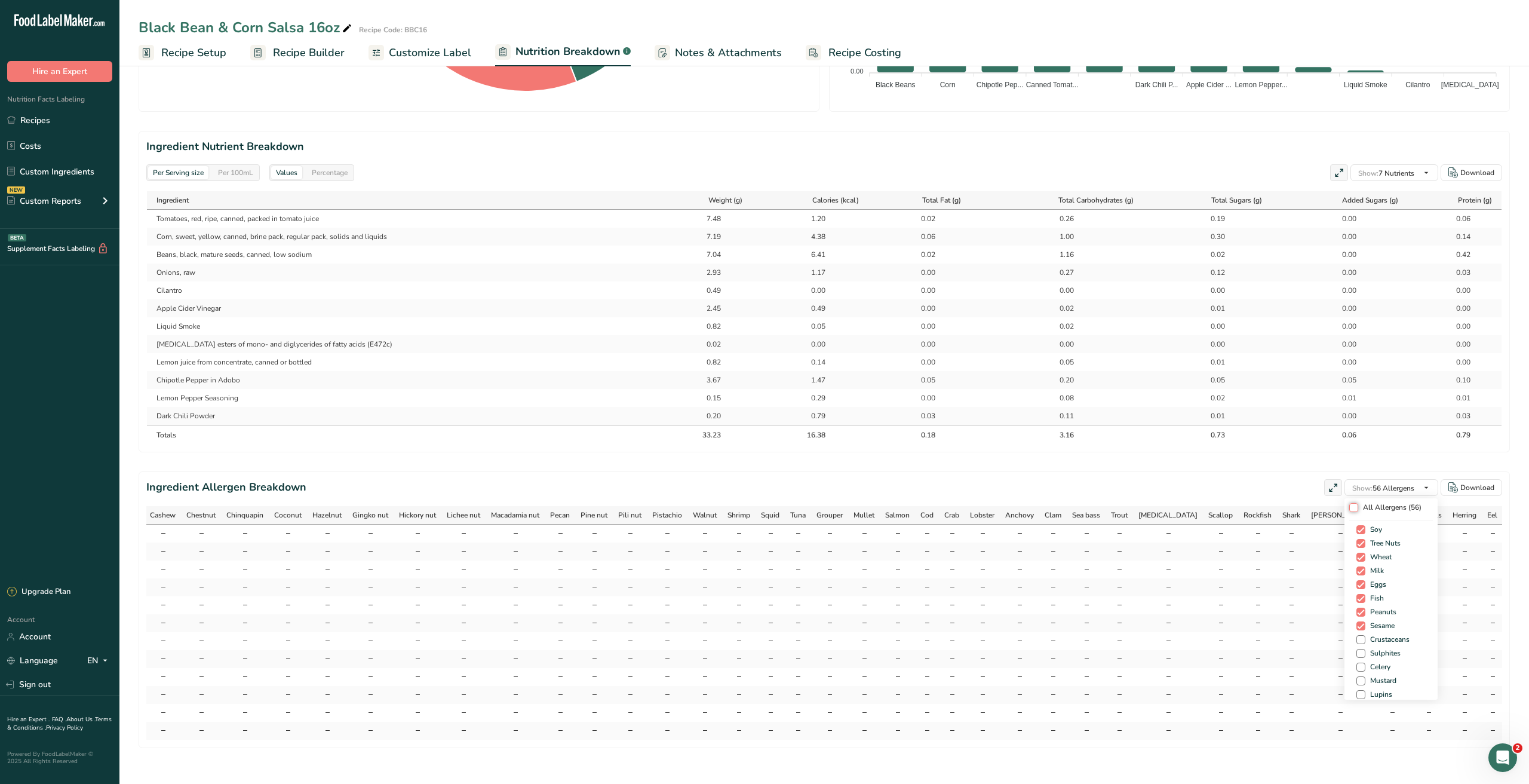
checkbox input "false"
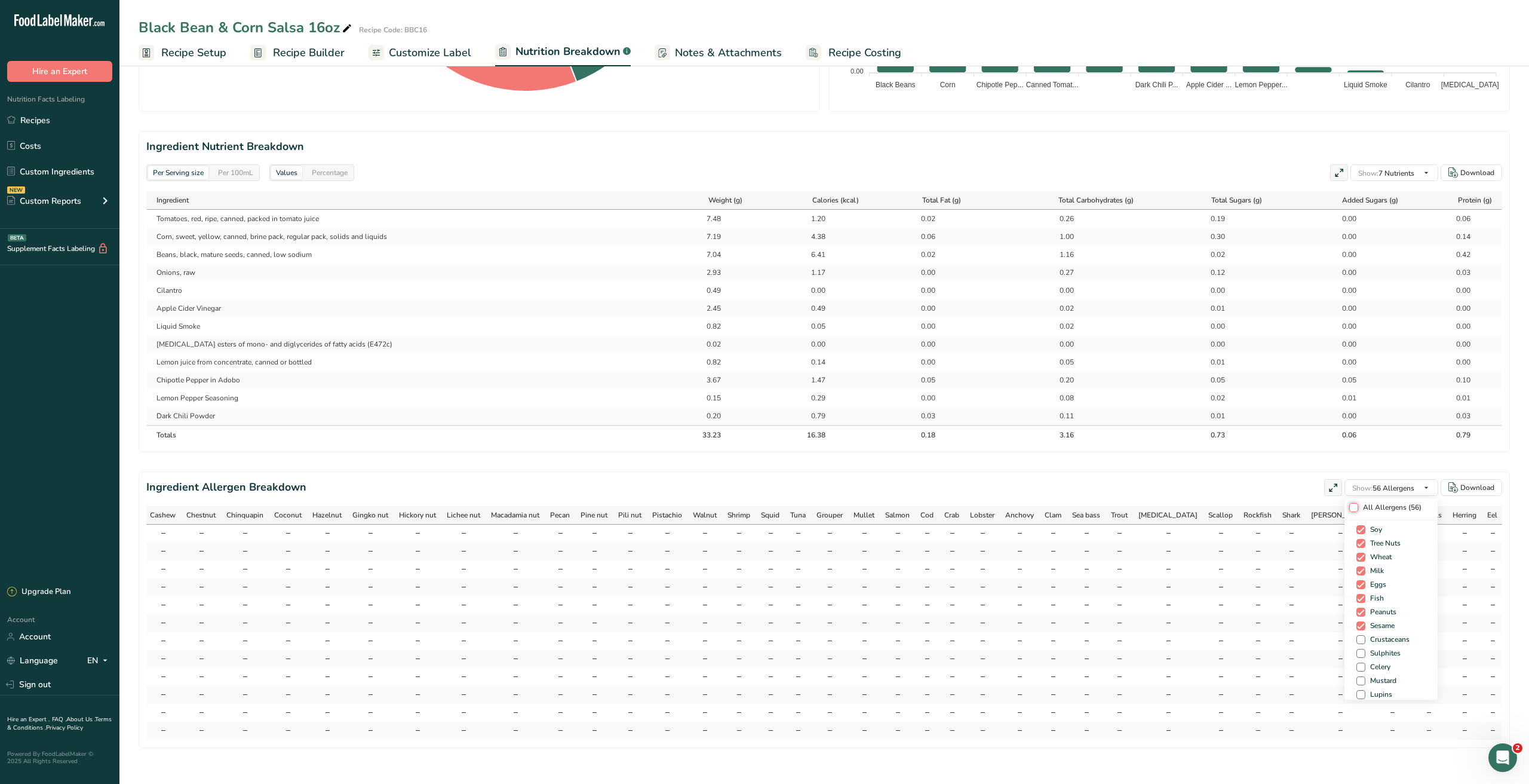
checkbox input "false"
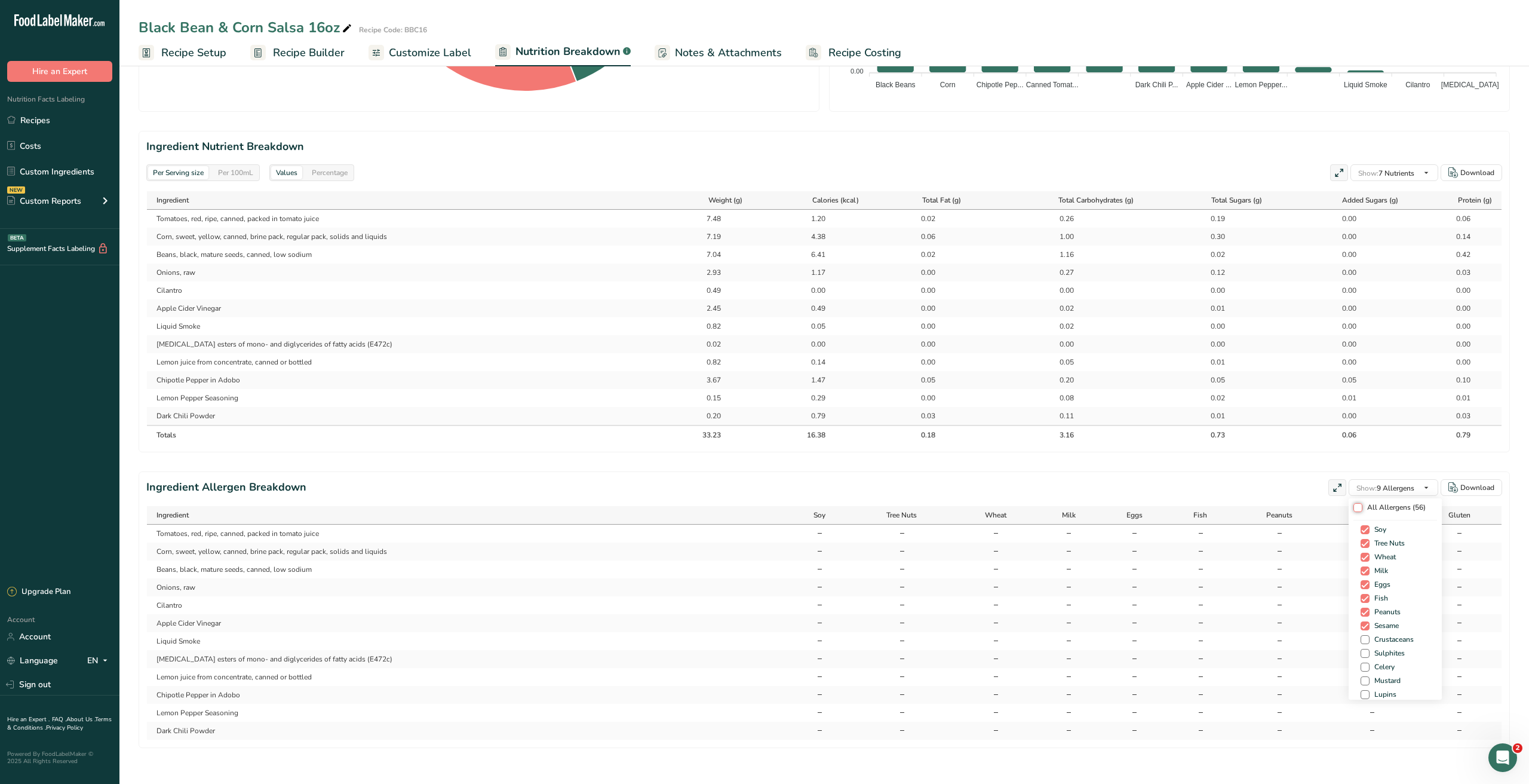
scroll to position [0, 0]
click at [700, 473] on section "Ingredient Allergen Breakdown Show: 9 Allergens All Allergens (56) Soy Tree Nut…" at bounding box center [824, 610] width 1372 height 277
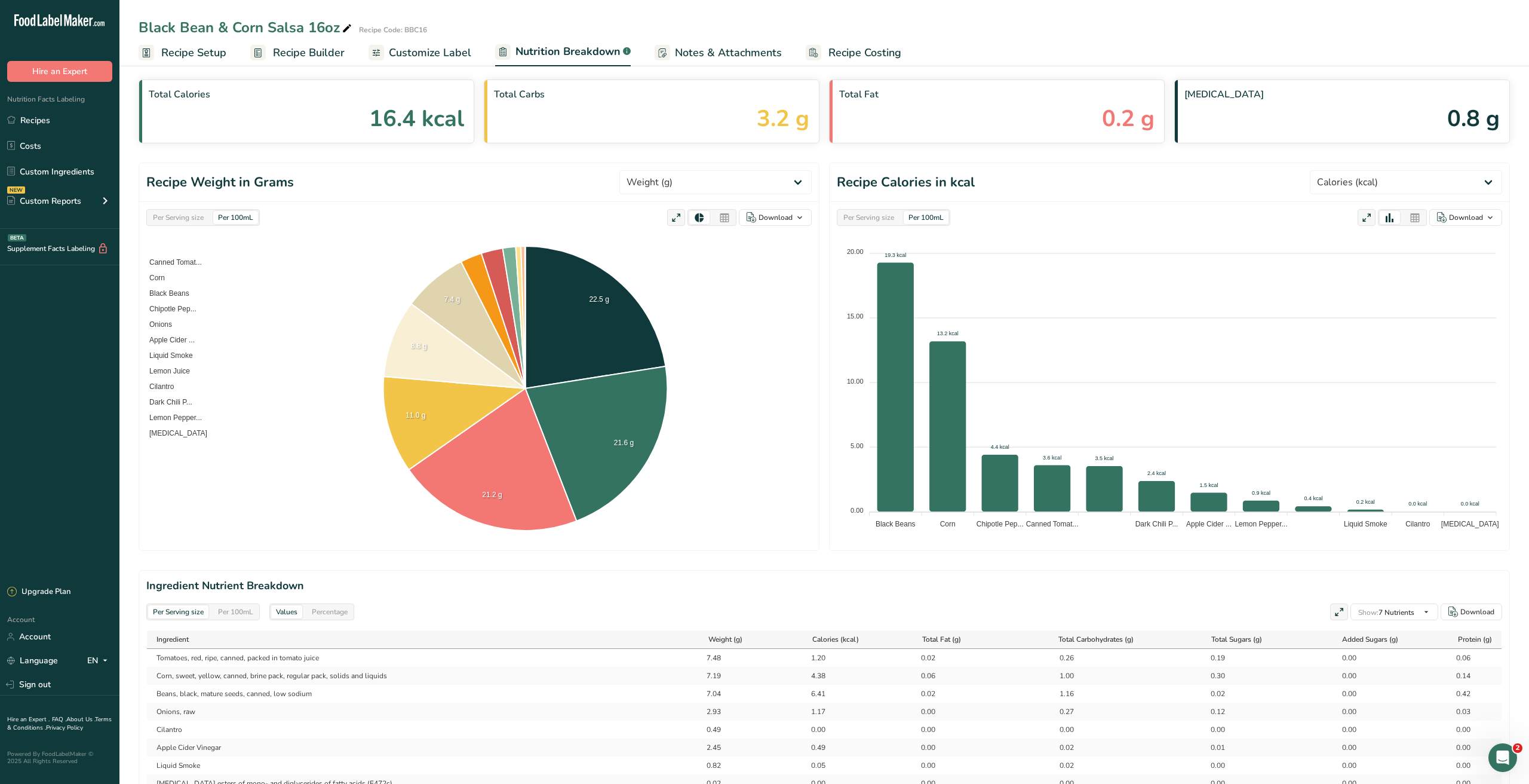
scroll to position [304, 0]
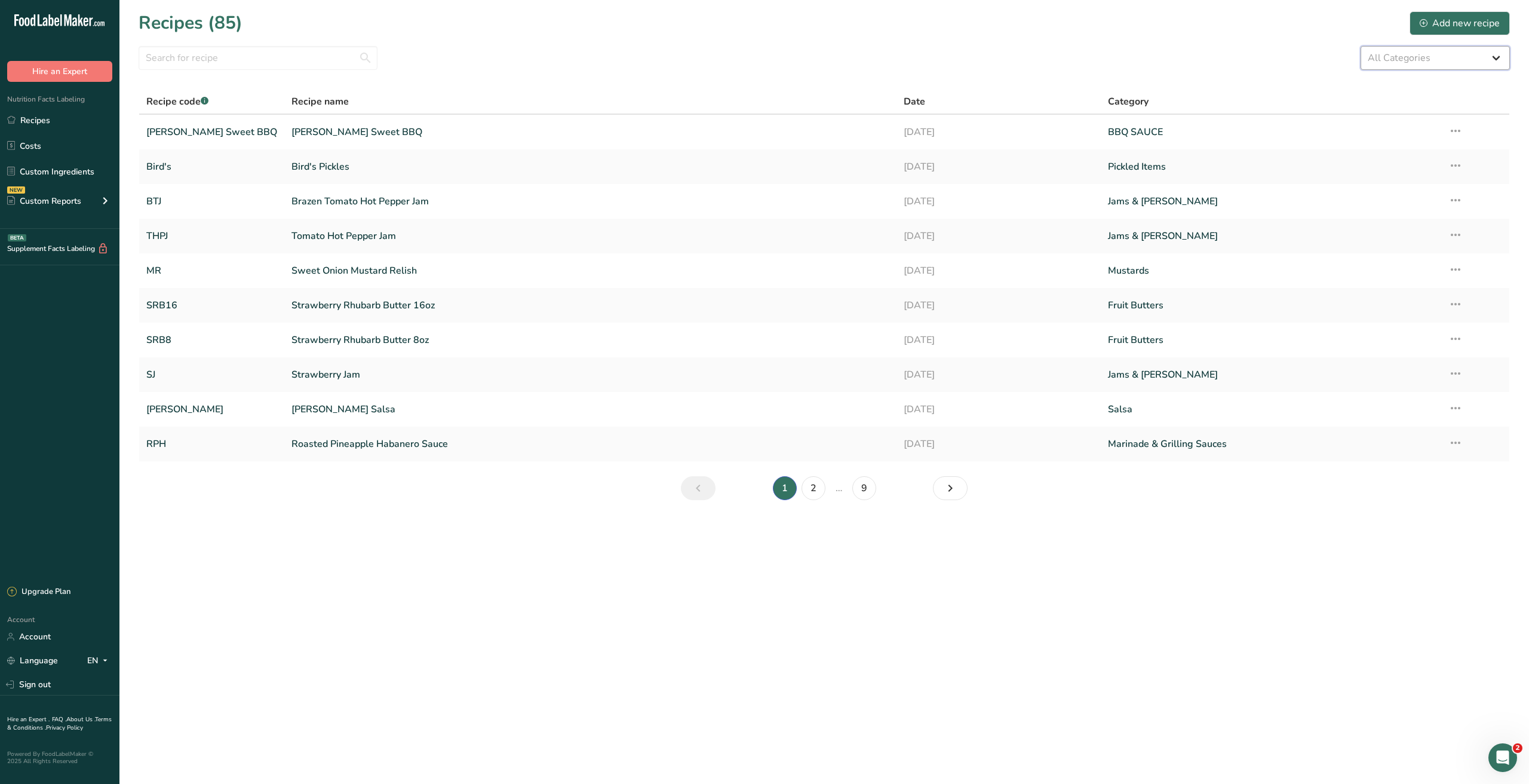
select select "608"
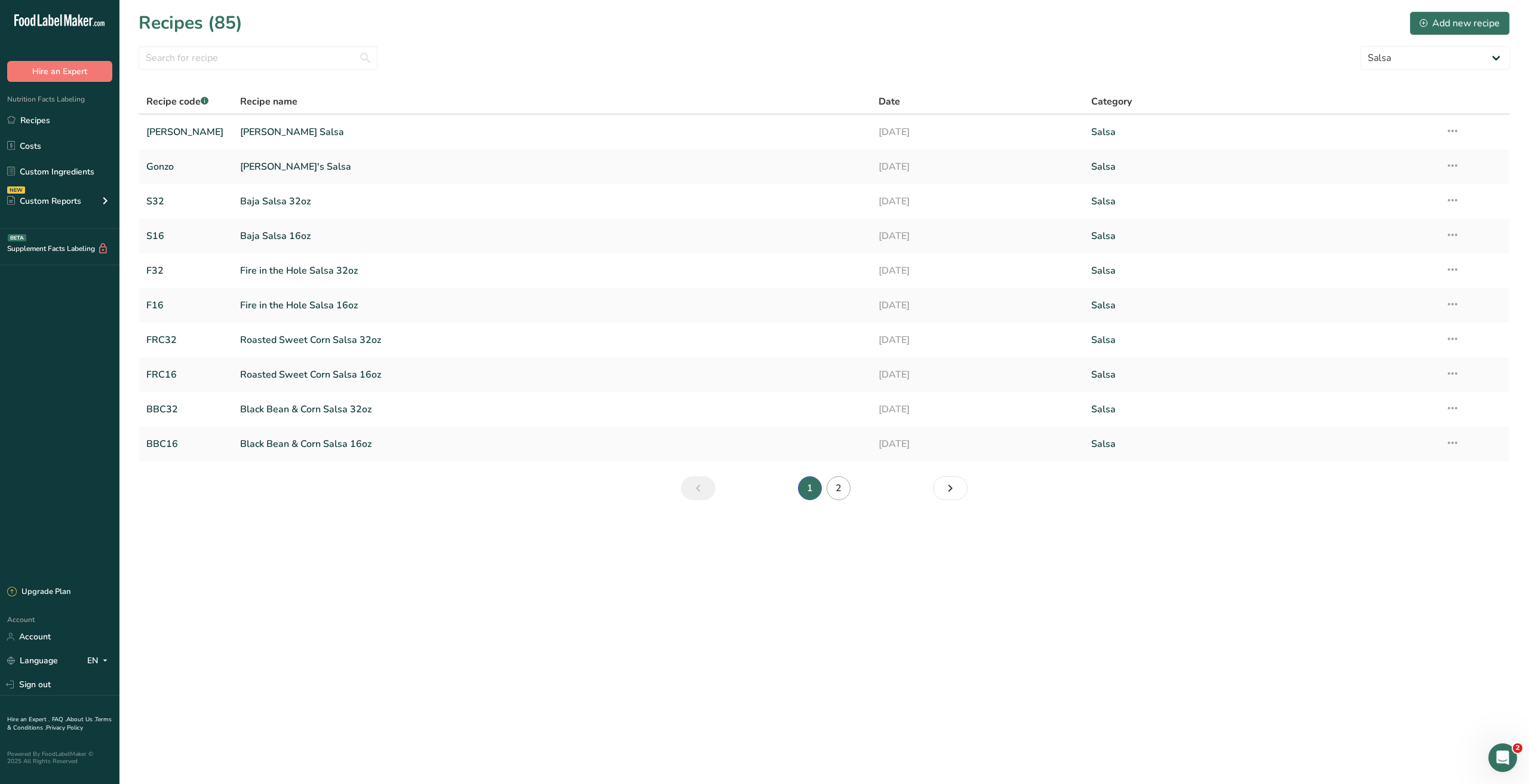
click at [845, 487] on link "2" at bounding box center [839, 488] width 24 height 24
click at [279, 409] on link "Raspberry Salsa 32oz" at bounding box center [540, 409] width 631 height 25
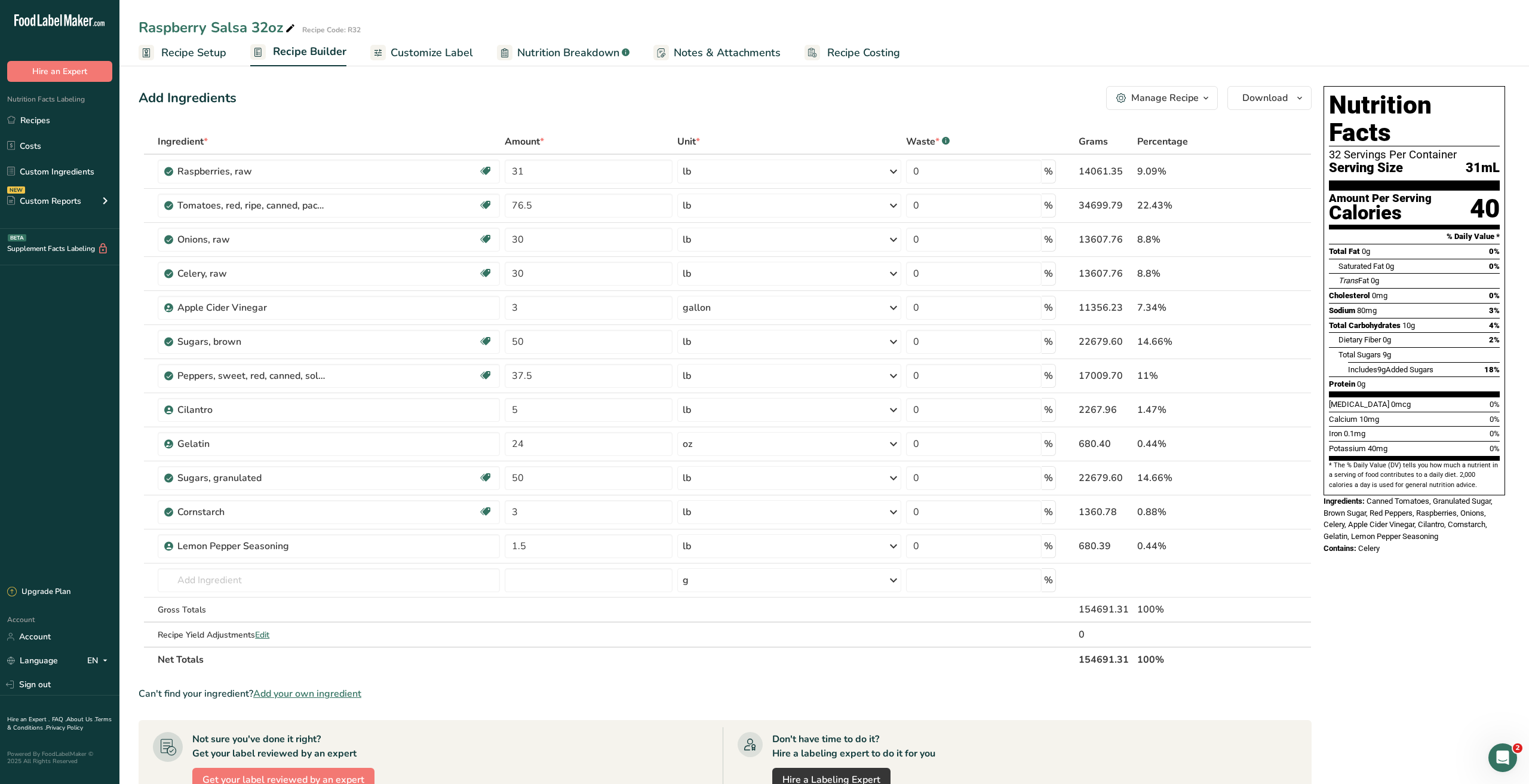
click at [553, 47] on span "Nutrition Breakdown" at bounding box center [568, 53] width 102 height 16
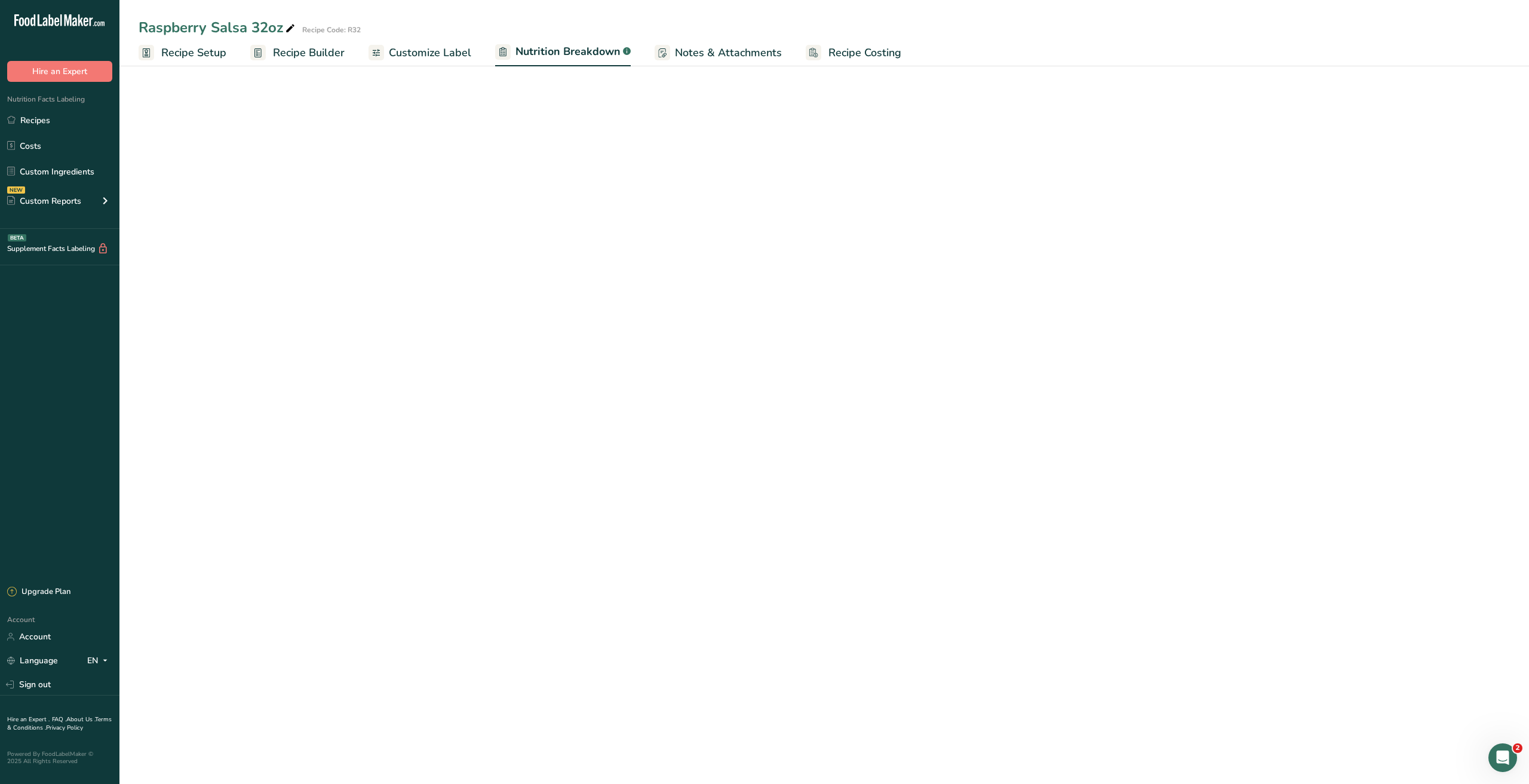
select select "Calories"
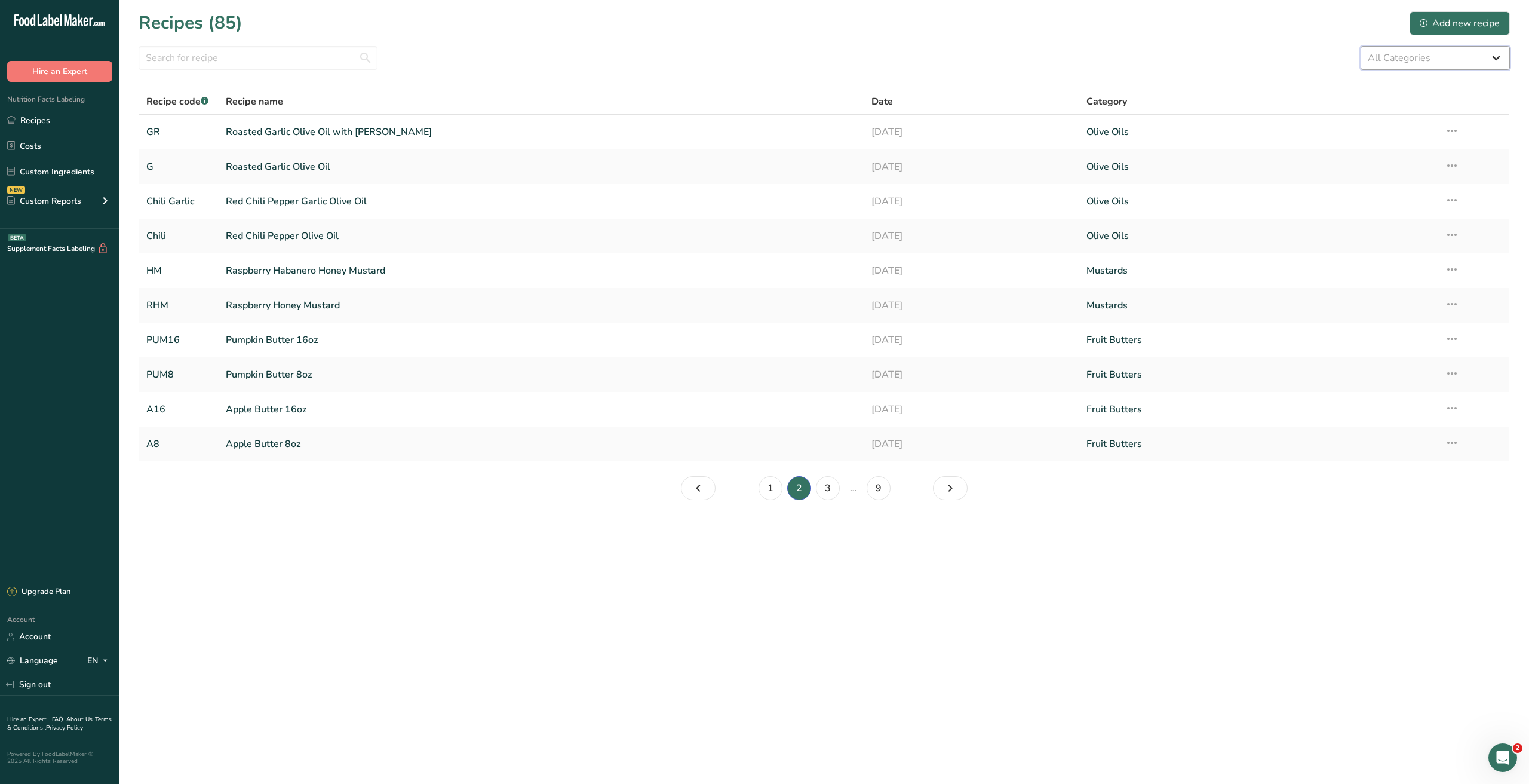
select select "608"
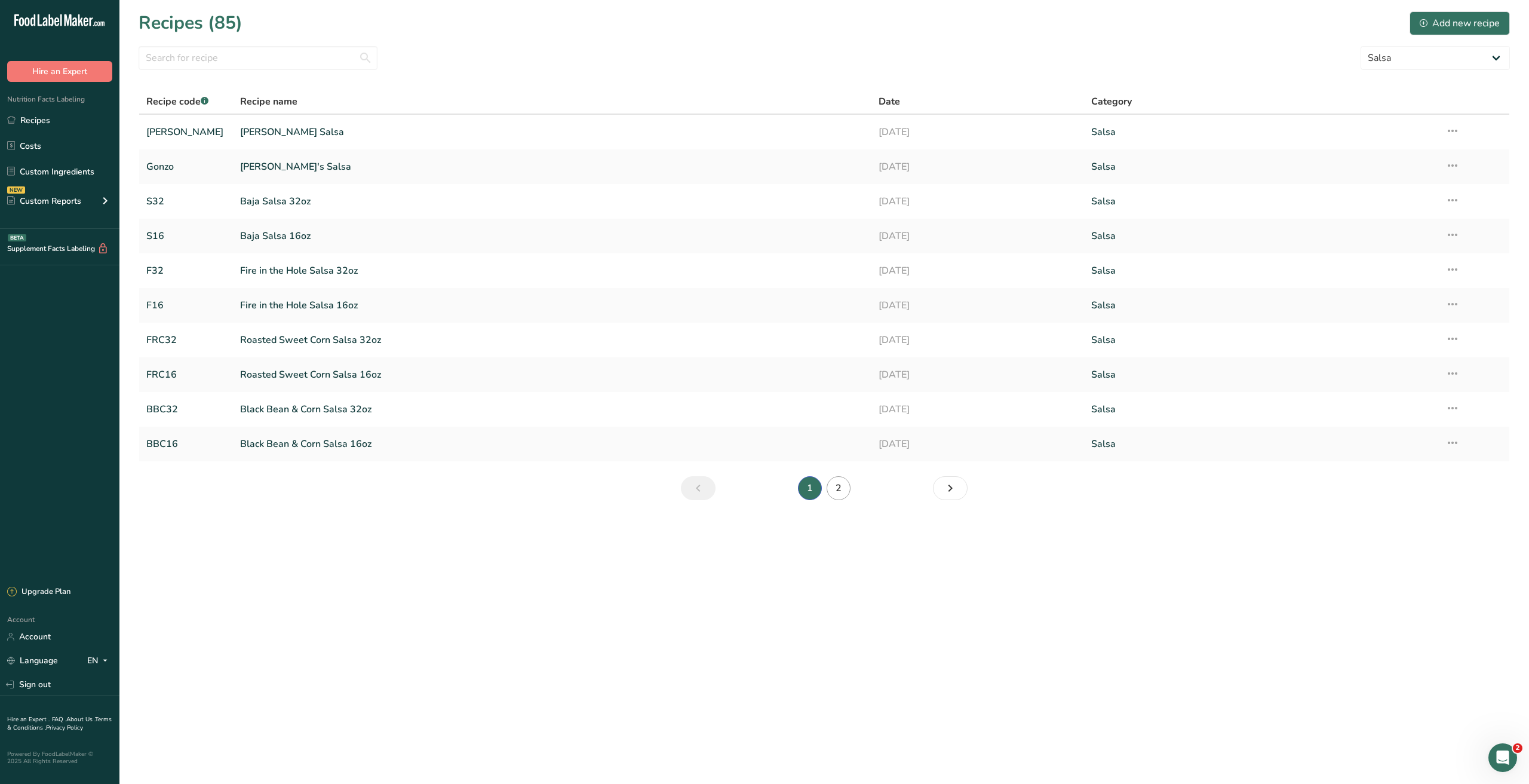
click at [835, 487] on link "2" at bounding box center [839, 488] width 24 height 24
click at [286, 271] on link "Raspberry Jalapeno Salsa 32oz" at bounding box center [540, 270] width 631 height 25
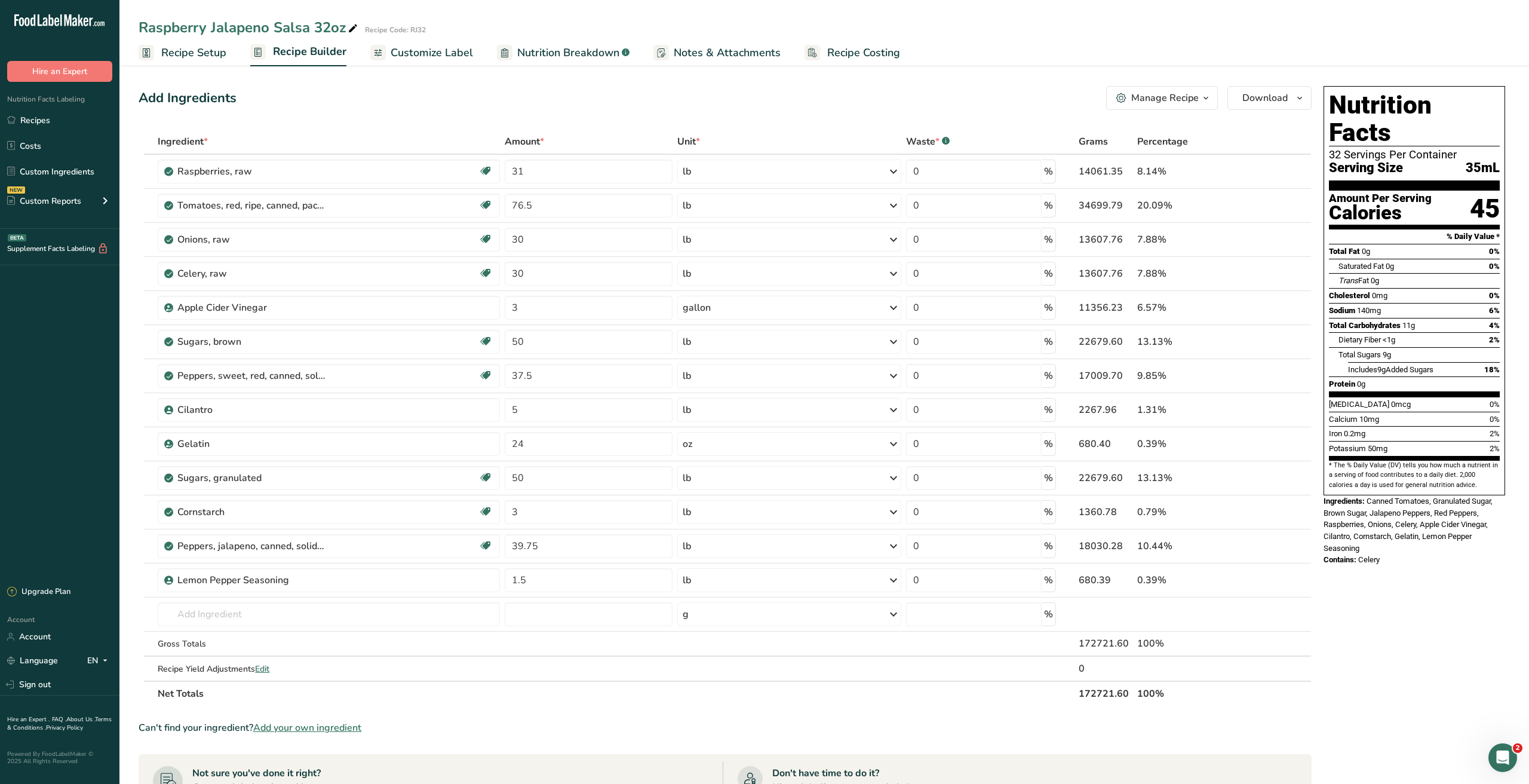
click at [563, 57] on span "Nutrition Breakdown" at bounding box center [568, 53] width 102 height 16
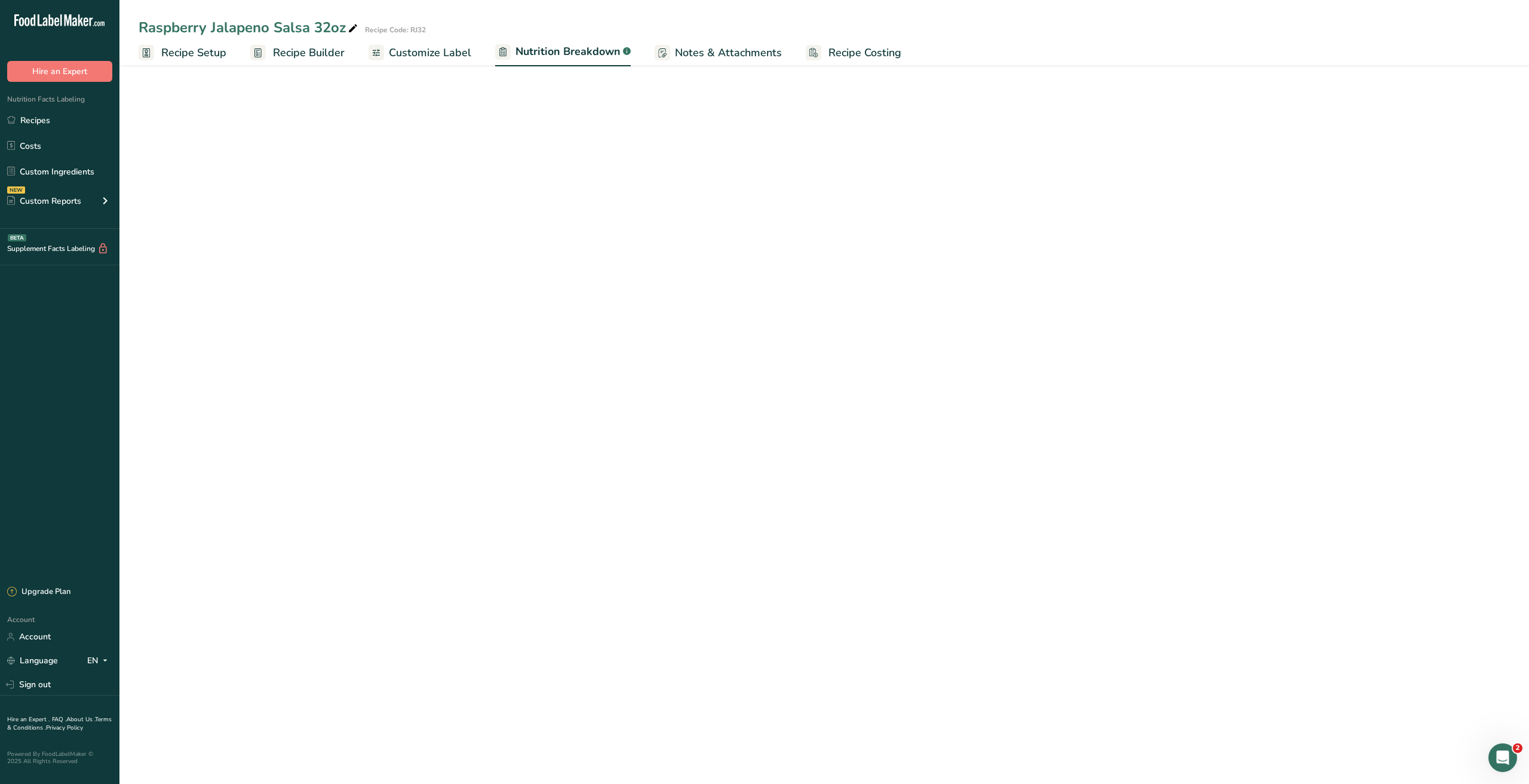
select select "Calories"
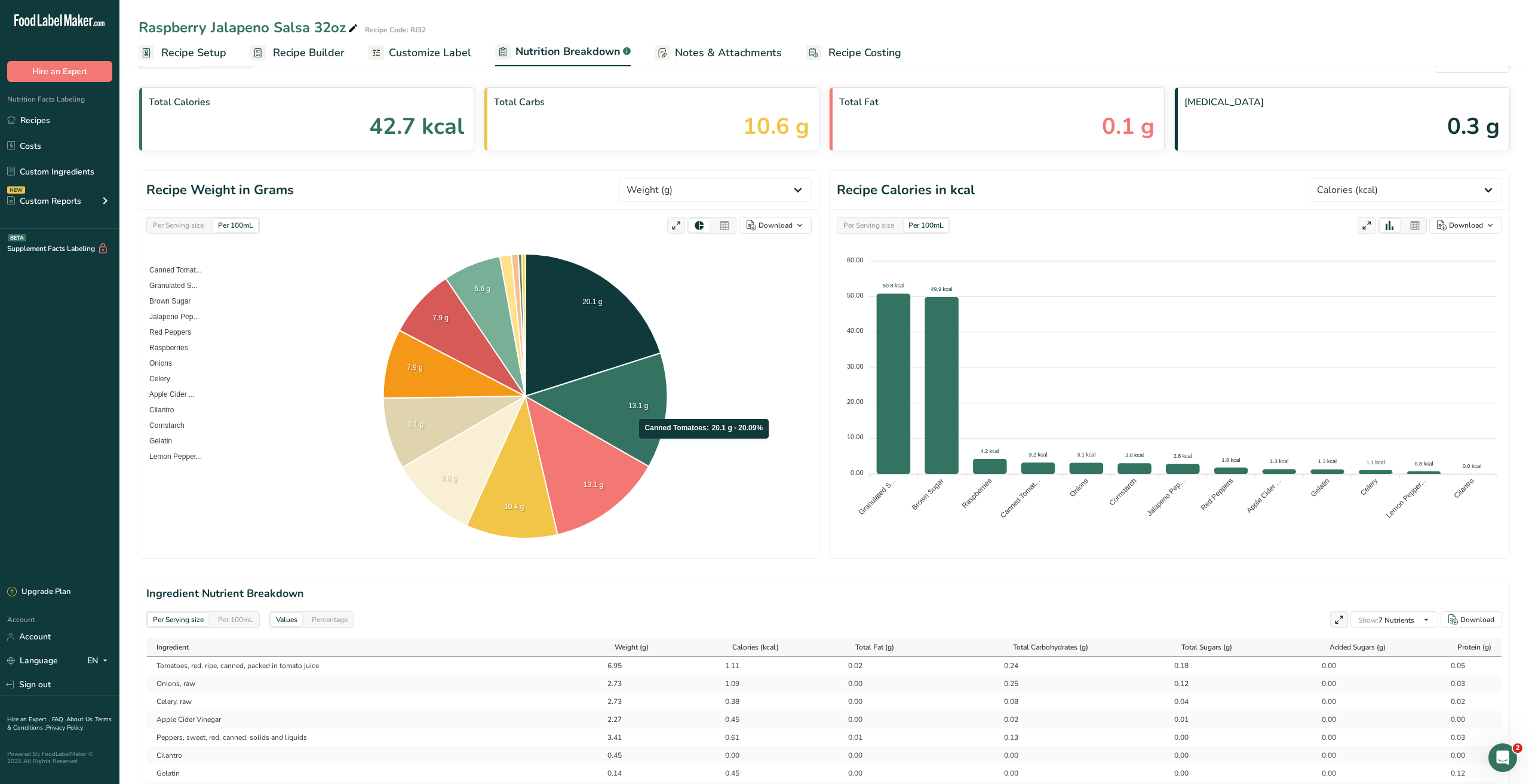
scroll to position [45, 0]
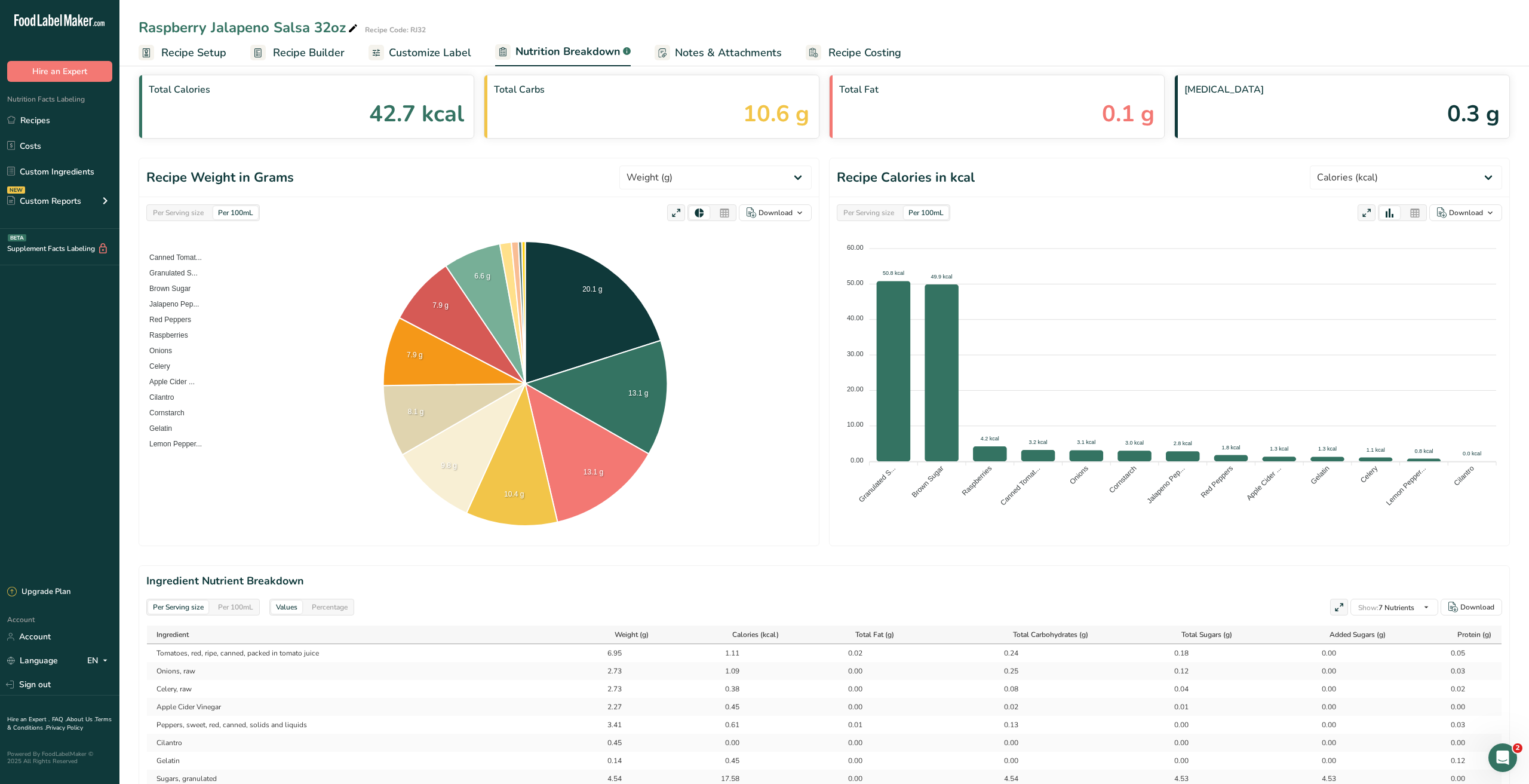
click at [165, 207] on div "Per Serving size" at bounding box center [178, 212] width 60 height 13
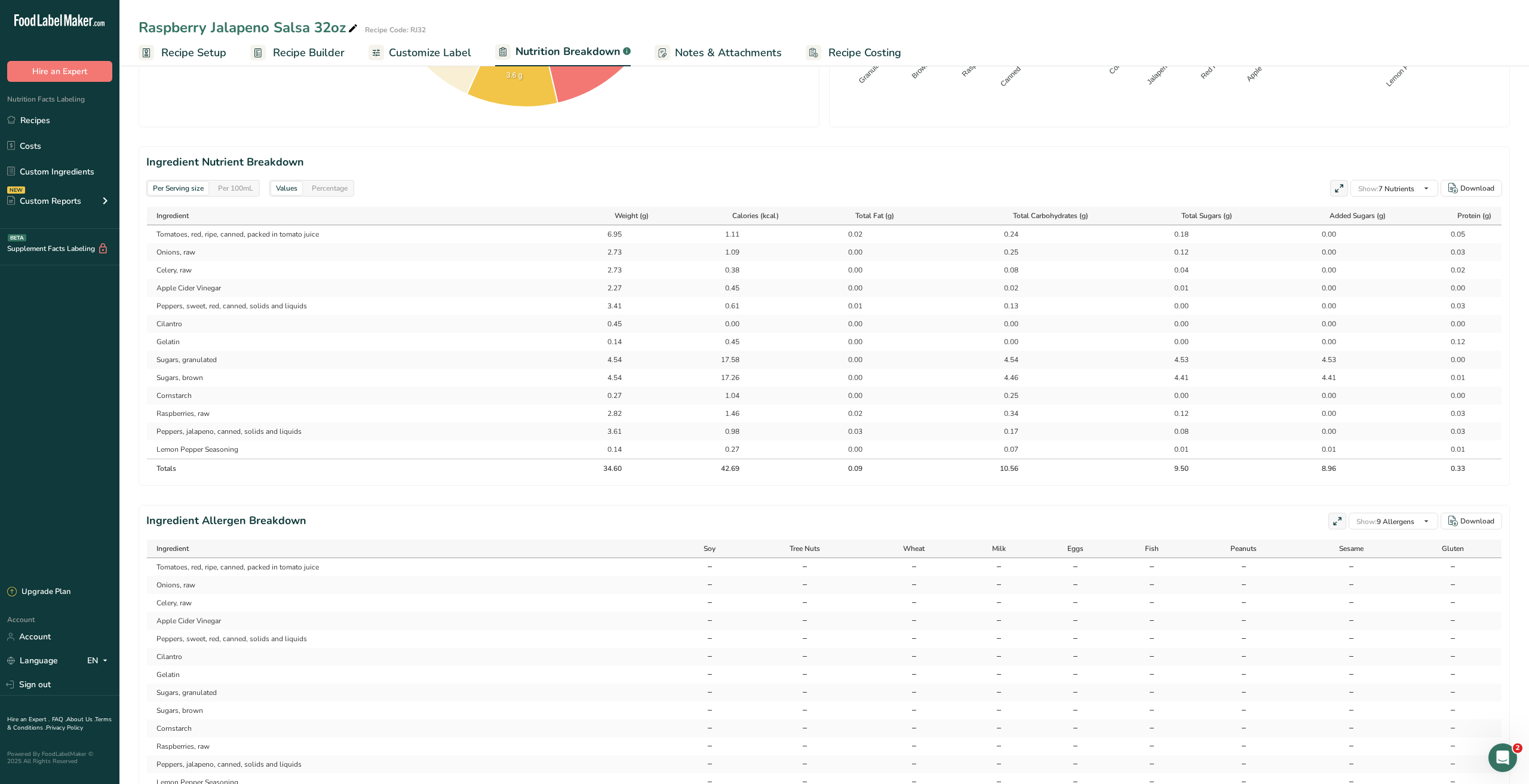
scroll to position [517, 0]
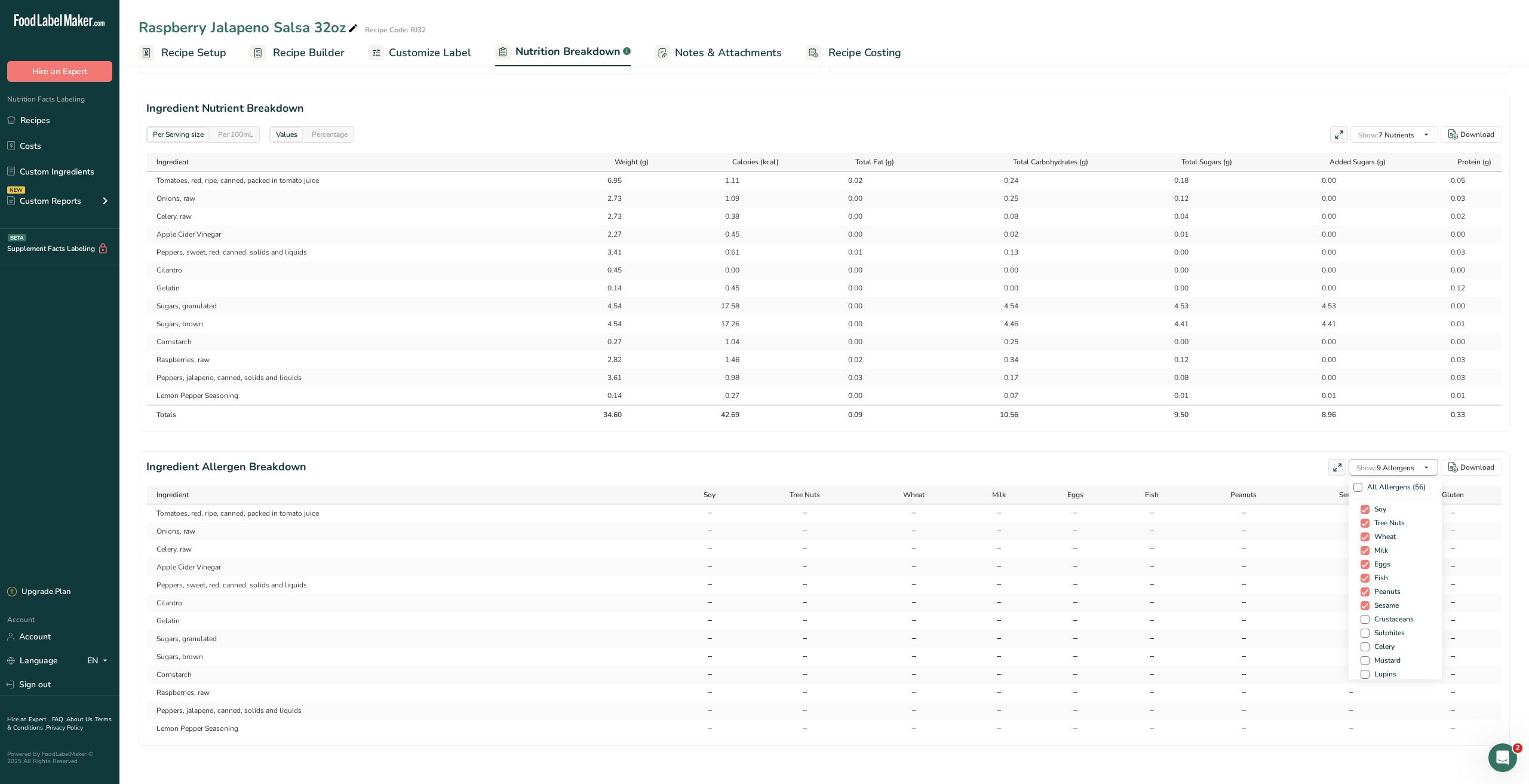
click at [1396, 468] on span "Show: 9 Allergens" at bounding box center [1385, 468] width 58 height 10
click at [1392, 483] on span "All Allergens (56)" at bounding box center [1394, 487] width 63 height 9
click at [1361, 483] on input "All Allergens (56)" at bounding box center [1358, 487] width 8 height 8
checkbox input "true"
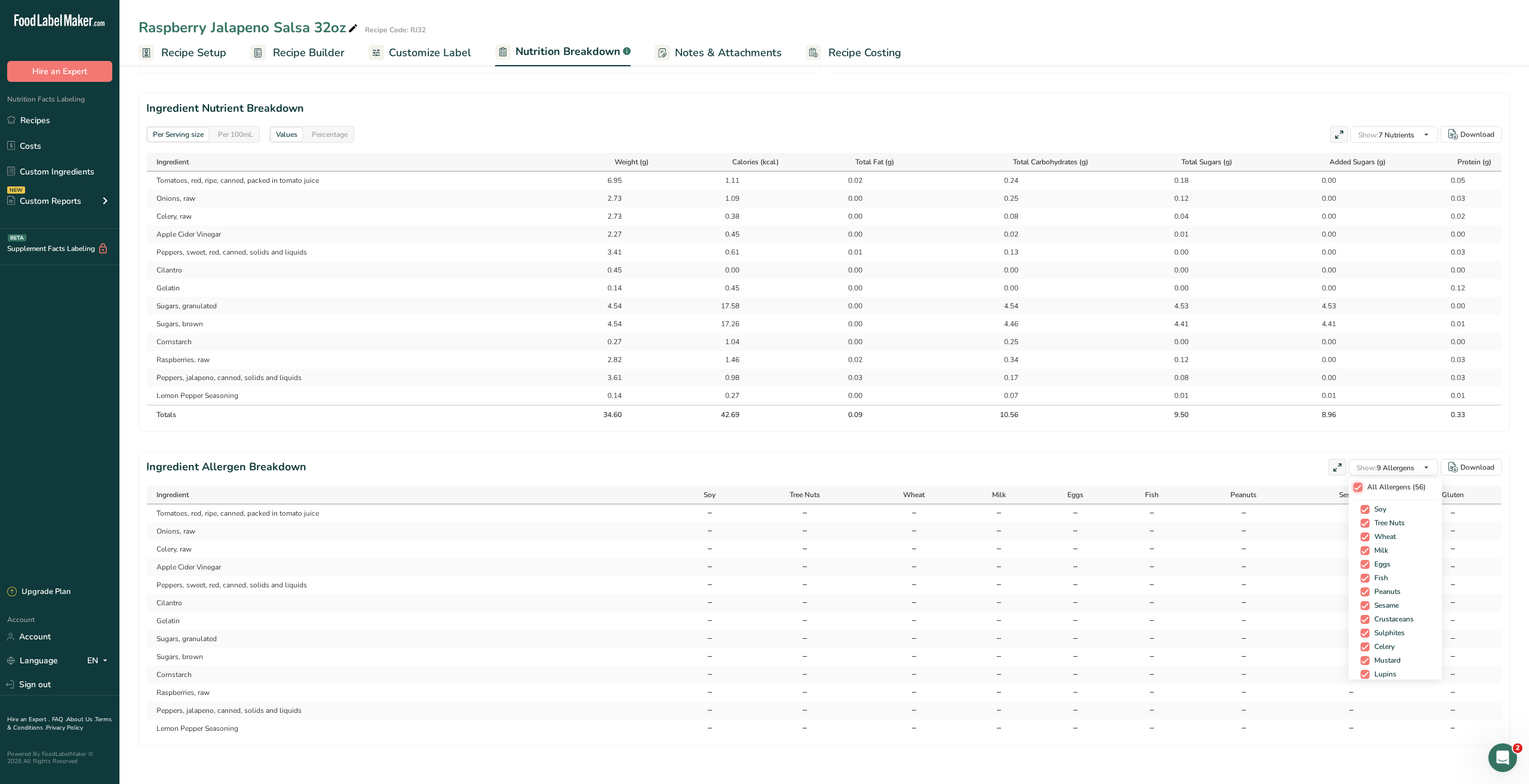
checkbox input "true"
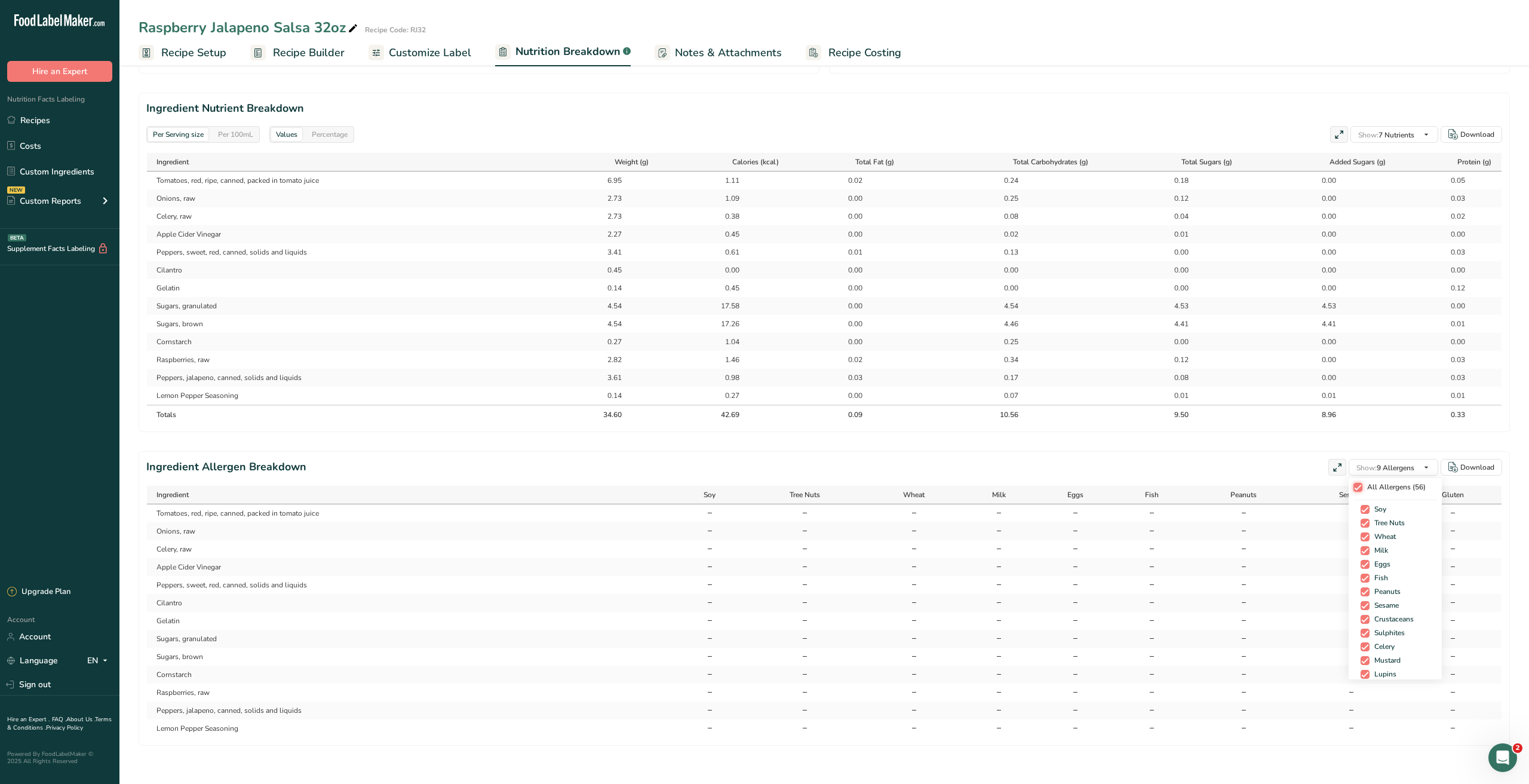
checkbox input "true"
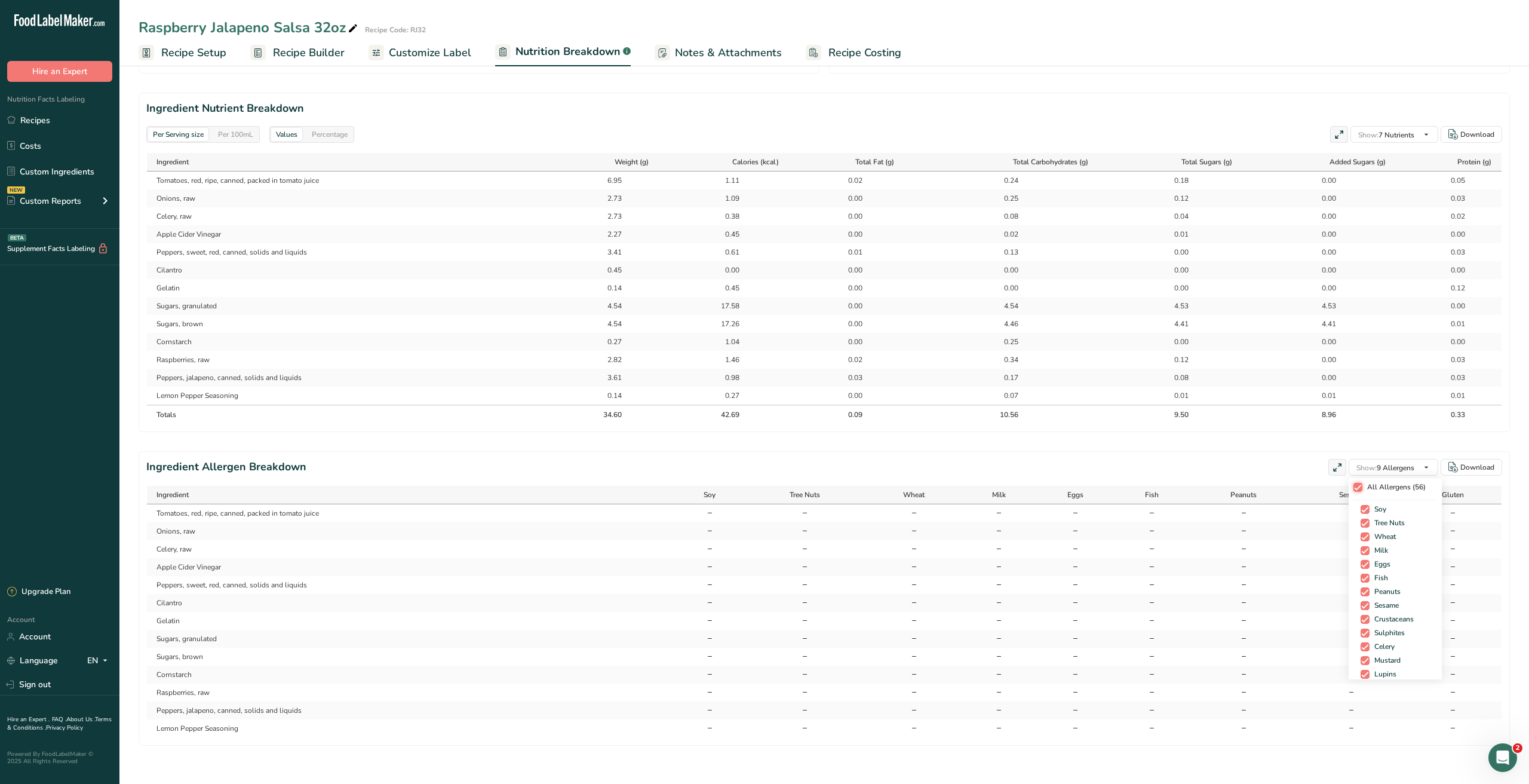
checkbox input "true"
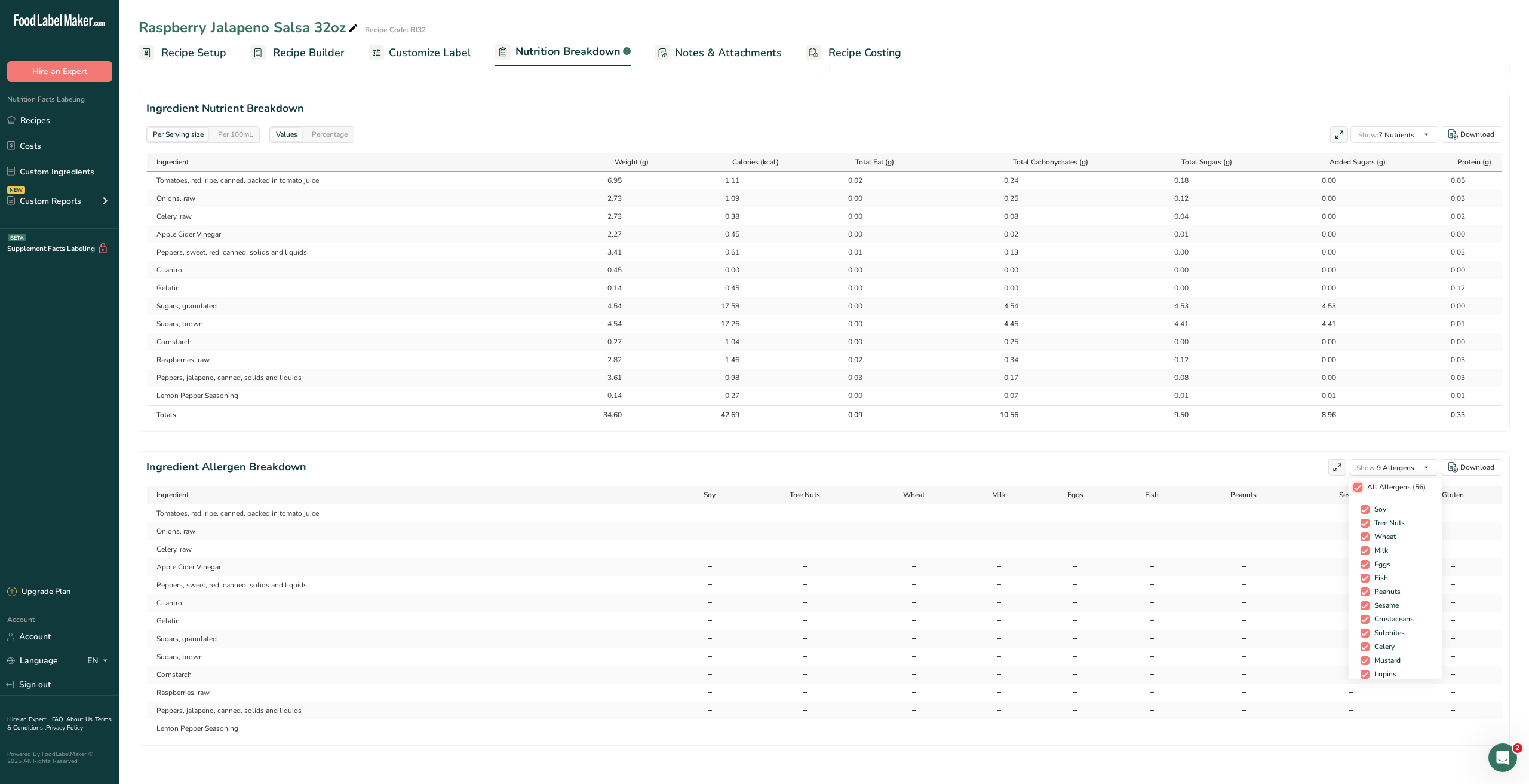
checkbox input "true"
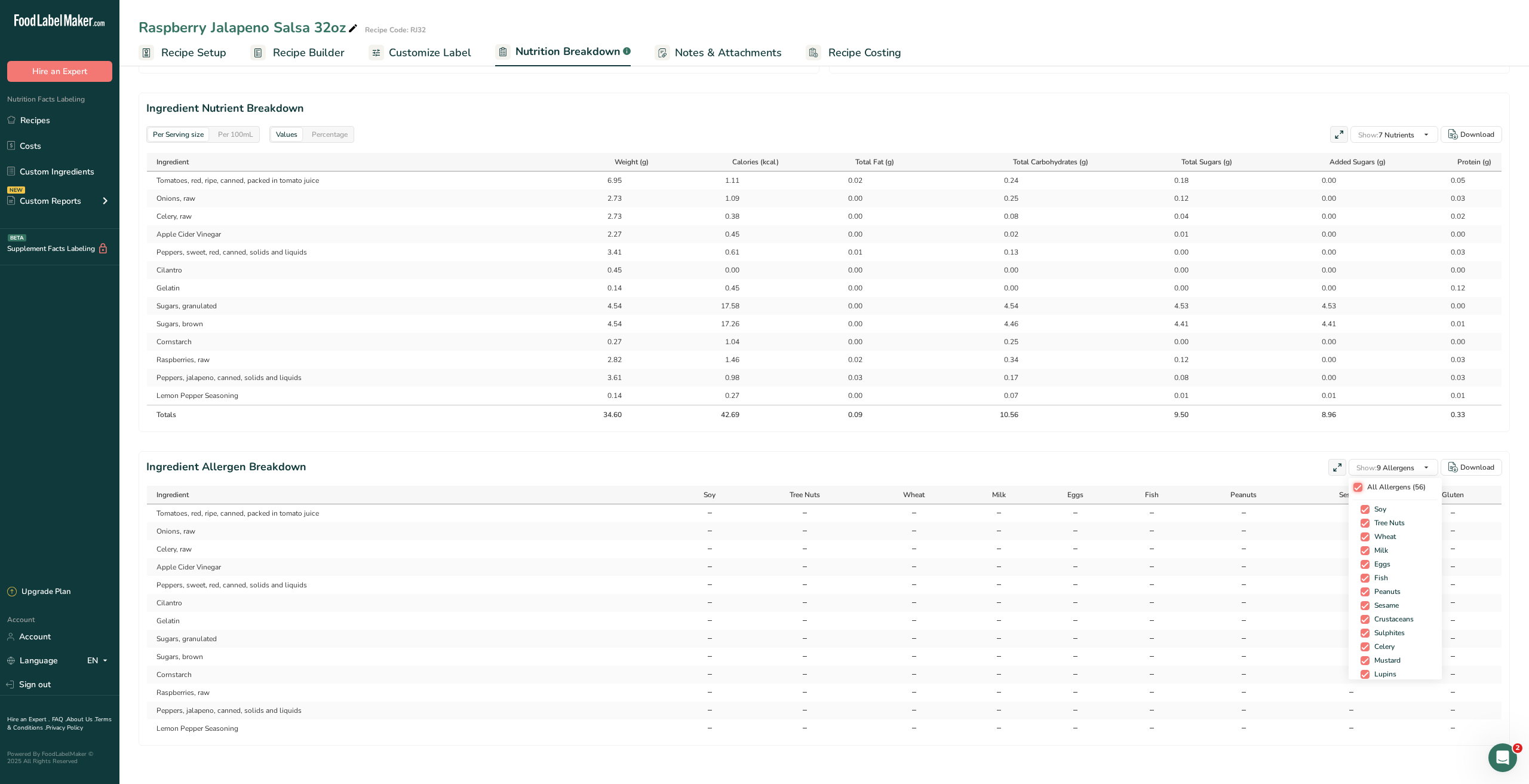
checkbox input "true"
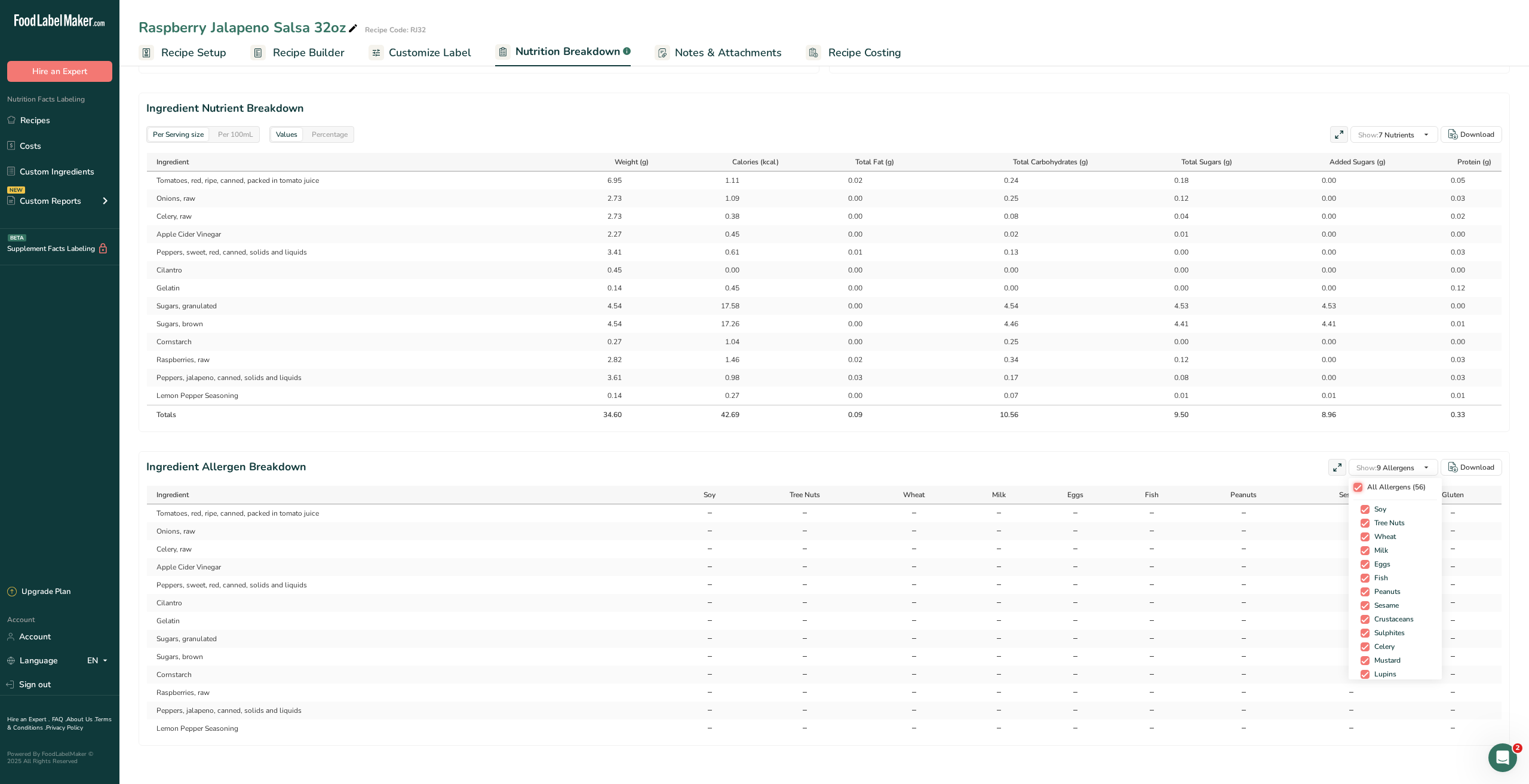
checkbox input "true"
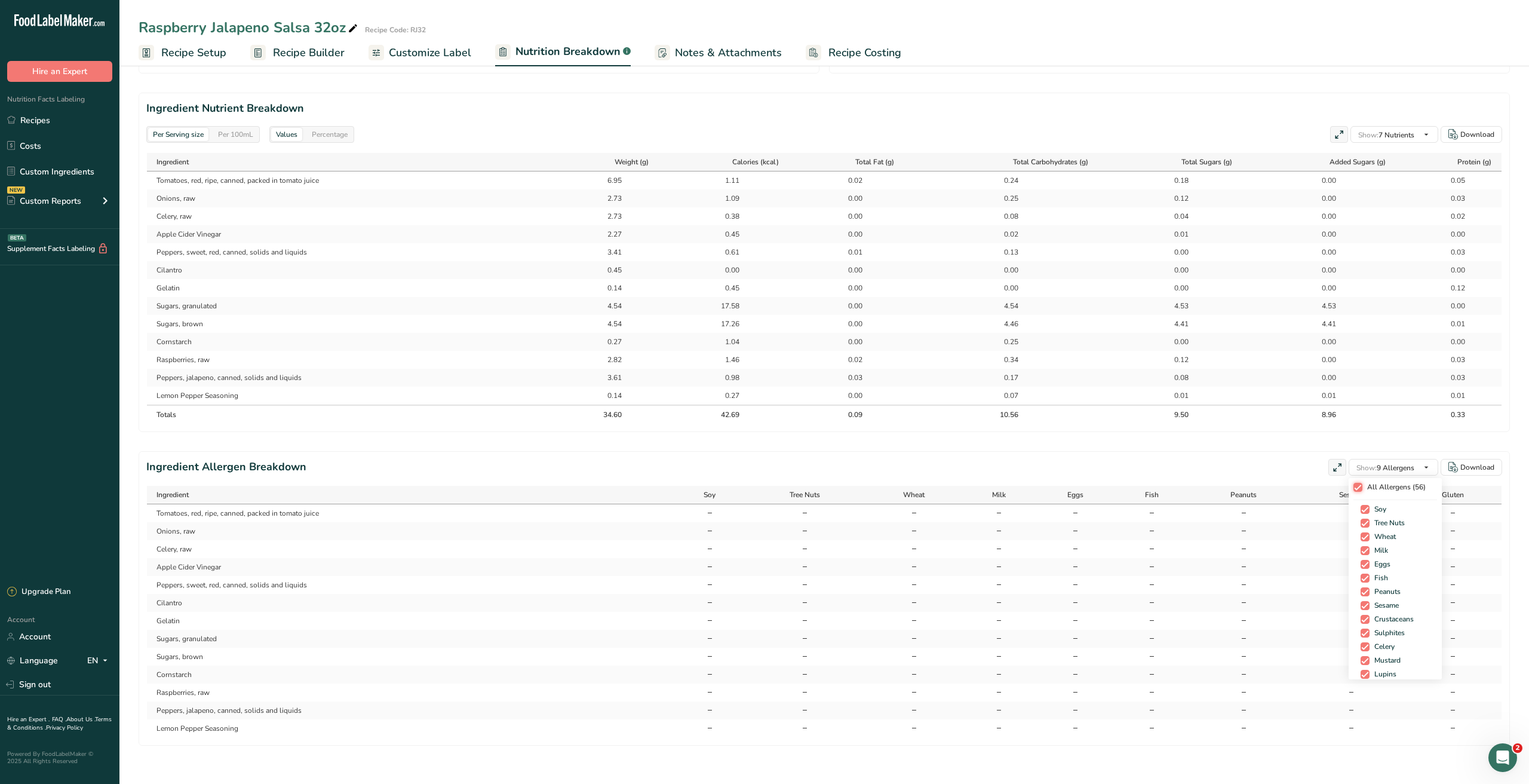
checkbox input "true"
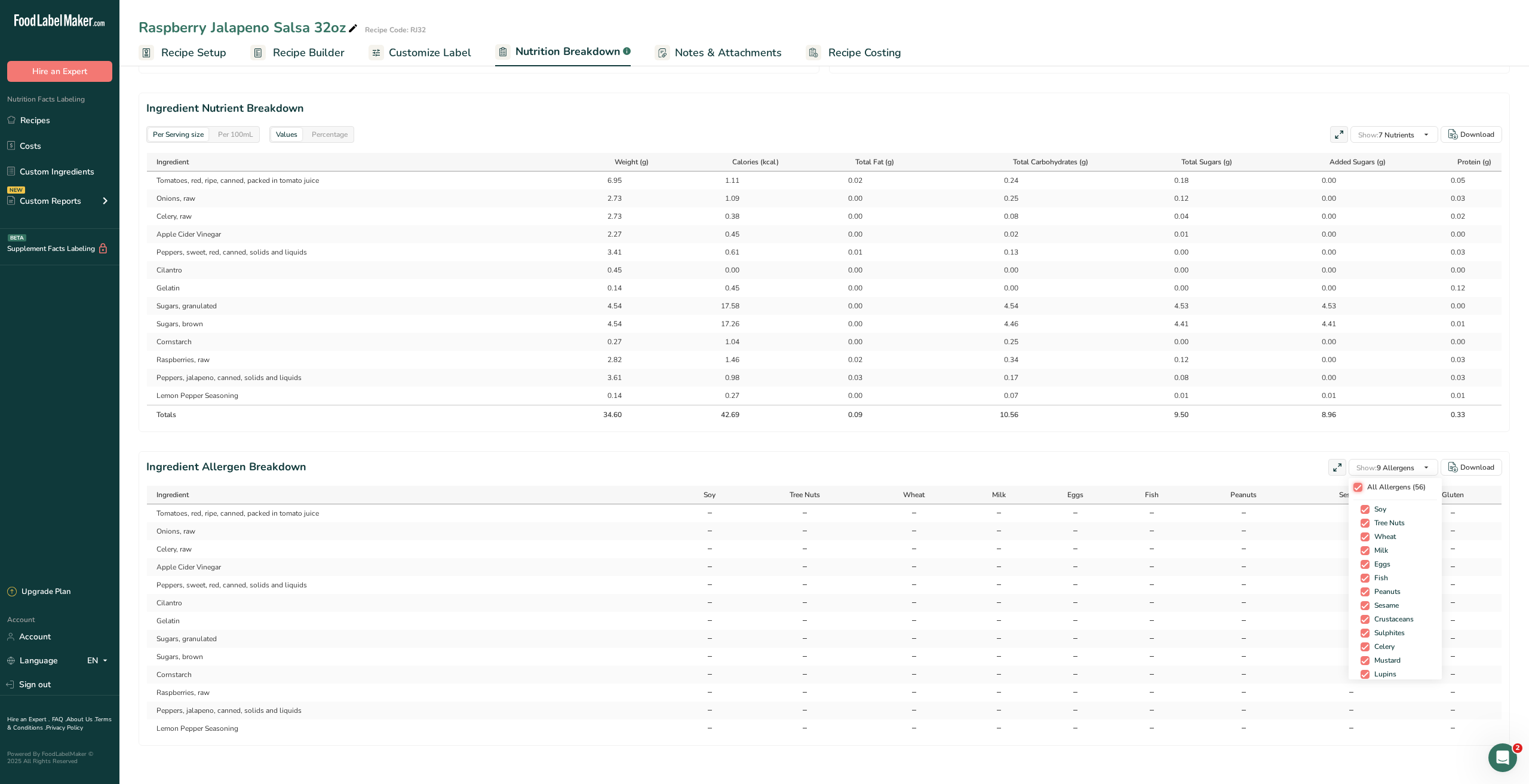
checkbox input "true"
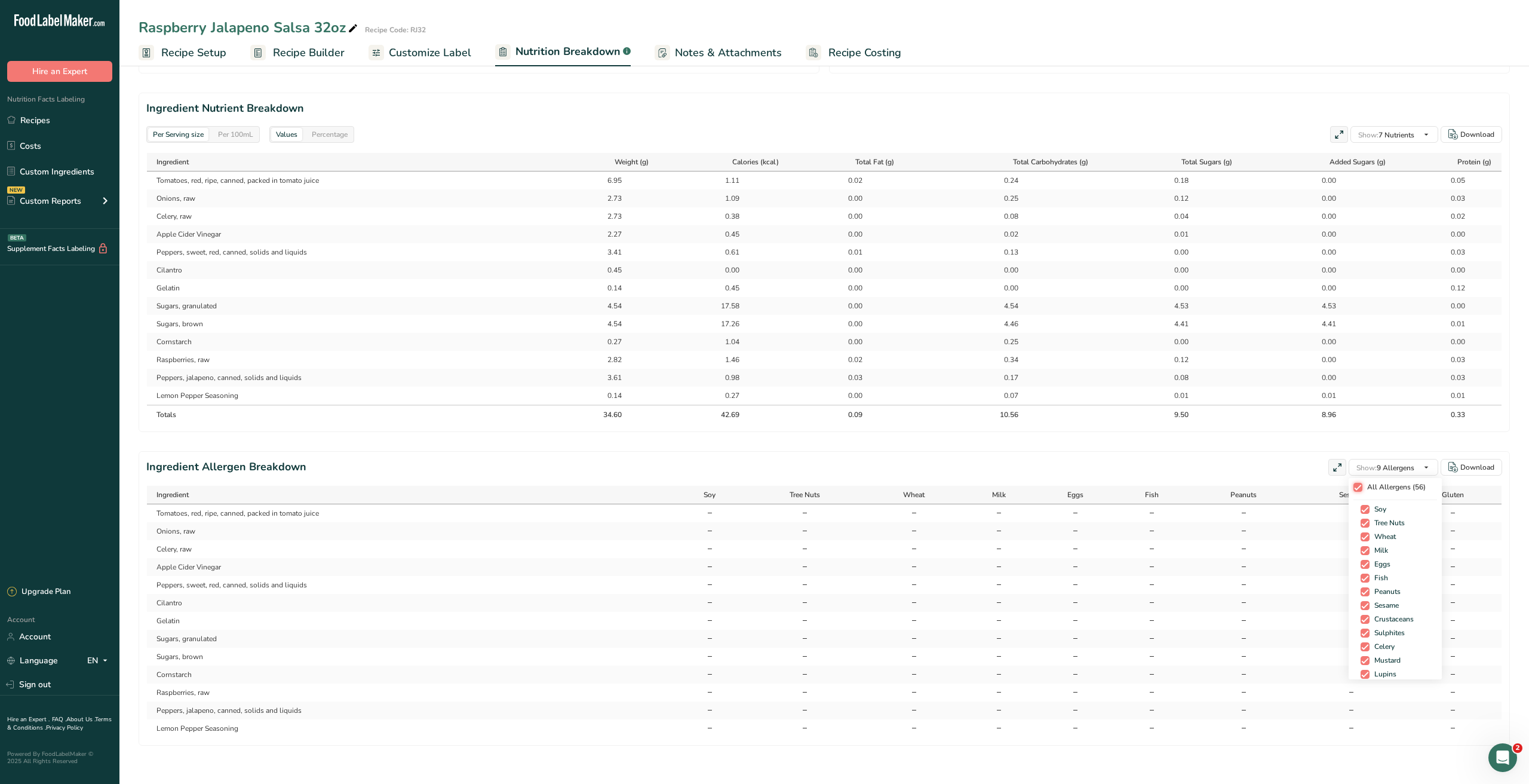
checkbox input "true"
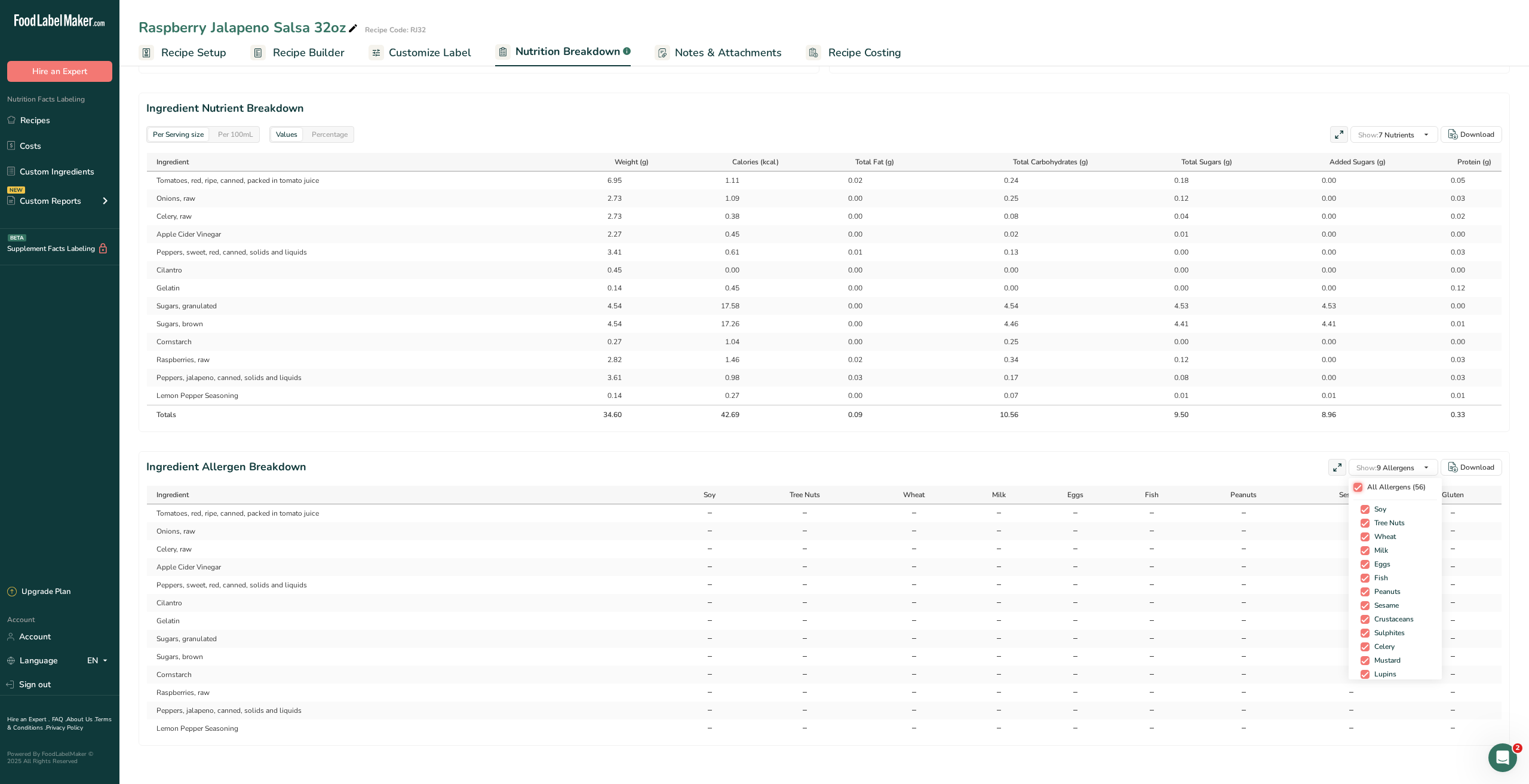
checkbox input "true"
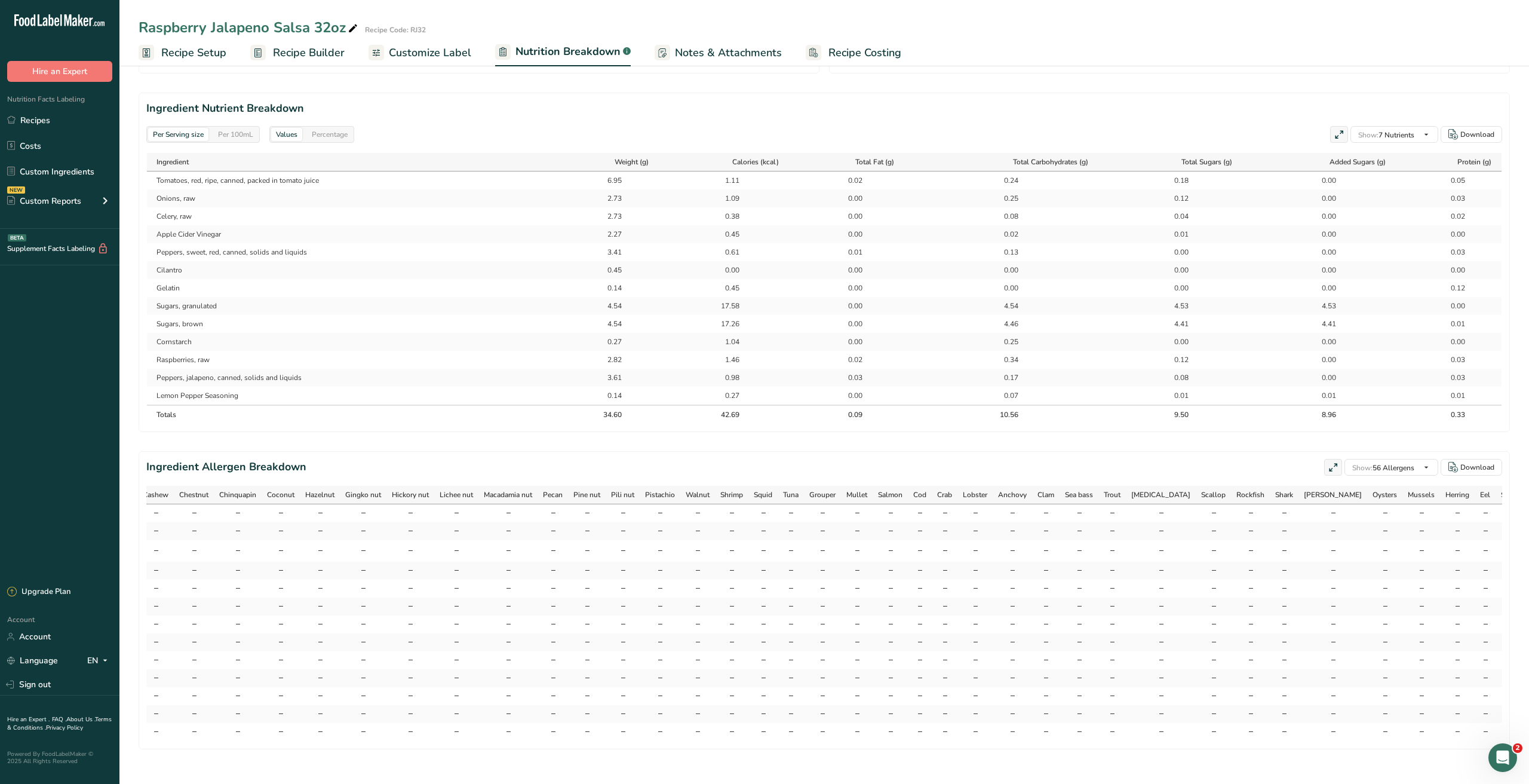
scroll to position [515, 0]
click at [1051, 573] on span at bounding box center [1046, 573] width 10 height 10
